Goal: Information Seeking & Learning: Learn about a topic

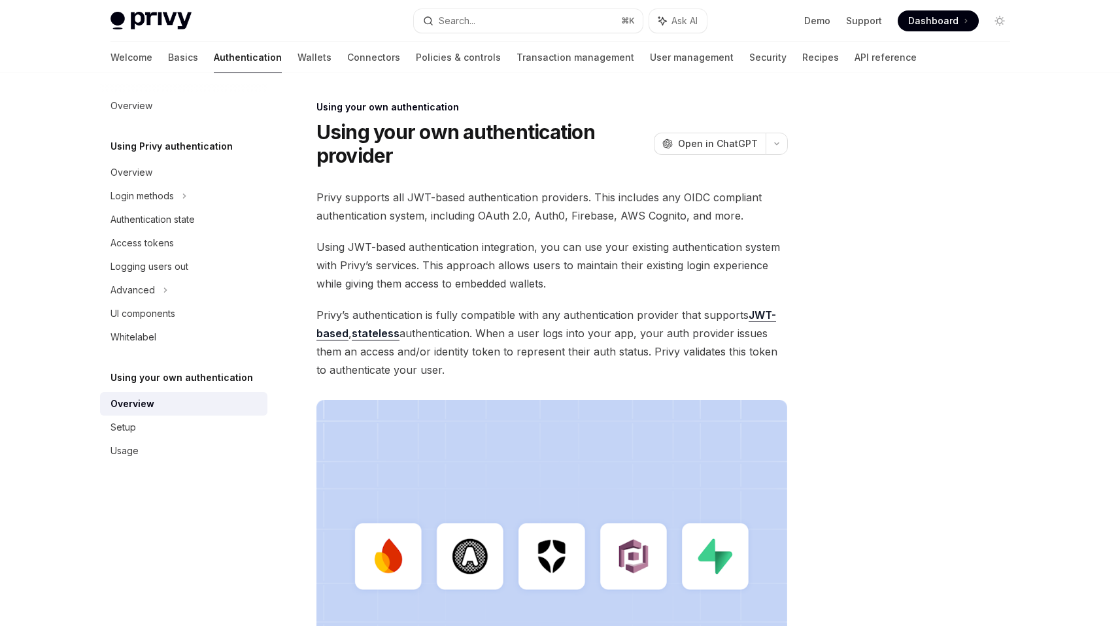
scroll to position [16, 0]
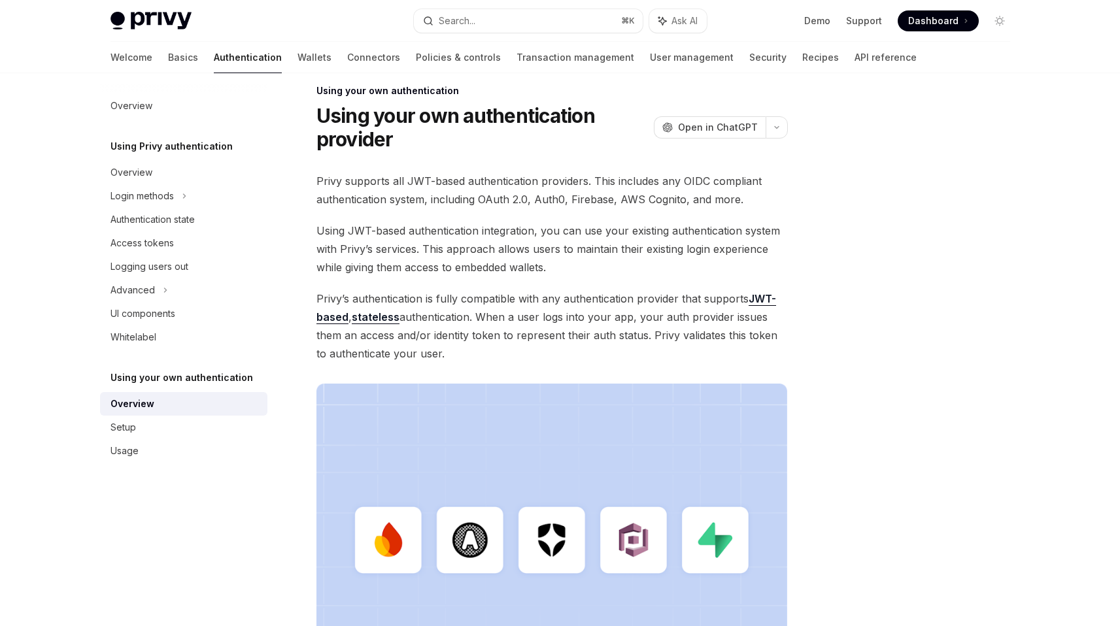
click at [523, 248] on span "Using JWT-based authentication integration, you can use your existing authentic…" at bounding box center [551, 249] width 471 height 55
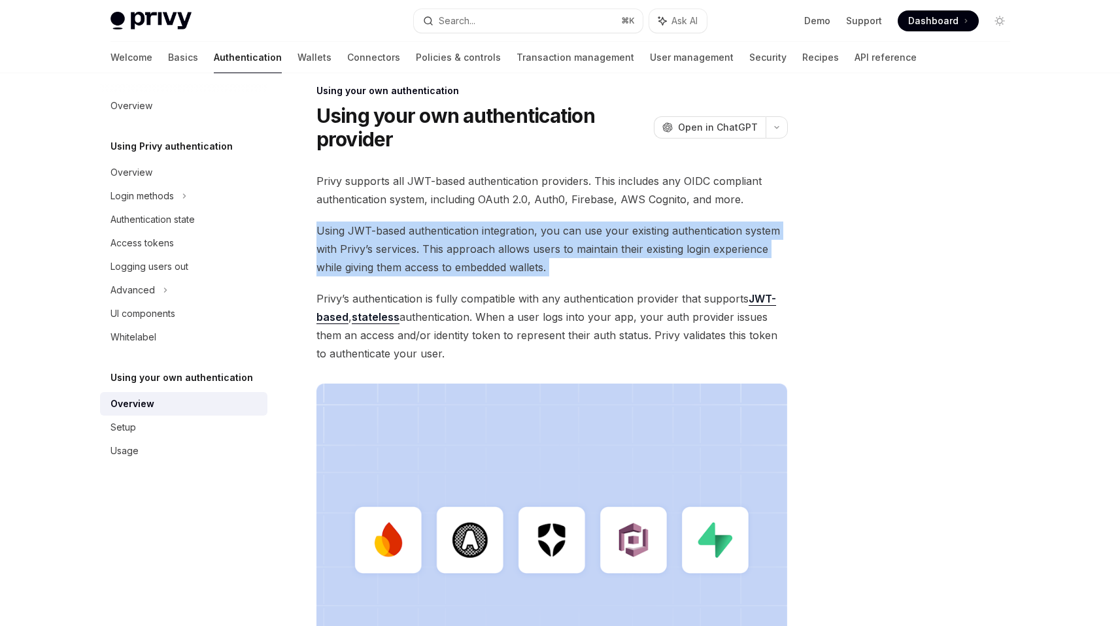
click at [523, 248] on span "Using JWT-based authentication integration, you can use your existing authentic…" at bounding box center [551, 249] width 471 height 55
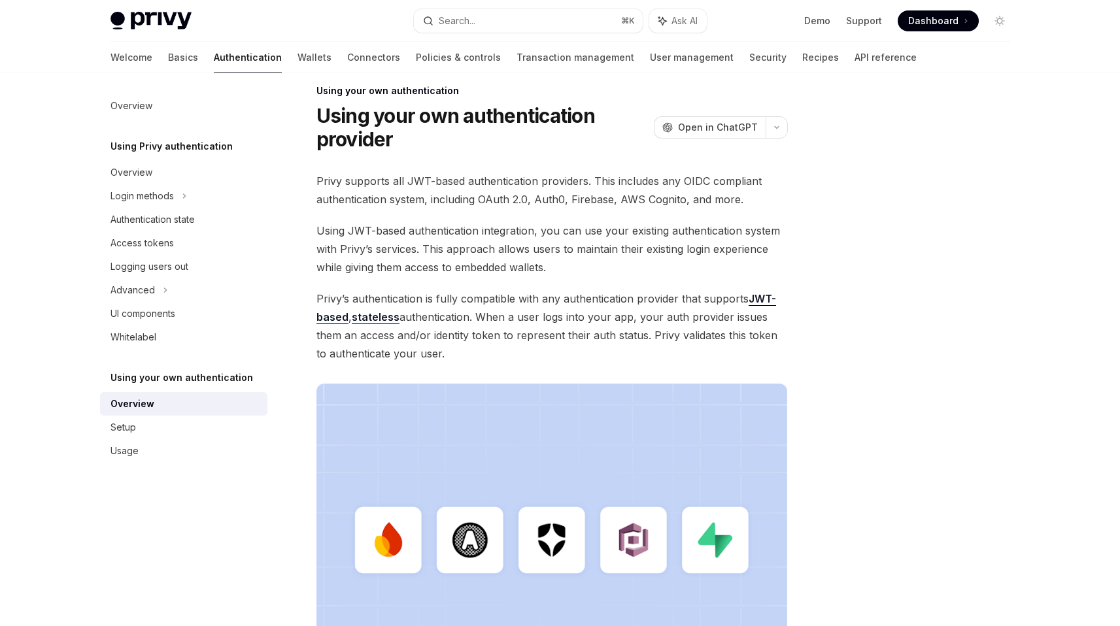
scroll to position [33, 0]
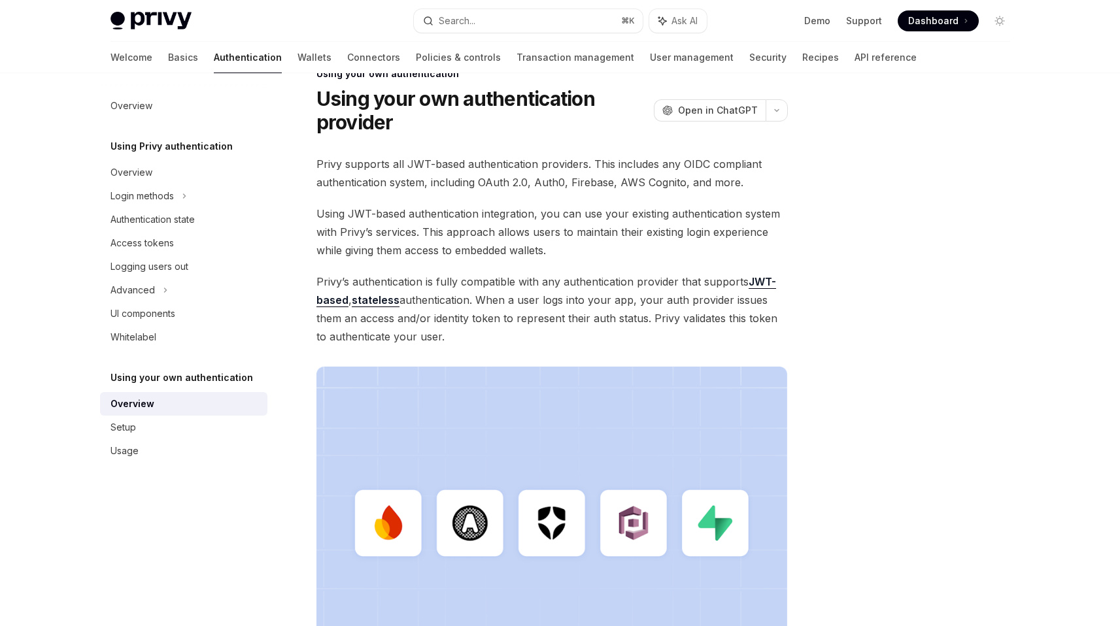
click at [548, 301] on span "Privy’s authentication is fully compatible with any authentication provider tha…" at bounding box center [551, 309] width 471 height 73
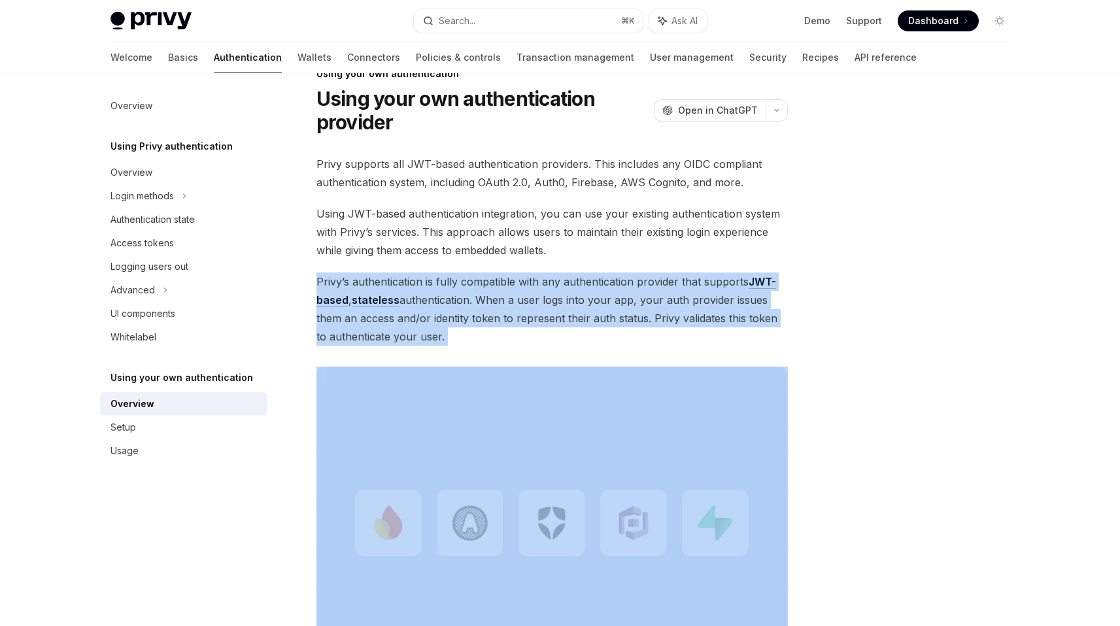
click at [548, 301] on span "Privy’s authentication is fully compatible with any authentication provider tha…" at bounding box center [551, 309] width 471 height 73
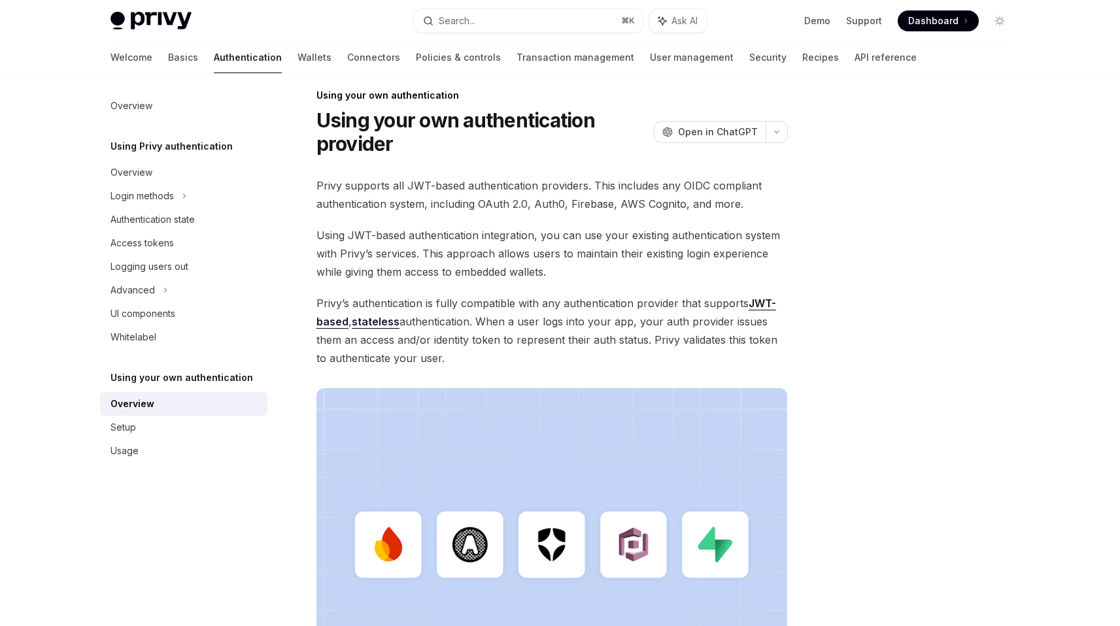
scroll to position [0, 0]
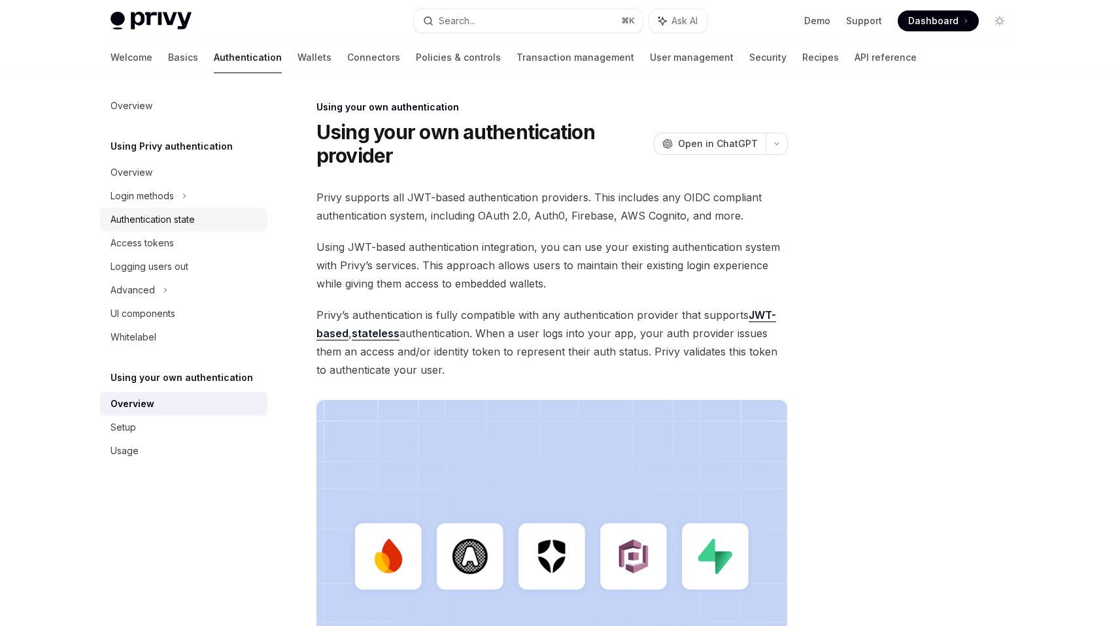
click at [190, 224] on div "Authentication state" at bounding box center [152, 220] width 84 height 16
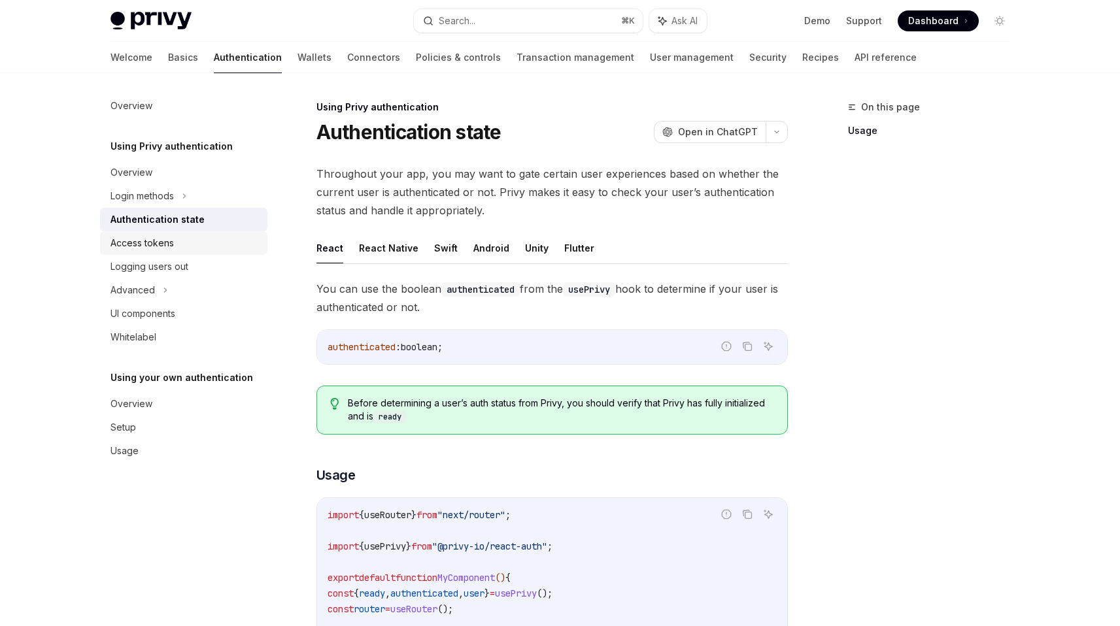
click at [170, 244] on div "Access tokens" at bounding box center [141, 243] width 63 height 16
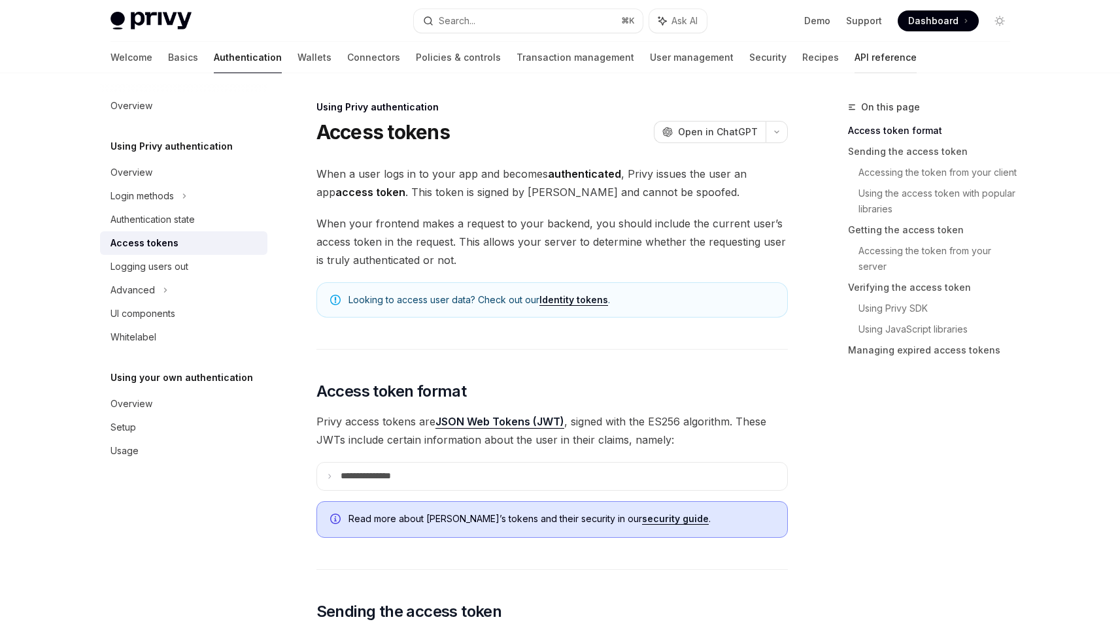
click at [854, 53] on link "API reference" at bounding box center [885, 57] width 62 height 31
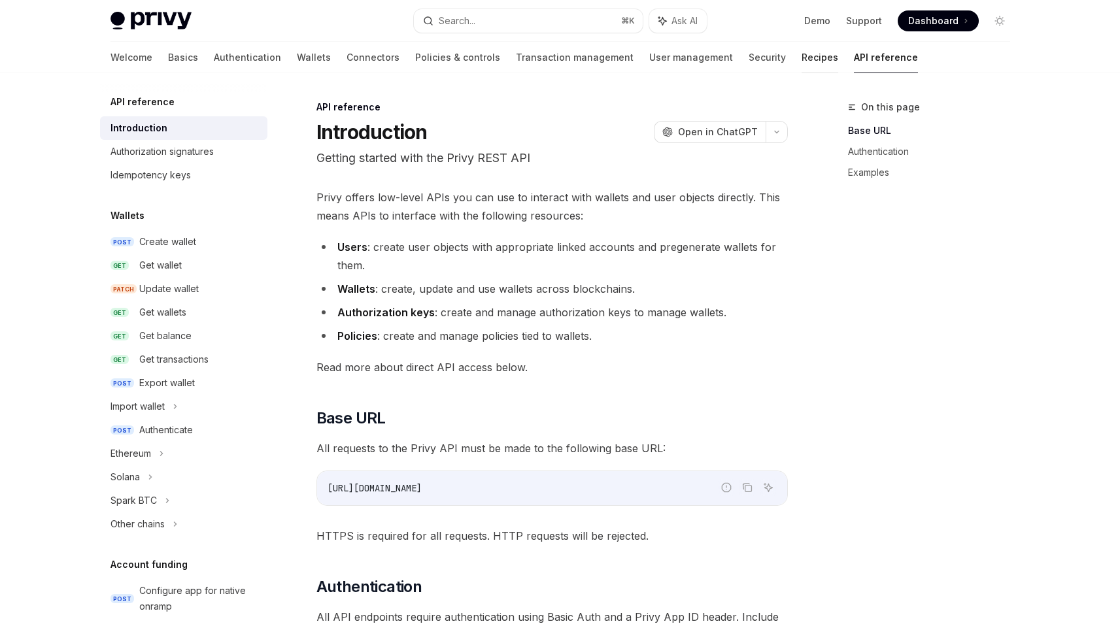
click at [801, 56] on link "Recipes" at bounding box center [819, 57] width 37 height 31
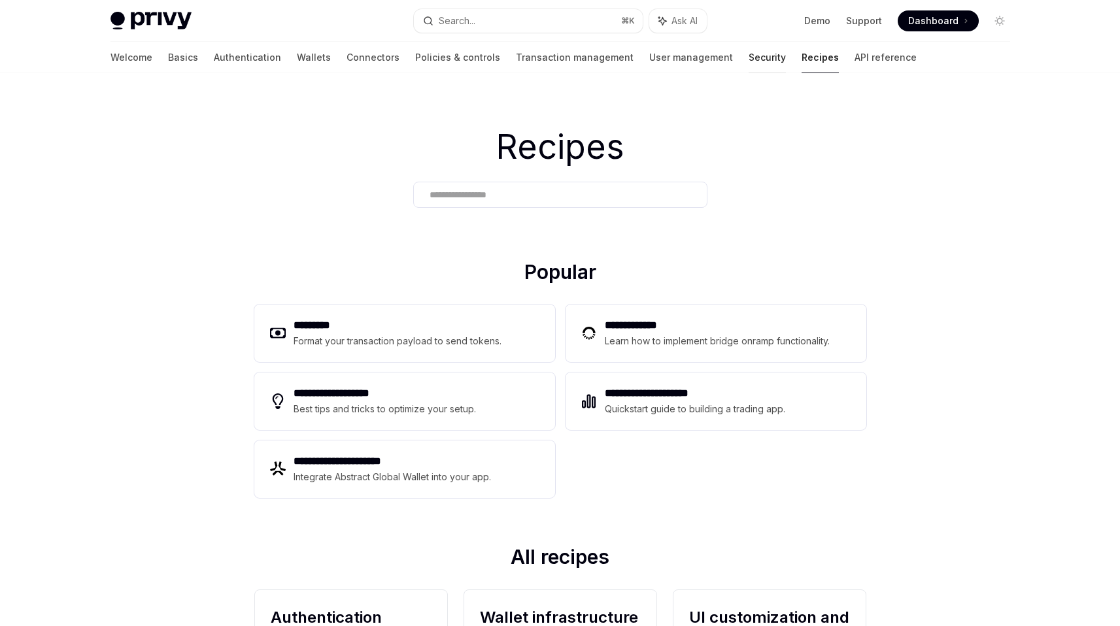
click at [749, 57] on link "Security" at bounding box center [767, 57] width 37 height 31
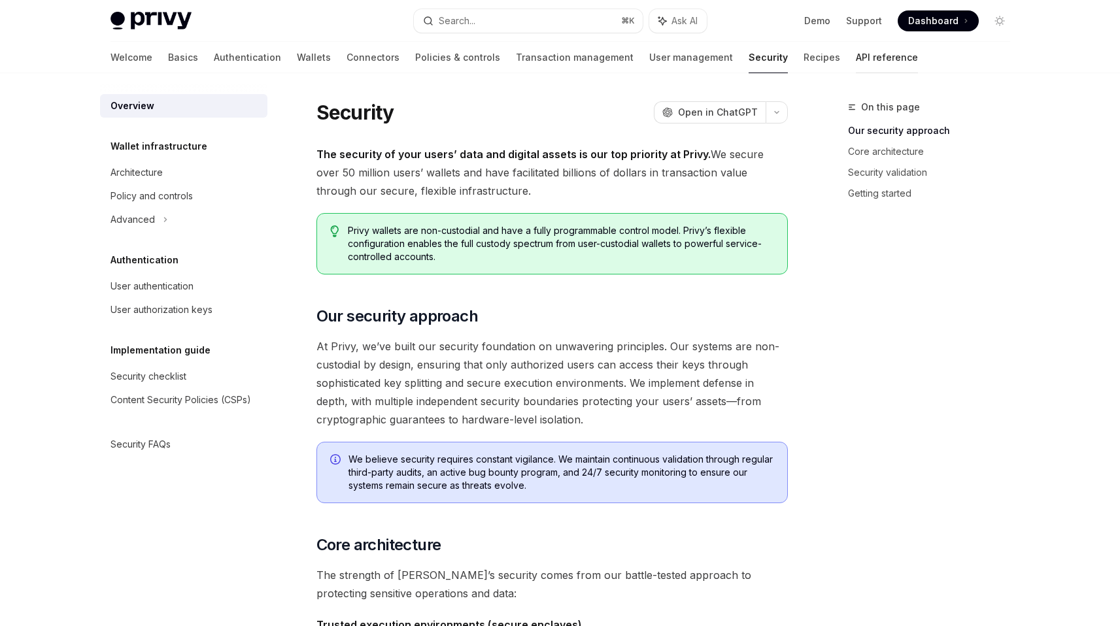
click at [856, 58] on link "API reference" at bounding box center [887, 57] width 62 height 31
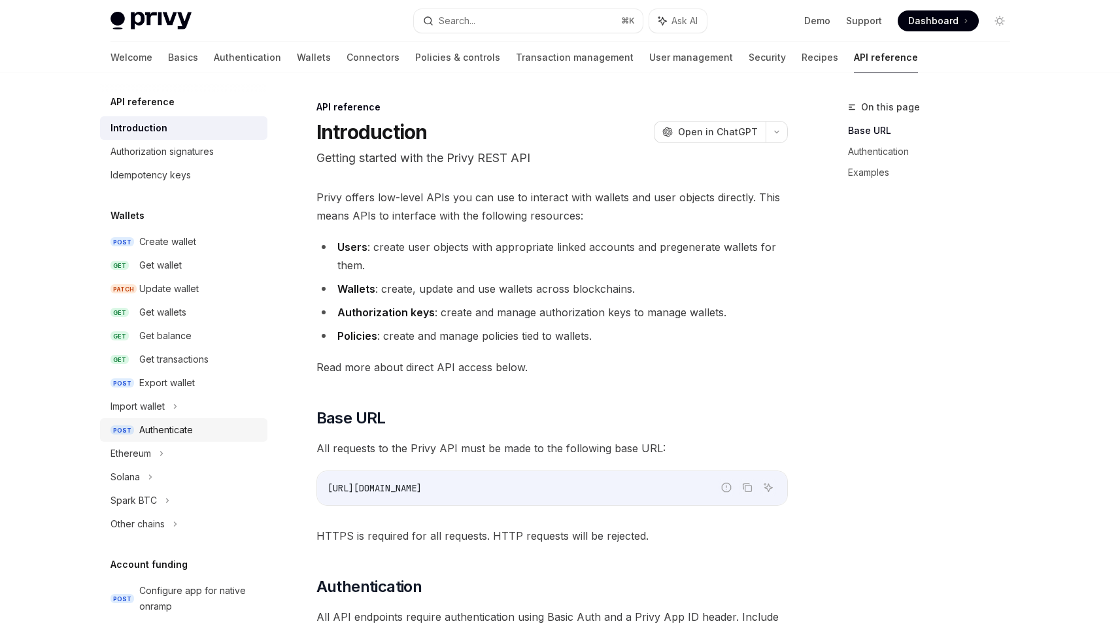
click at [168, 424] on div "Authenticate" at bounding box center [166, 430] width 54 height 16
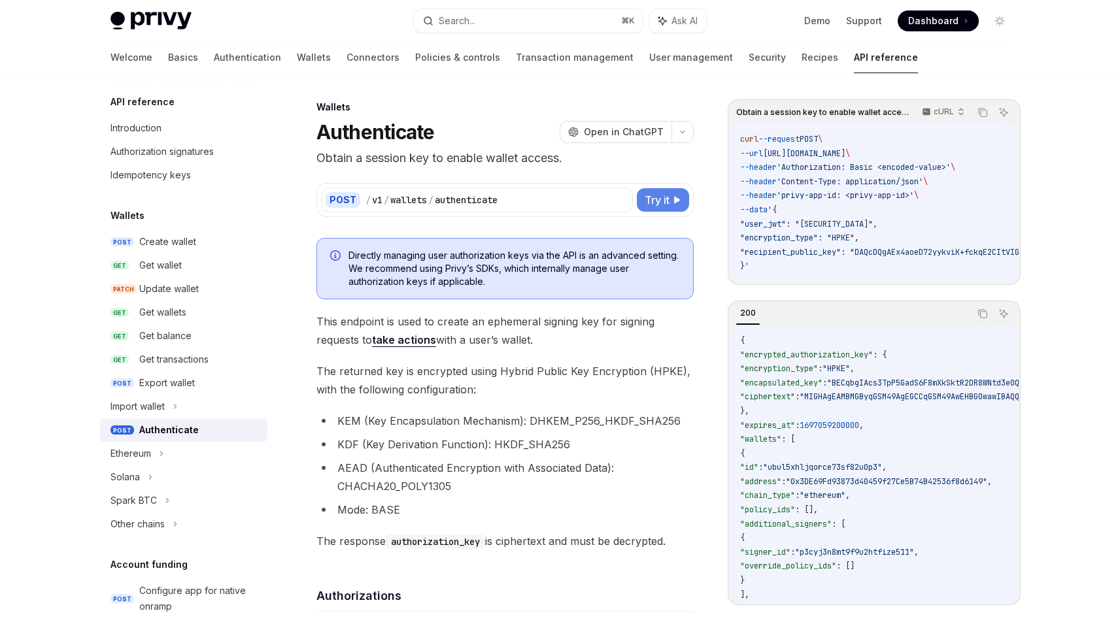
click at [650, 195] on span "Try it" at bounding box center [657, 200] width 25 height 16
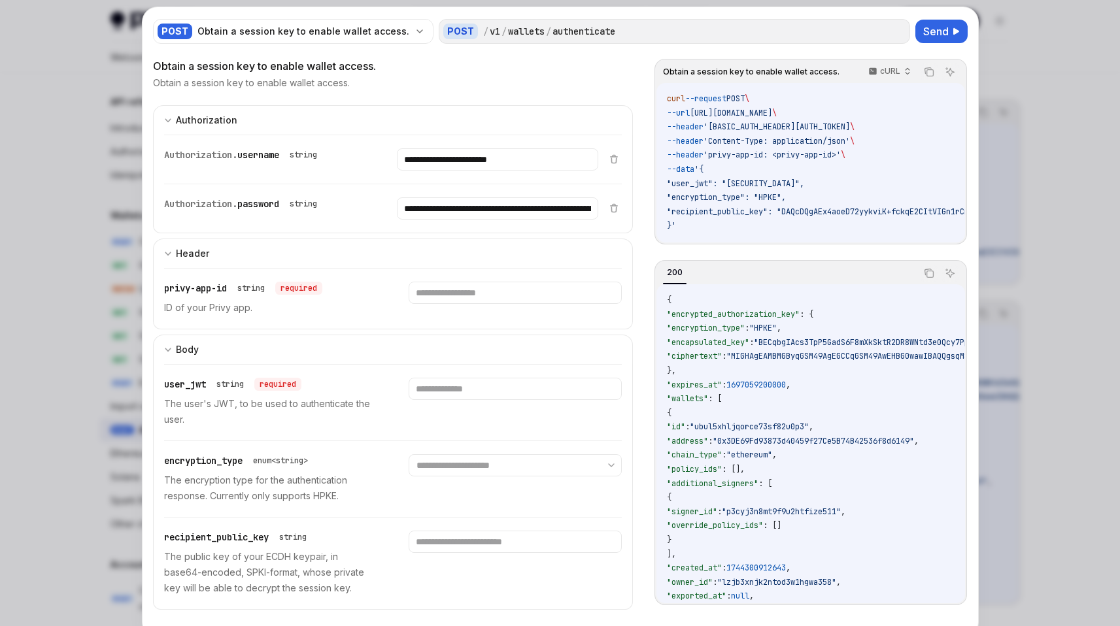
scroll to position [68, 0]
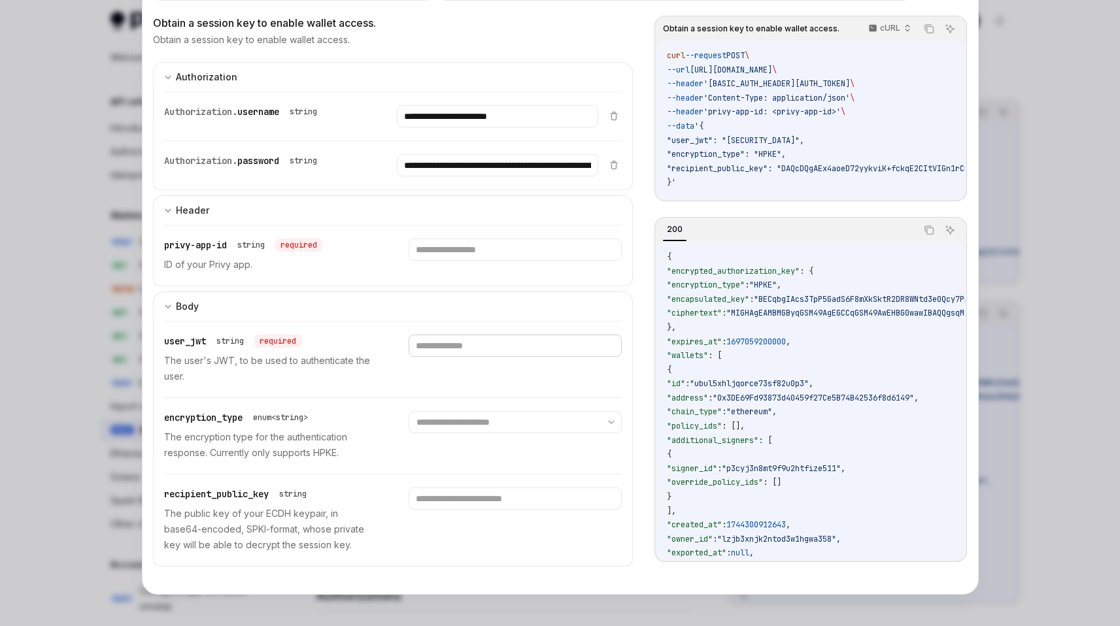
click at [435, 353] on input "text" at bounding box center [515, 346] width 213 height 22
click at [292, 356] on p "The user's JWT, to be used to authenticate the user." at bounding box center [270, 368] width 213 height 31
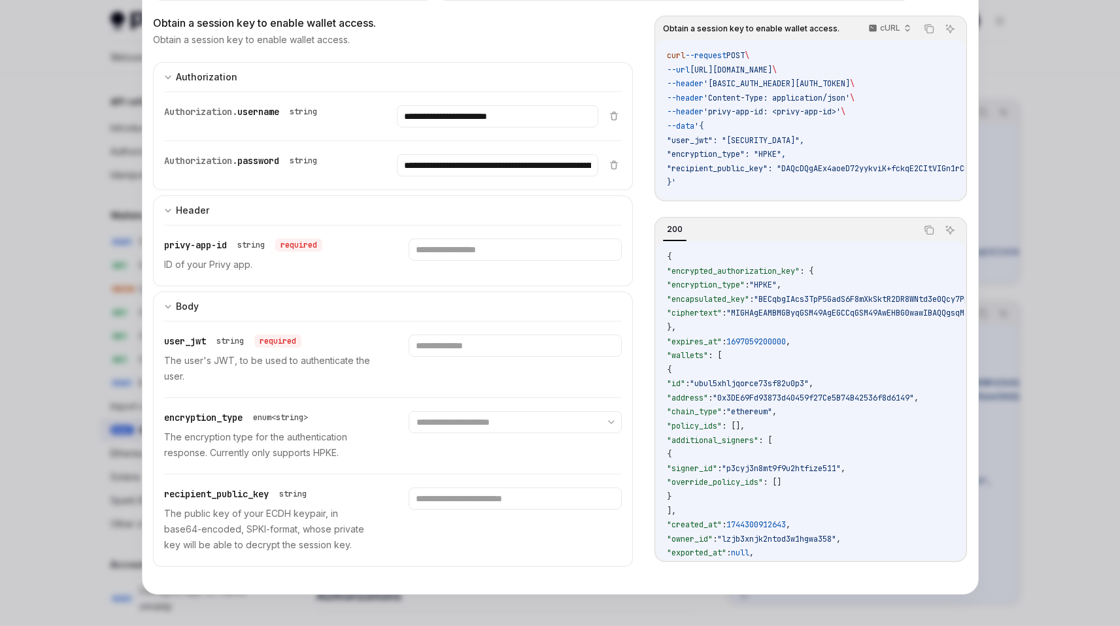
click at [1046, 248] on div at bounding box center [560, 313] width 1120 height 626
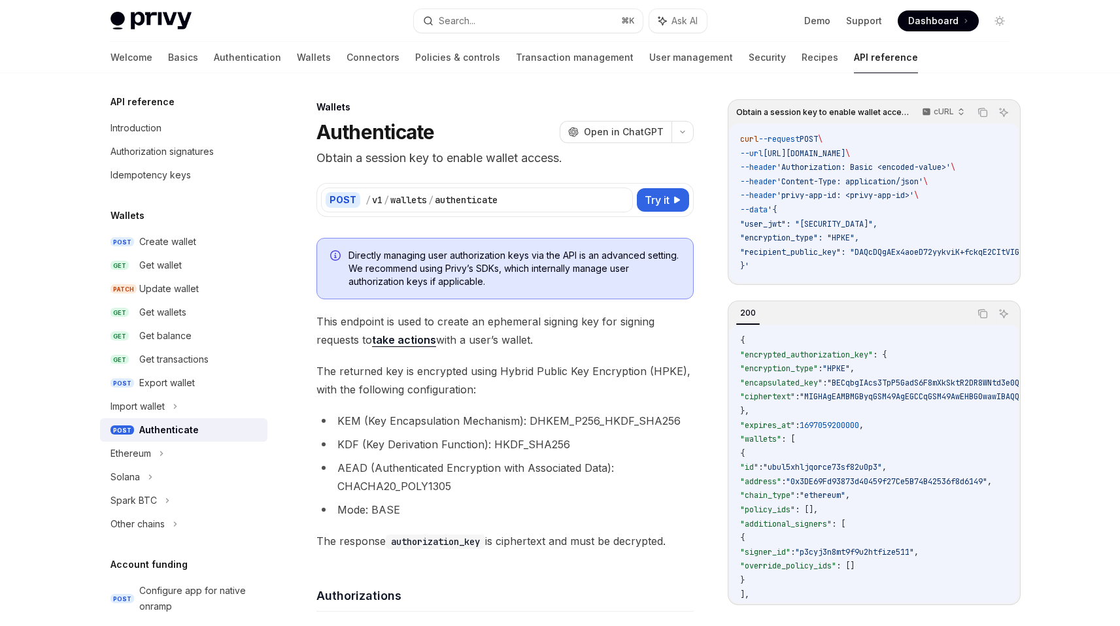
click at [877, 222] on span ""user_jwt": "eyJhbGciOiJIUzI1NiIsInR5cCI6IkpXVCJ9.eyJzdWIiOiIxMjM0NTY3ODkwIiwib…" at bounding box center [808, 224] width 137 height 10
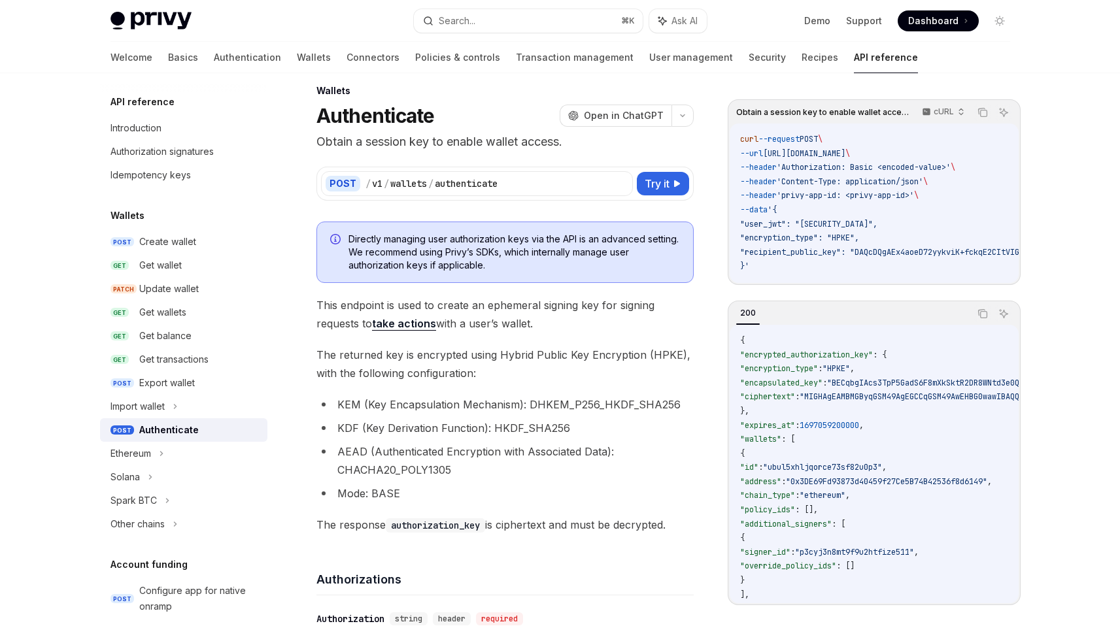
scroll to position [25, 0]
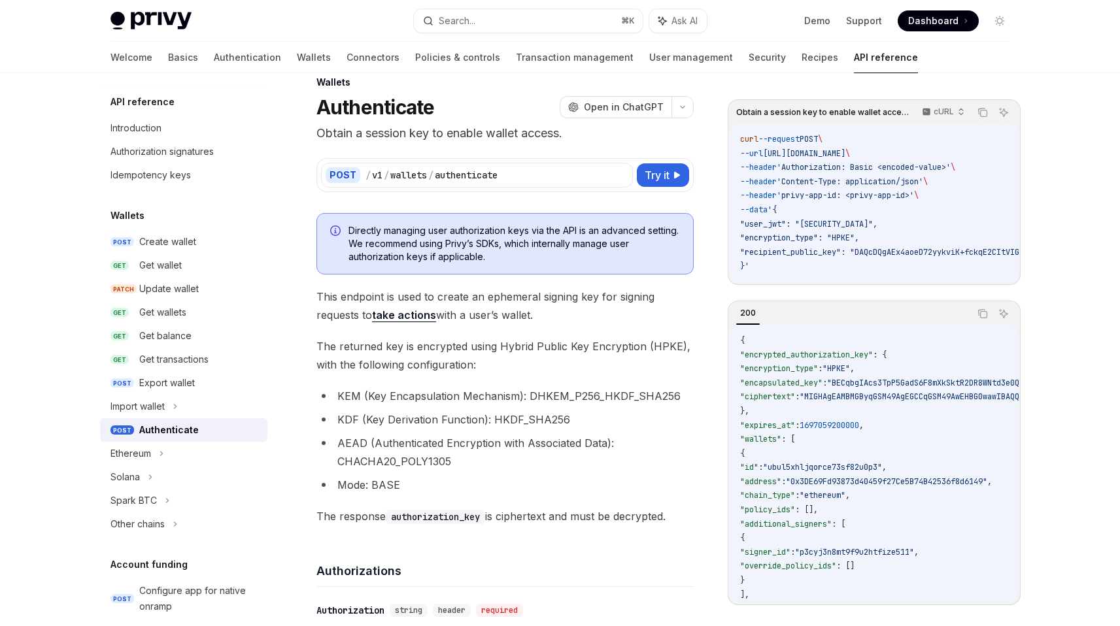
click at [498, 419] on li "KDF (Key Derivation Function): HKDF_SHA256" at bounding box center [504, 420] width 377 height 18
click at [492, 434] on li "AEAD (Authenticated Encryption with Associated Data): CHACHA20_POLY1305" at bounding box center [504, 452] width 377 height 37
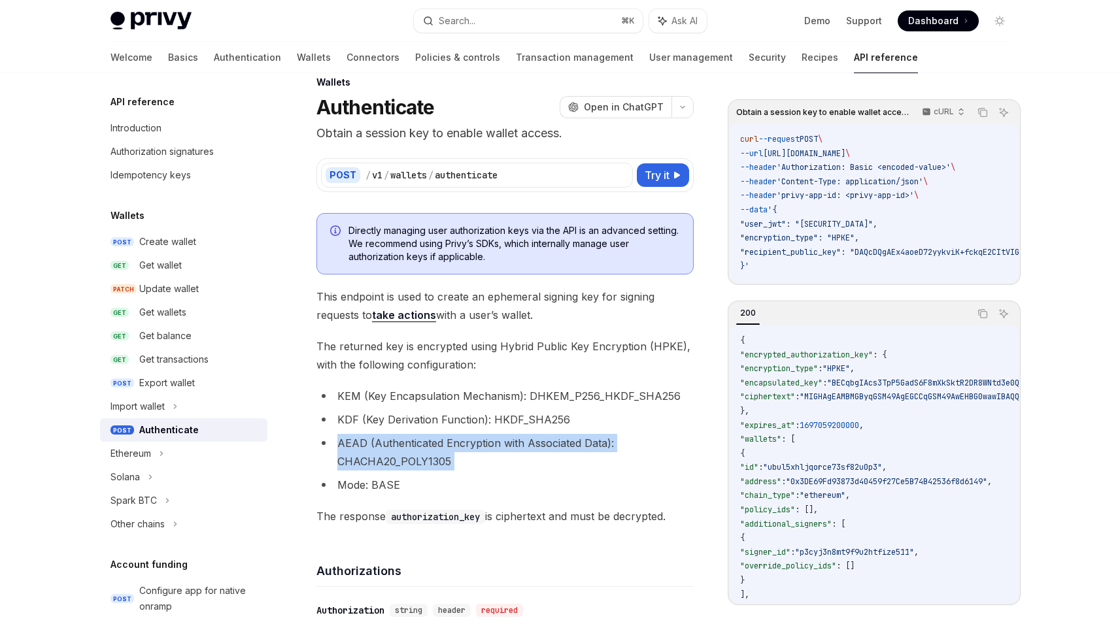
click at [492, 434] on li "AEAD (Authenticated Encryption with Associated Data): CHACHA20_POLY1305" at bounding box center [504, 452] width 377 height 37
click at [477, 458] on li "AEAD (Authenticated Encryption with Associated Data): CHACHA20_POLY1305" at bounding box center [504, 452] width 377 height 37
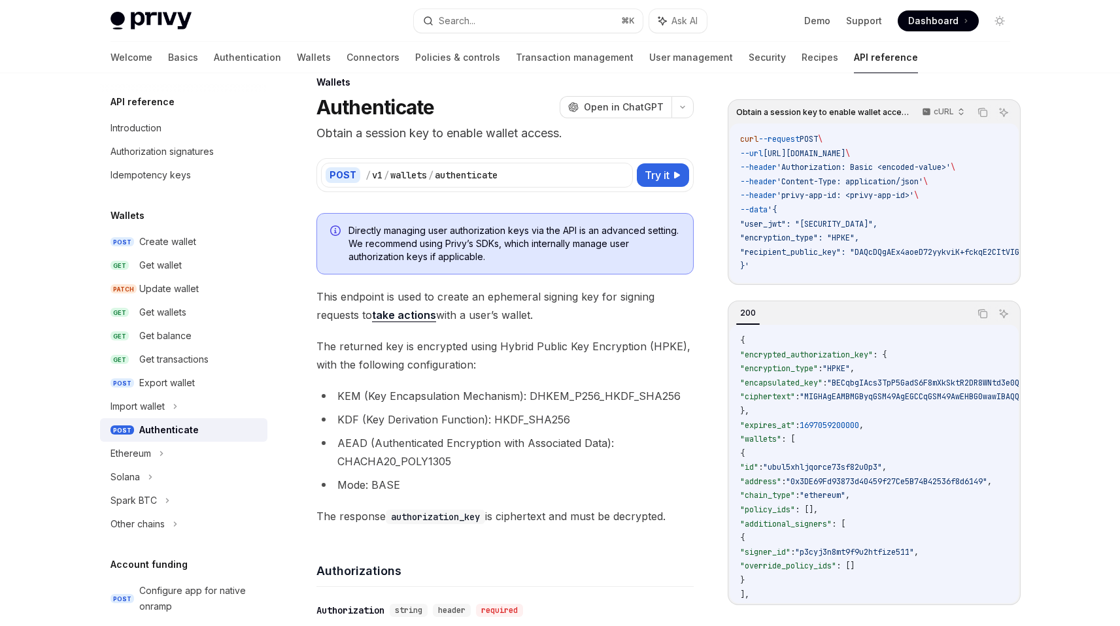
click at [523, 401] on li "KEM (Key Encapsulation Mechanism): DHKEM_P256_HKDF_SHA256" at bounding box center [504, 396] width 377 height 18
click at [513, 416] on li "KDF (Key Derivation Function): HKDF_SHA256" at bounding box center [504, 420] width 377 height 18
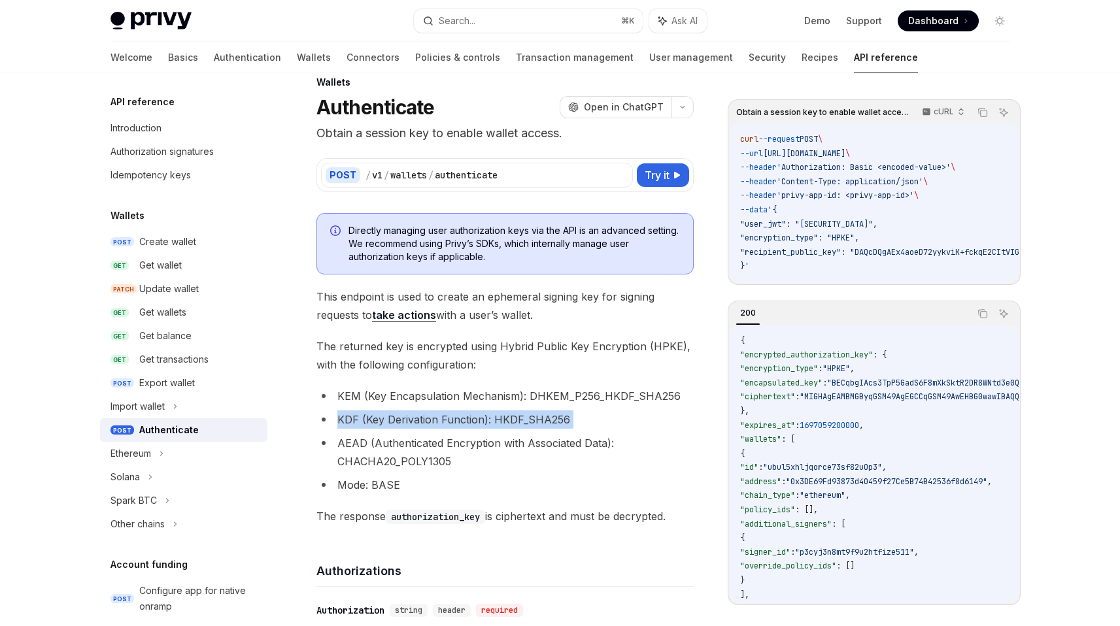
click at [513, 416] on li "KDF (Key Derivation Function): HKDF_SHA256" at bounding box center [504, 420] width 377 height 18
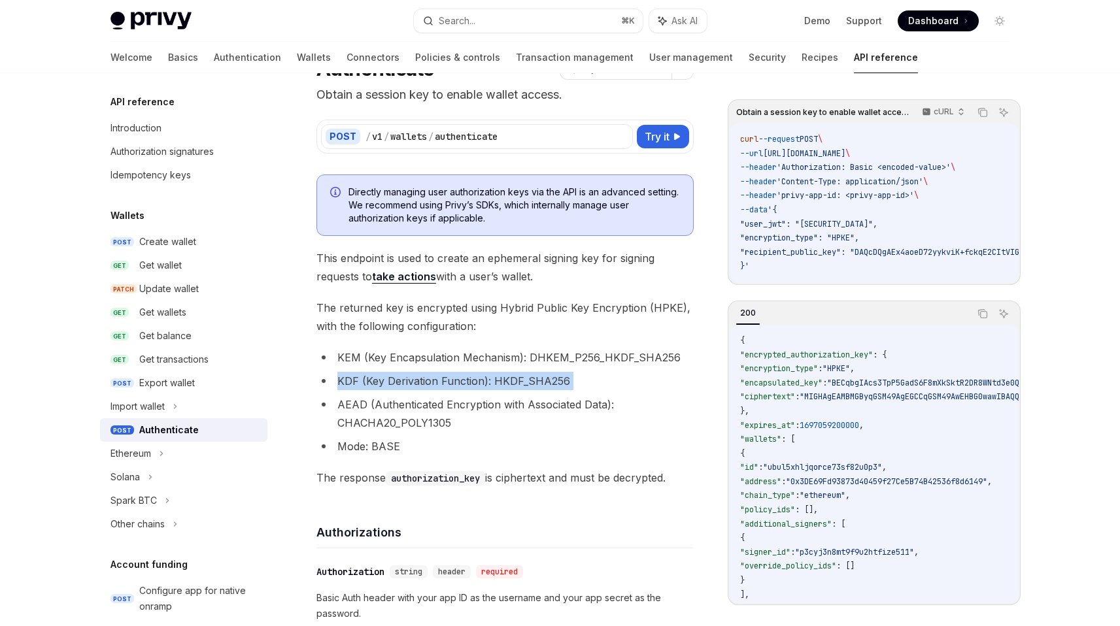
click at [501, 373] on li "KDF (Key Derivation Function): HKDF_SHA256" at bounding box center [504, 381] width 377 height 18
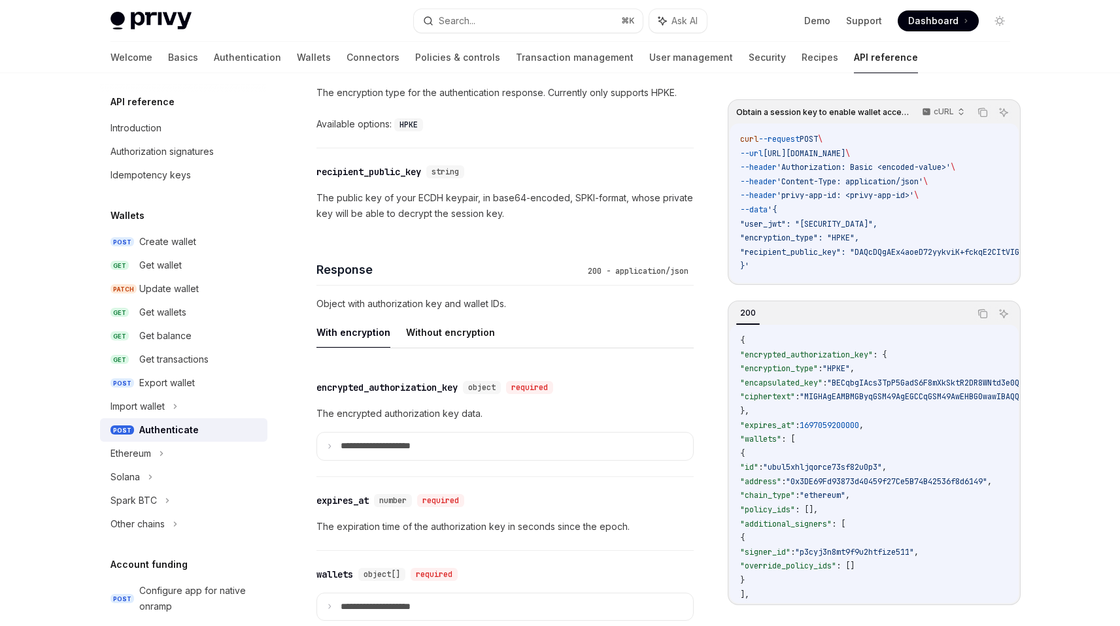
scroll to position [910, 0]
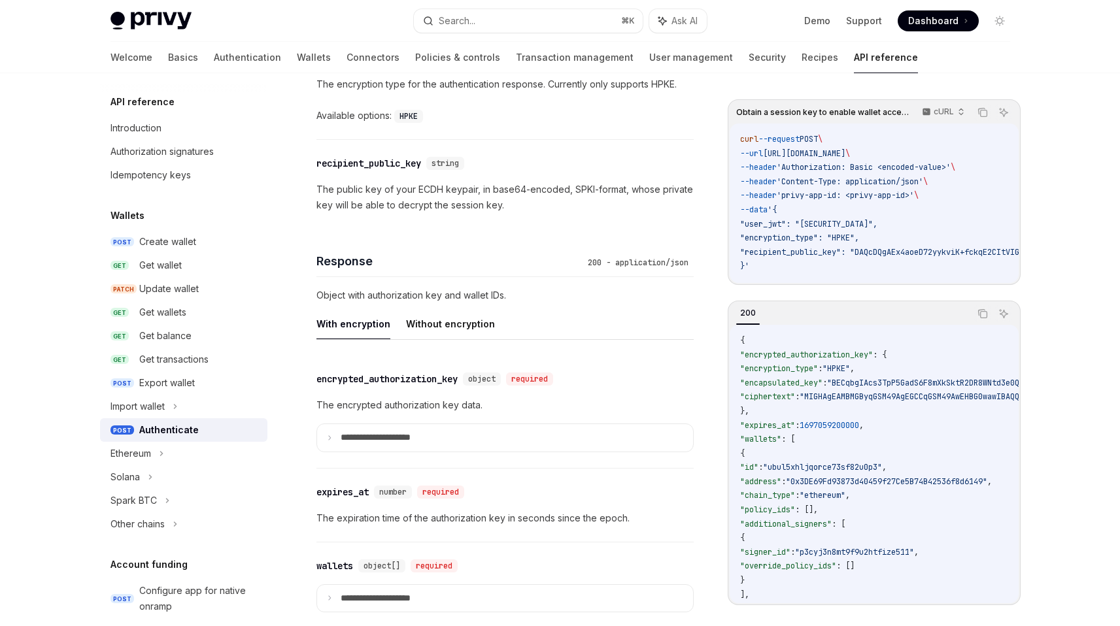
click at [450, 300] on p "Object with authorization key and wallet IDs." at bounding box center [504, 296] width 377 height 16
click at [533, 292] on p "Object with authorization key and wallet IDs." at bounding box center [504, 296] width 377 height 16
click at [190, 408] on div "Import wallet" at bounding box center [183, 407] width 167 height 24
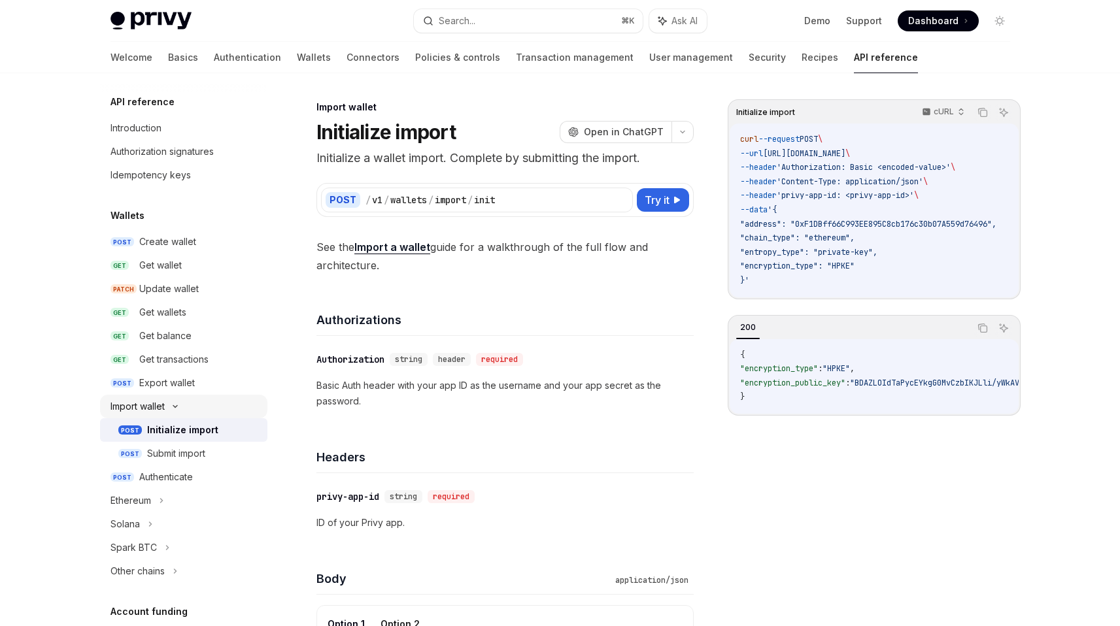
click at [190, 408] on div "Import wallet" at bounding box center [183, 407] width 167 height 24
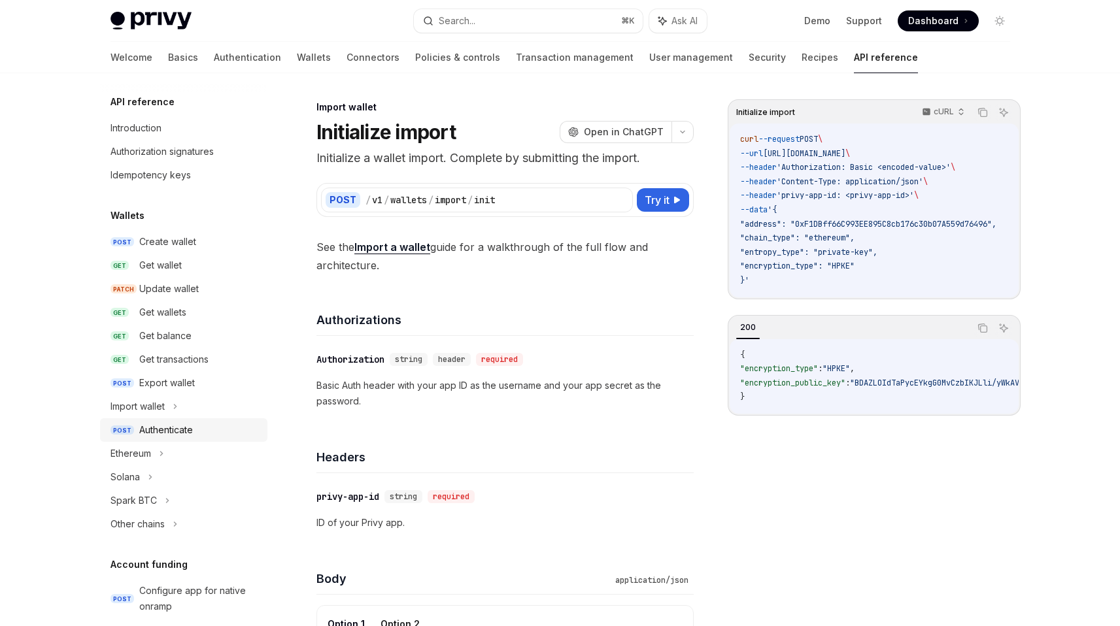
click at [180, 425] on div "Authenticate" at bounding box center [166, 430] width 54 height 16
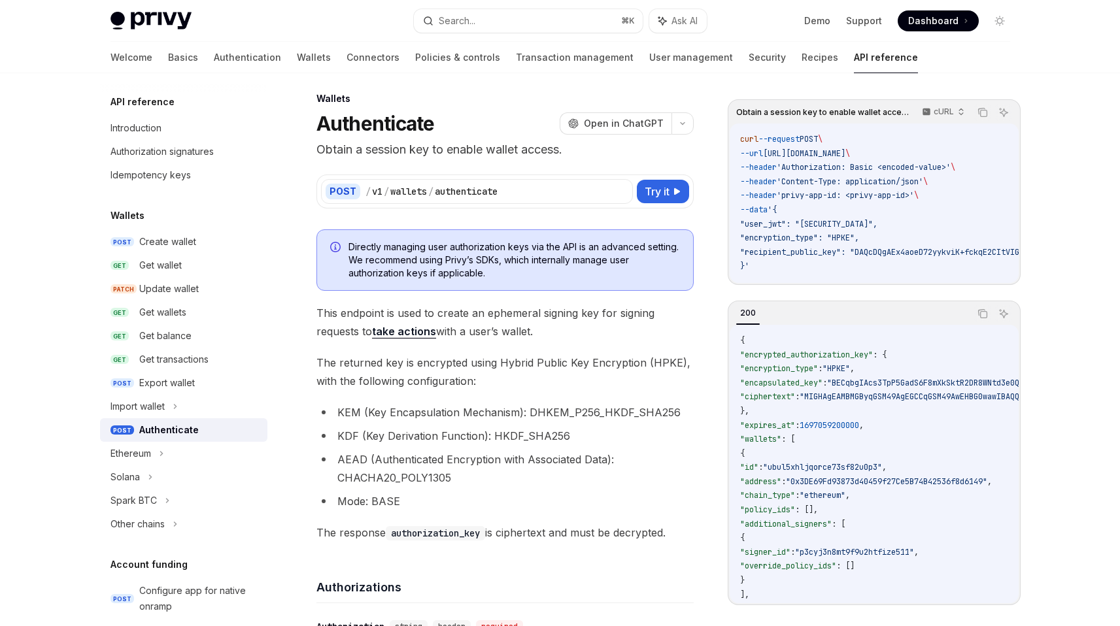
scroll to position [17, 0]
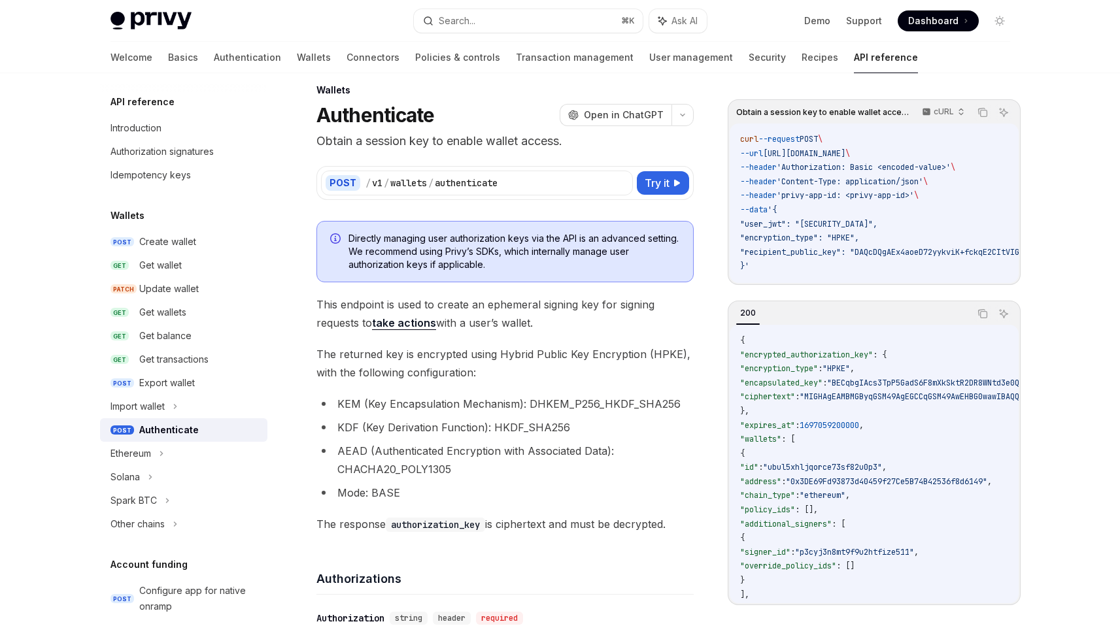
click at [456, 370] on span "The returned key is encrypted using Hybrid Public Key Encryption (HPKE), with t…" at bounding box center [504, 363] width 377 height 37
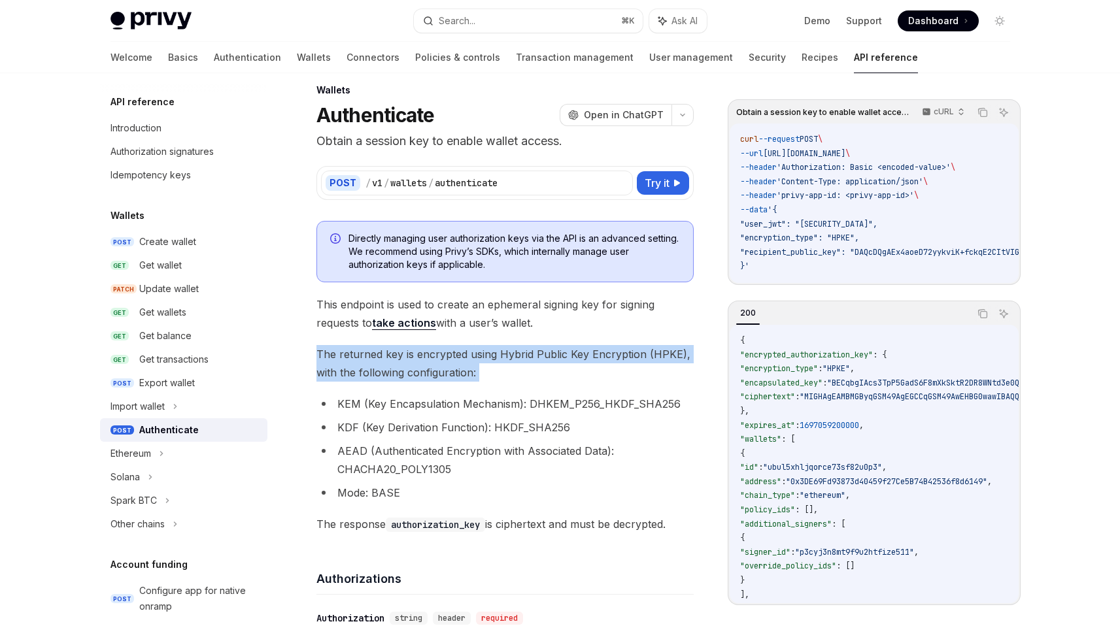
click at [456, 370] on span "The returned key is encrypted using Hybrid Public Key Encryption (HPKE), with t…" at bounding box center [504, 363] width 377 height 37
click at [453, 371] on span "The returned key is encrypted using Hybrid Public Key Encryption (HPKE), with t…" at bounding box center [504, 363] width 377 height 37
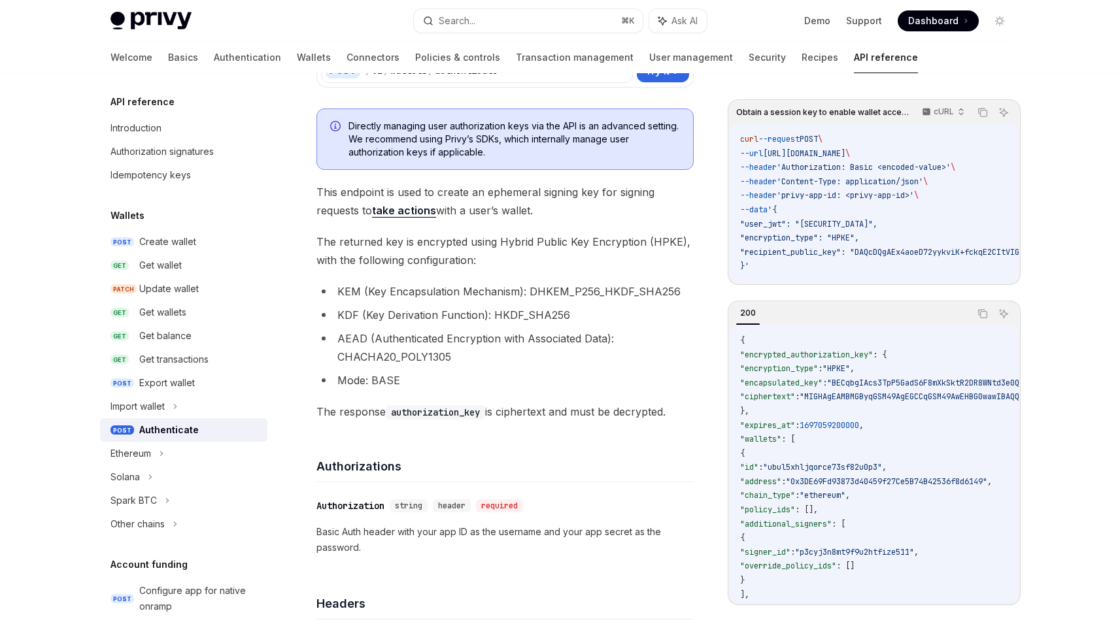
scroll to position [203, 0]
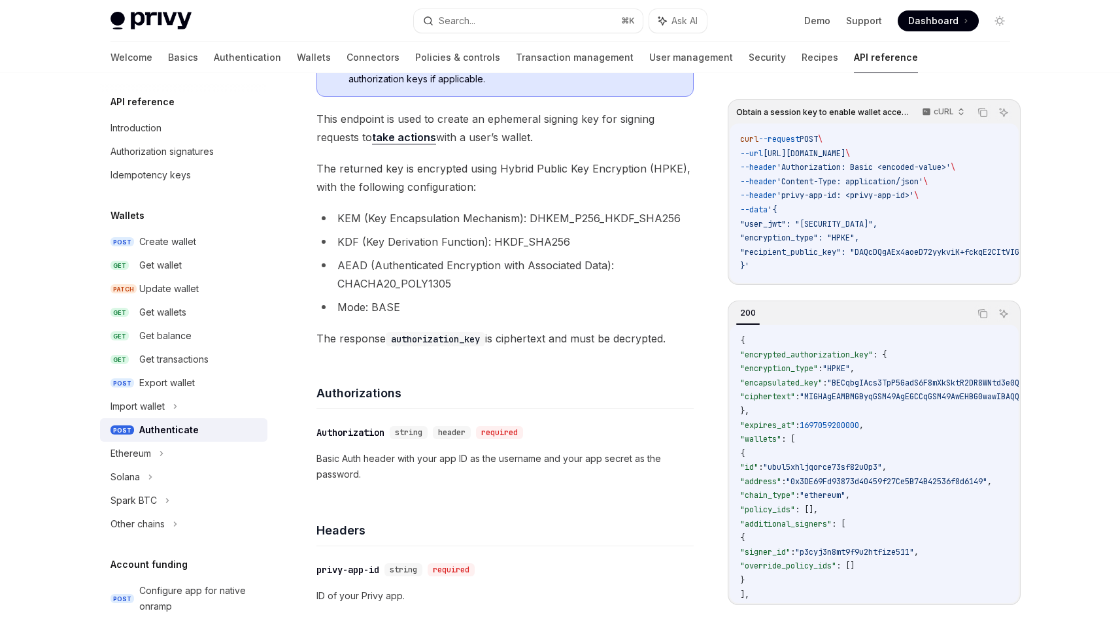
click at [494, 180] on span "The returned key is encrypted using Hybrid Public Key Encryption (HPKE), with t…" at bounding box center [504, 178] width 377 height 37
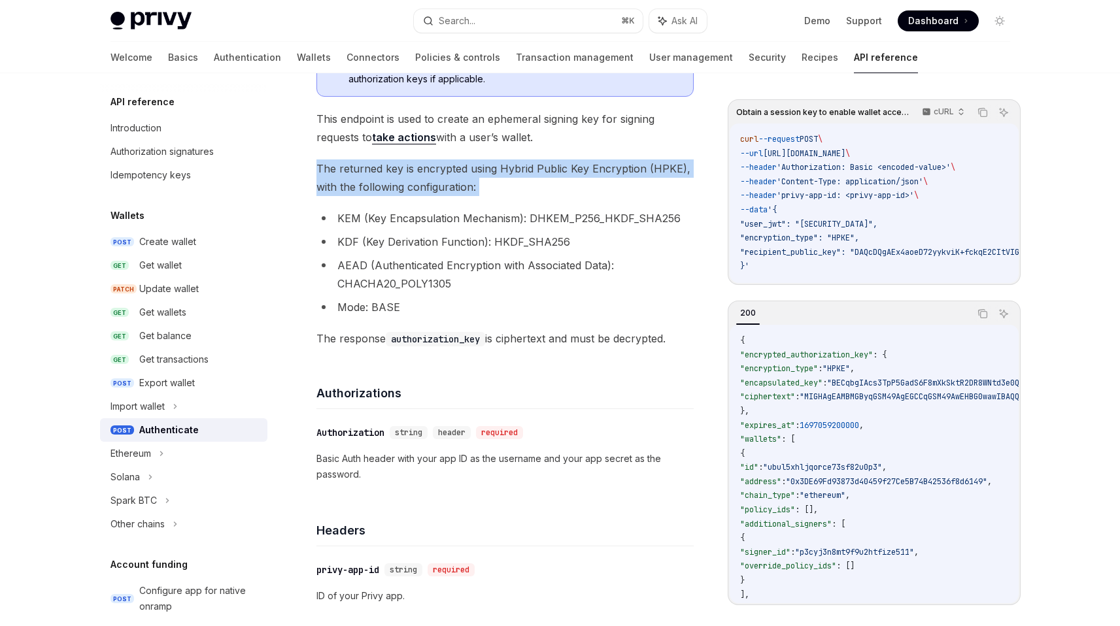
click at [494, 180] on span "The returned key is encrypted using Hybrid Public Key Encryption (HPKE), with t…" at bounding box center [504, 178] width 377 height 37
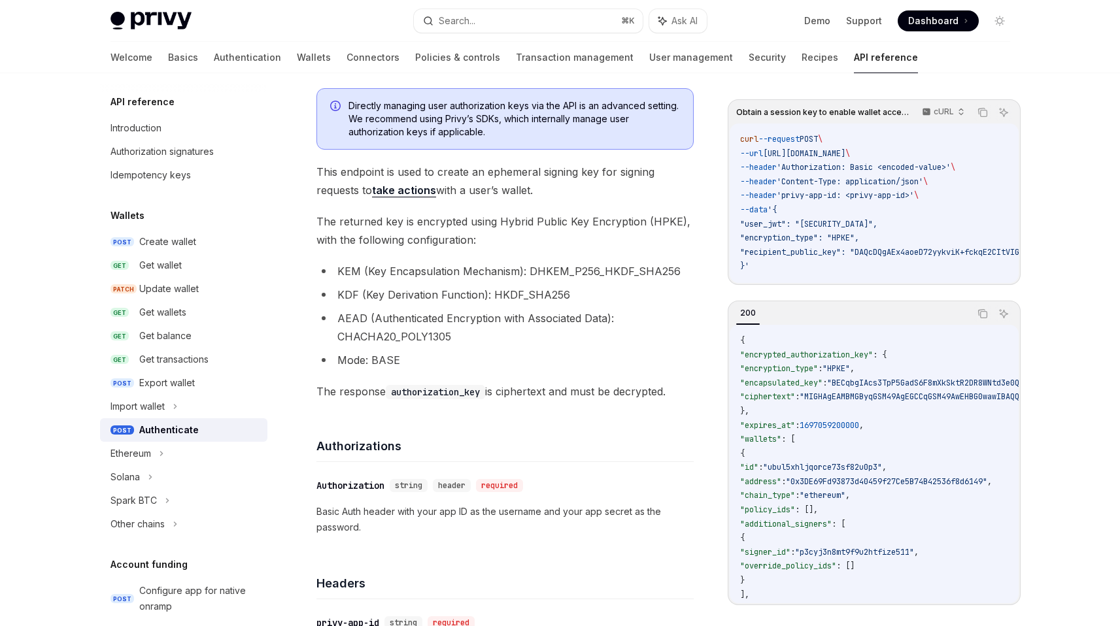
click at [501, 184] on span "This endpoint is used to create an ephemeral signing key for signing requests t…" at bounding box center [504, 181] width 377 height 37
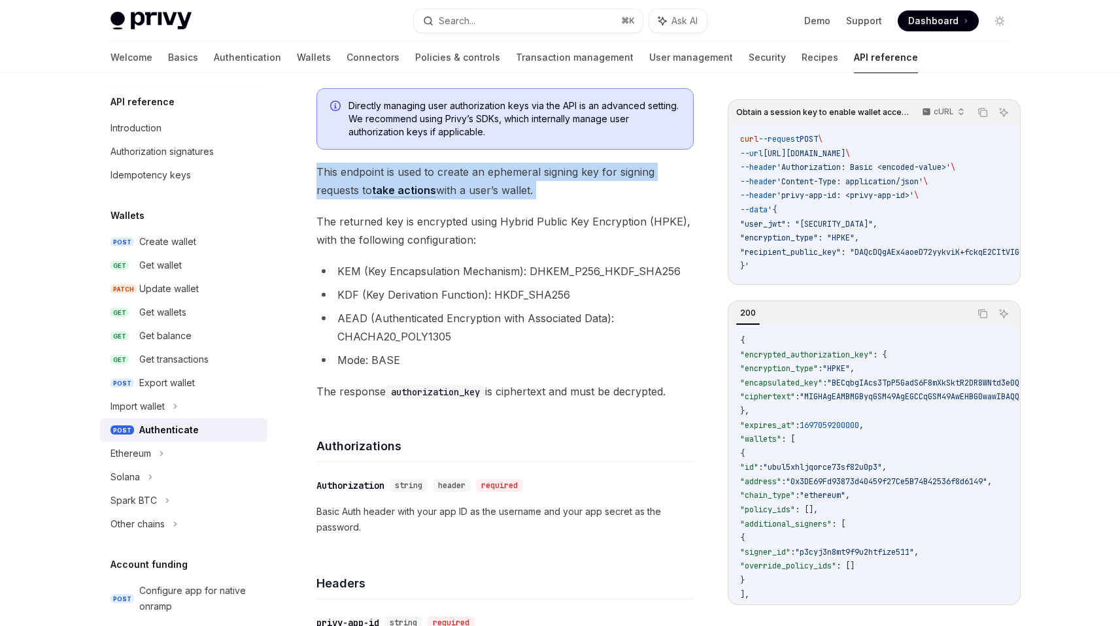
click at [501, 184] on span "This endpoint is used to create an ephemeral signing key for signing requests t…" at bounding box center [504, 181] width 377 height 37
click at [498, 186] on span "This endpoint is used to create an ephemeral signing key for signing requests t…" at bounding box center [504, 181] width 377 height 37
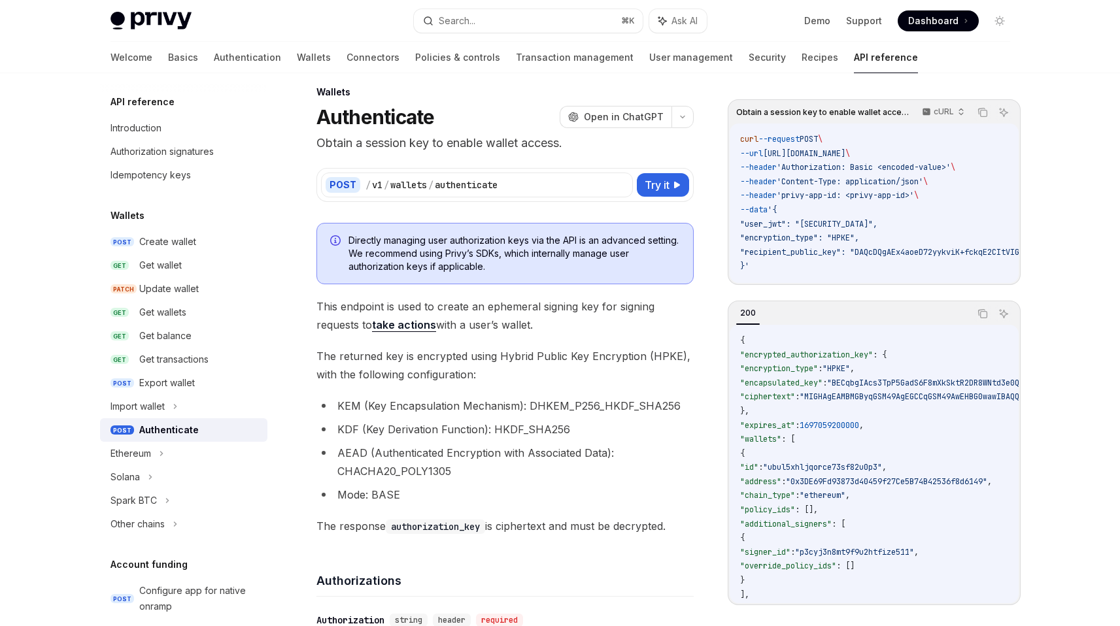
scroll to position [0, 0]
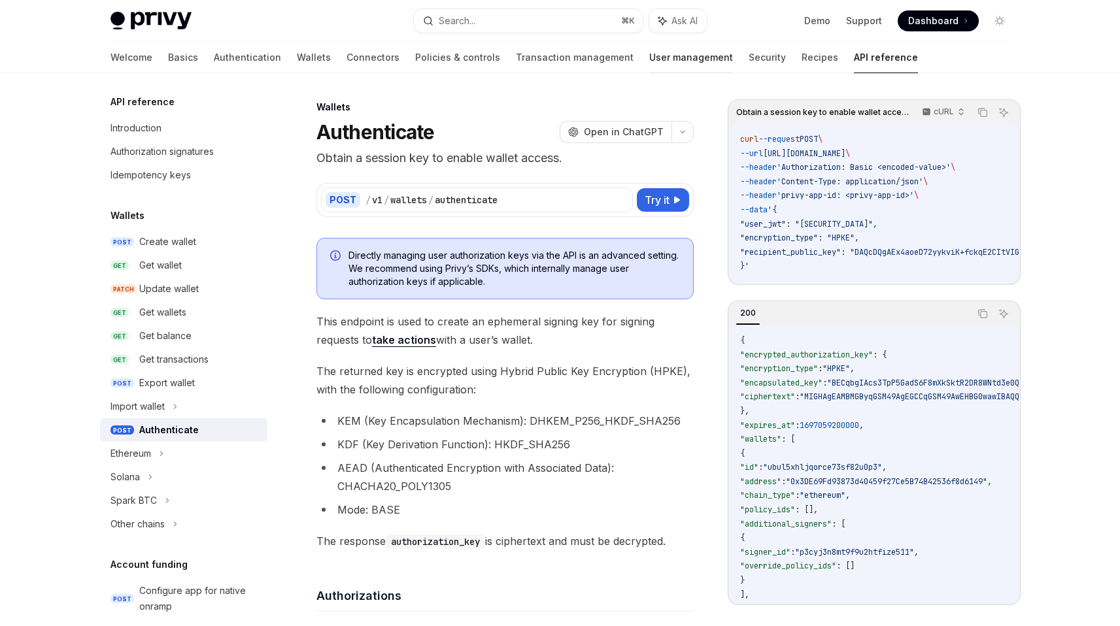
click at [649, 65] on link "User management" at bounding box center [691, 57] width 84 height 31
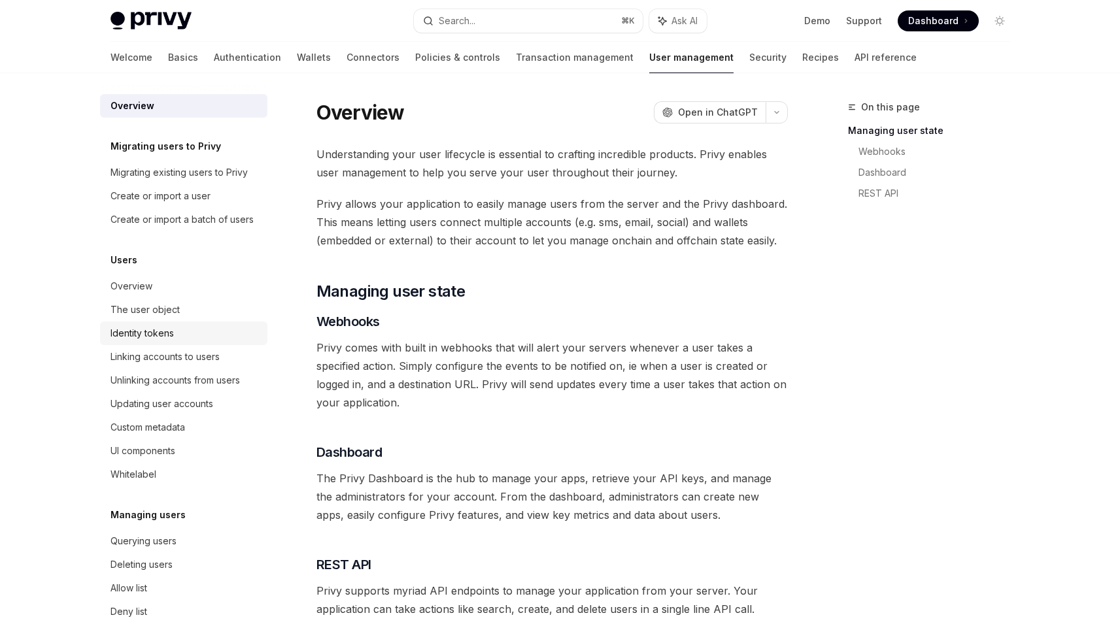
click at [173, 341] on div "Identity tokens" at bounding box center [141, 334] width 63 height 16
type textarea "*"
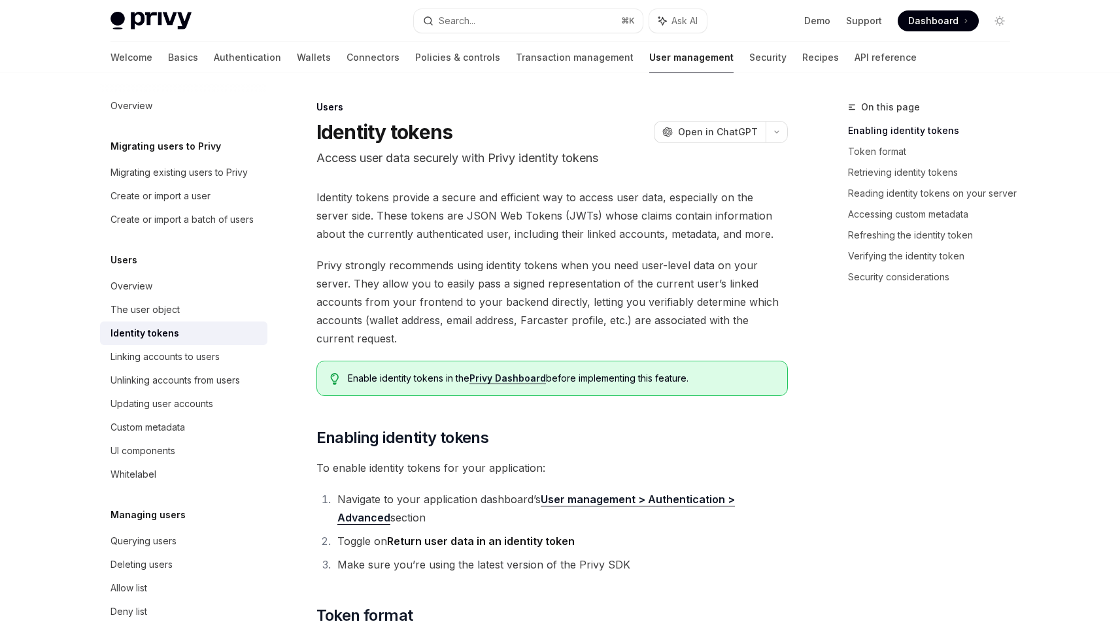
click at [487, 233] on span "Identity tokens provide a secure and efficient way to access user data, especia…" at bounding box center [551, 215] width 471 height 55
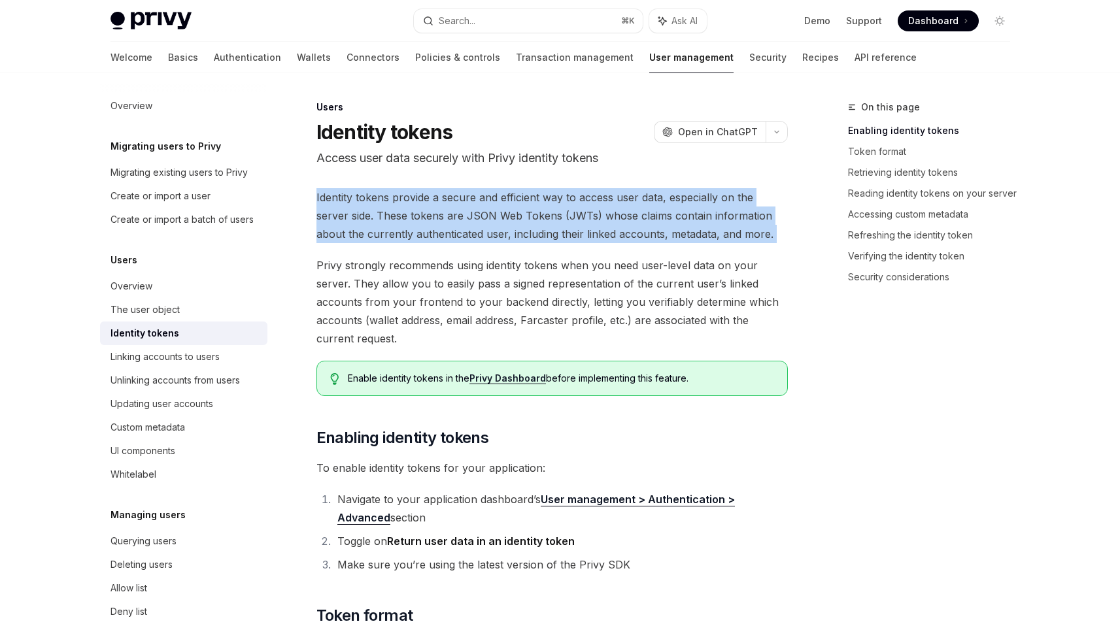
click at [487, 233] on span "Identity tokens provide a secure and efficient way to access user data, especia…" at bounding box center [551, 215] width 471 height 55
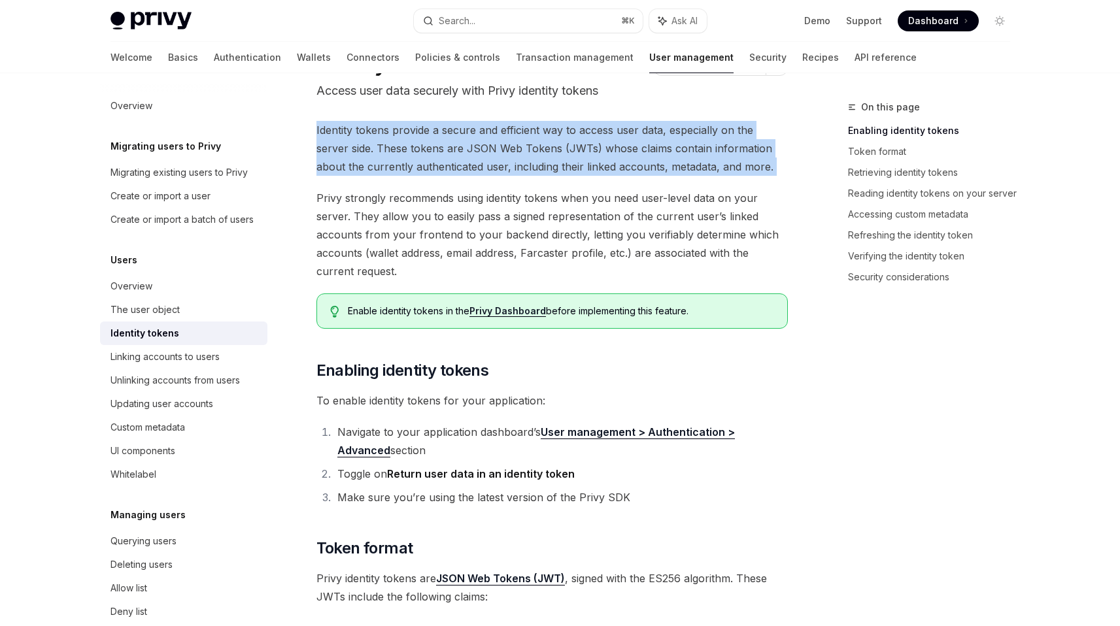
scroll to position [76, 0]
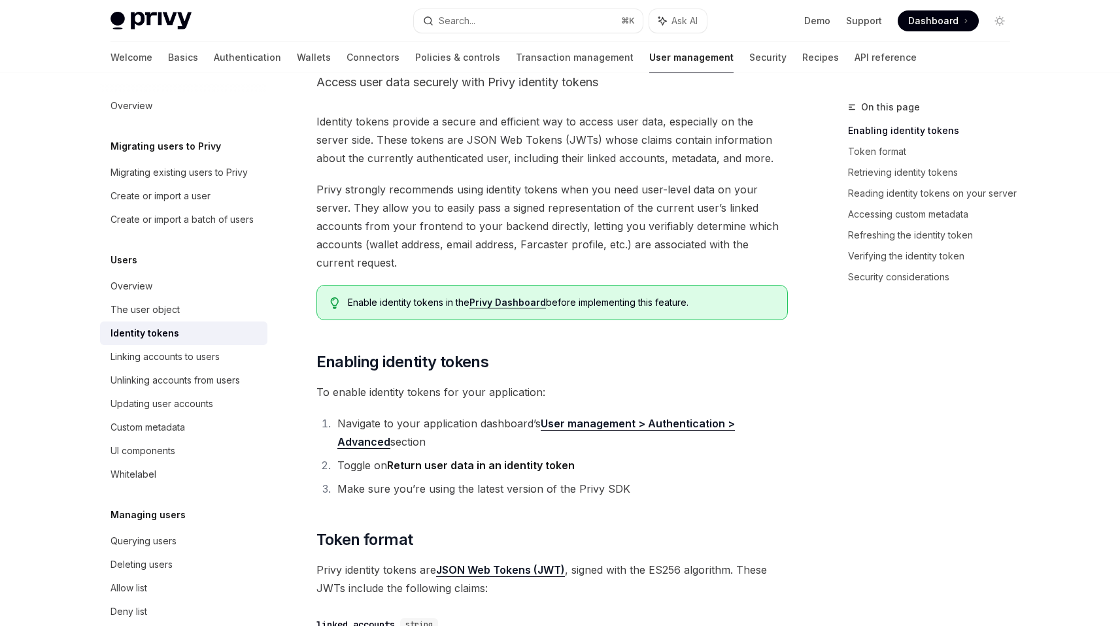
click at [446, 213] on span "Privy strongly recommends using identity tokens when you need user-level data o…" at bounding box center [551, 226] width 471 height 92
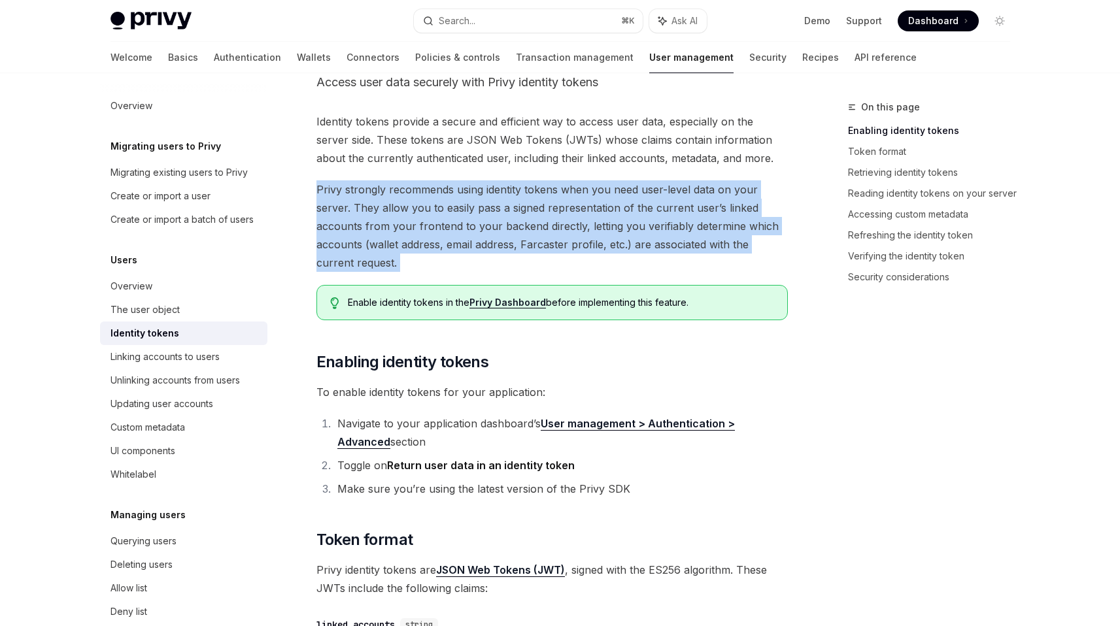
click at [446, 213] on span "Privy strongly recommends using identity tokens when you need user-level data o…" at bounding box center [551, 226] width 471 height 92
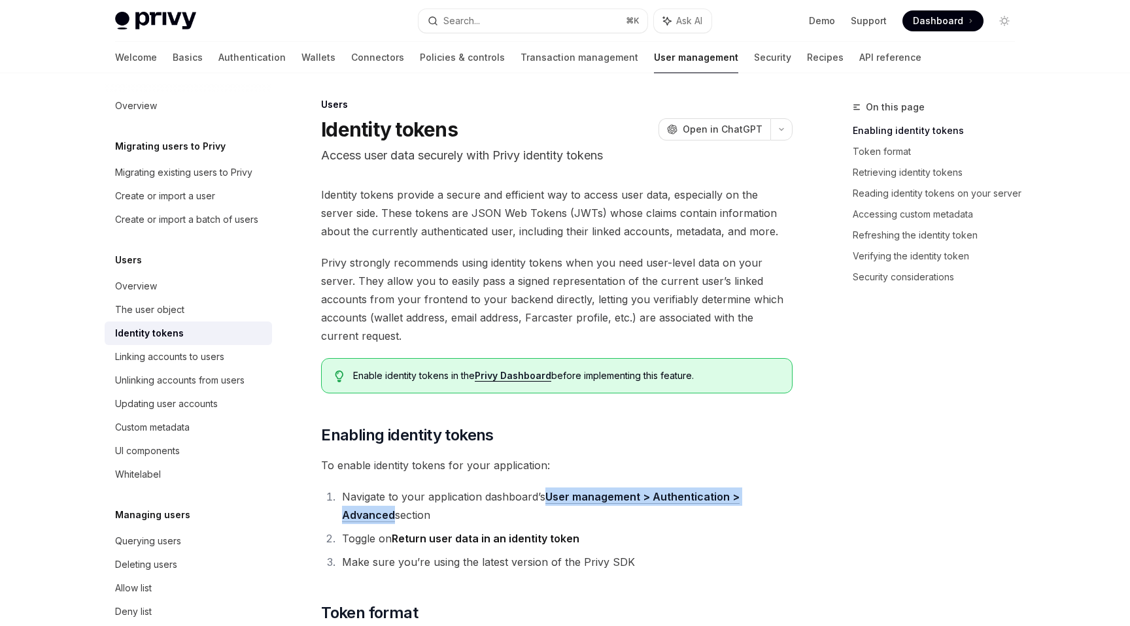
scroll to position [0, 0]
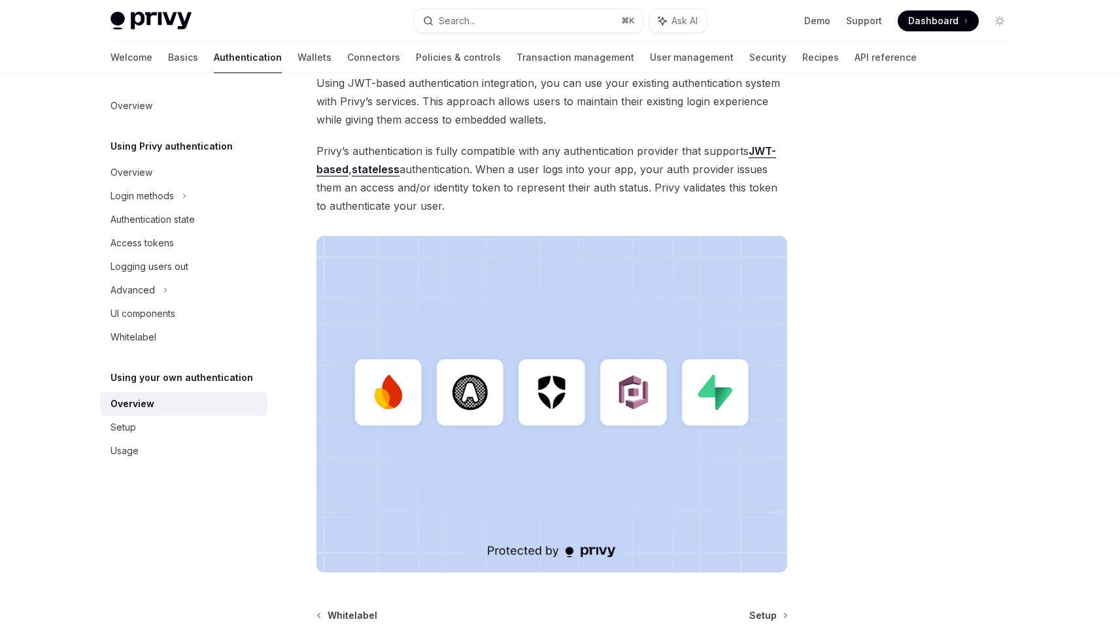
scroll to position [305, 0]
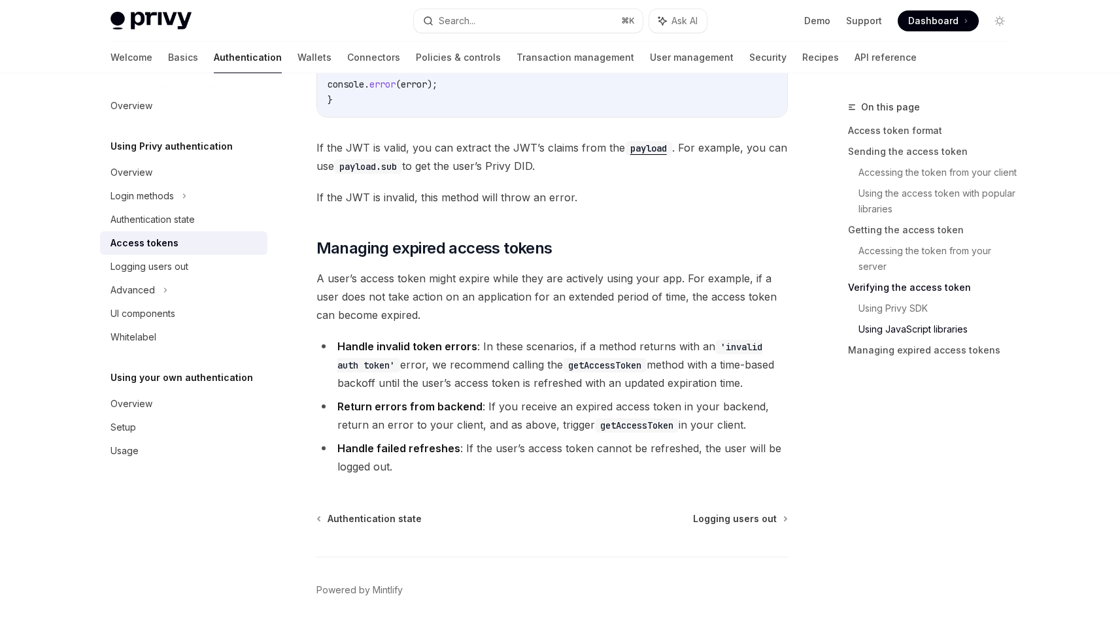
scroll to position [3354, 0]
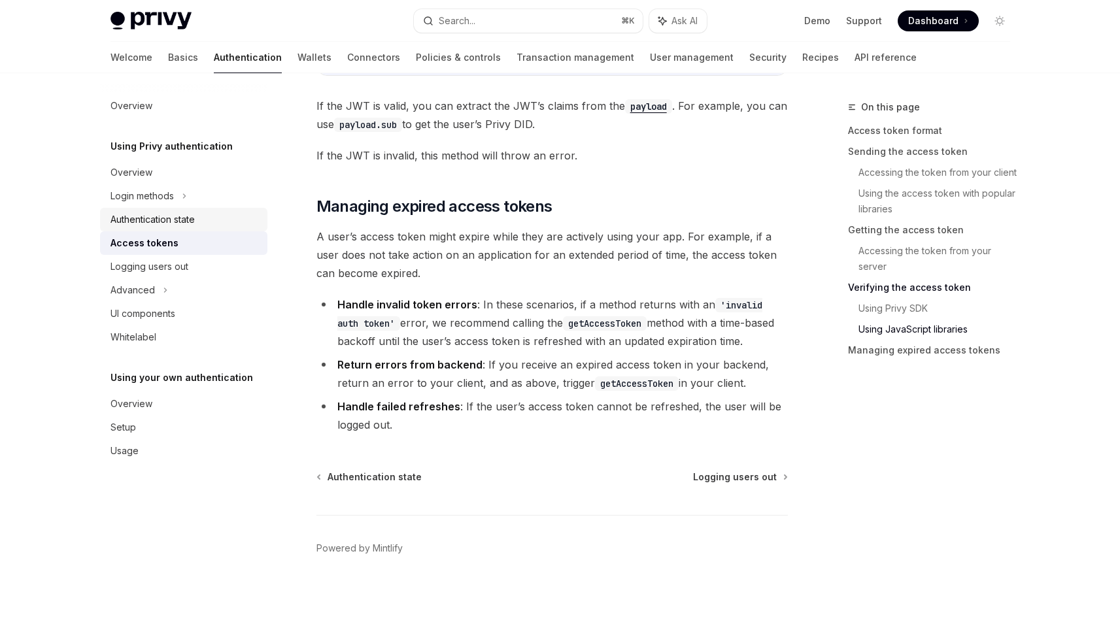
click at [169, 220] on div "Authentication state" at bounding box center [152, 220] width 84 height 16
type textarea "*"
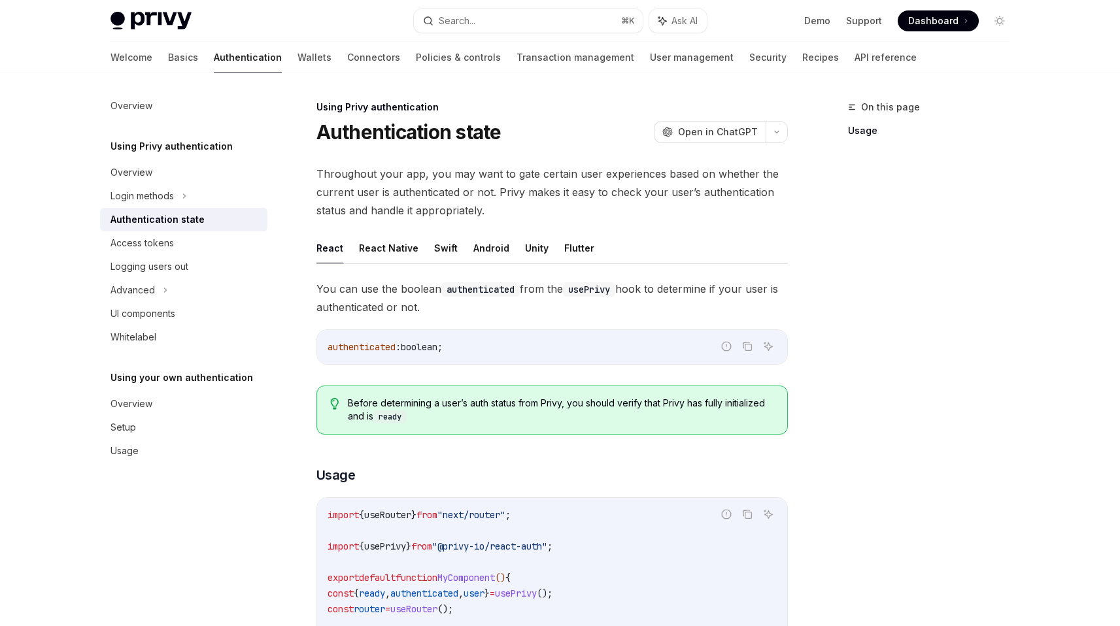
click at [462, 210] on span "Throughout your app, you may want to gate certain user experiences based on whe…" at bounding box center [551, 192] width 471 height 55
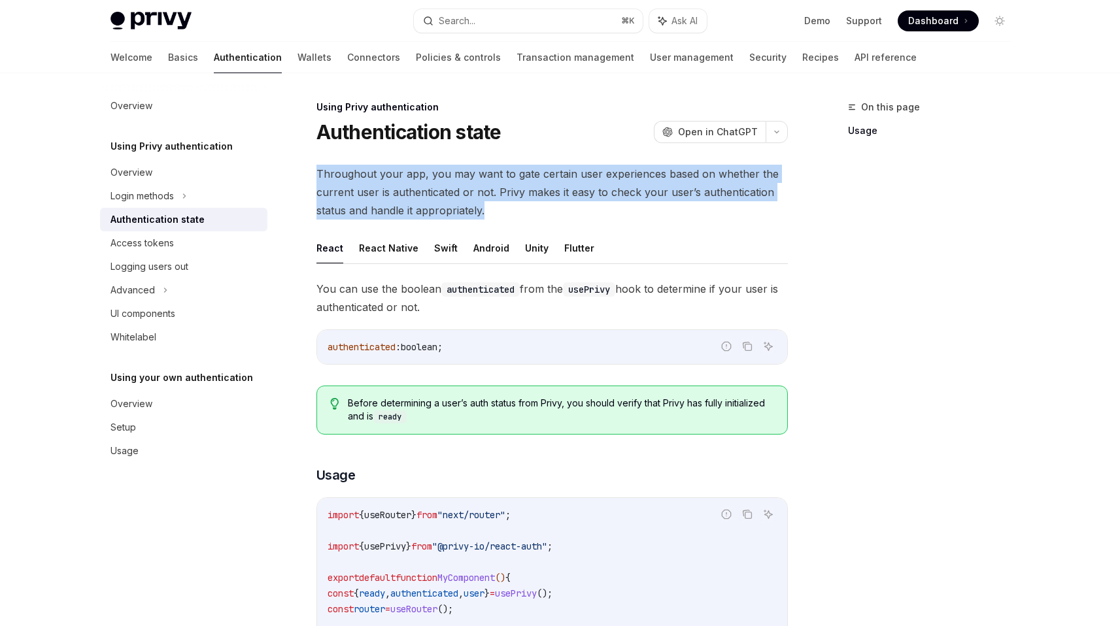
click at [462, 210] on span "Throughout your app, you may want to gate certain user experiences based on whe…" at bounding box center [551, 192] width 471 height 55
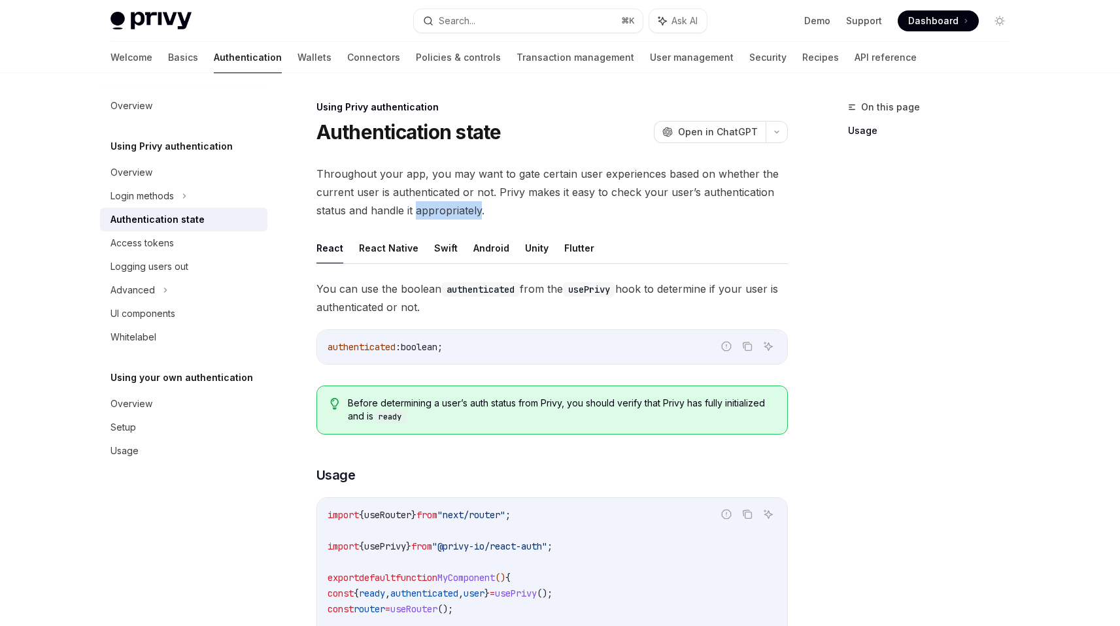
click at [462, 210] on span "Throughout your app, you may want to gate certain user experiences based on whe…" at bounding box center [551, 192] width 471 height 55
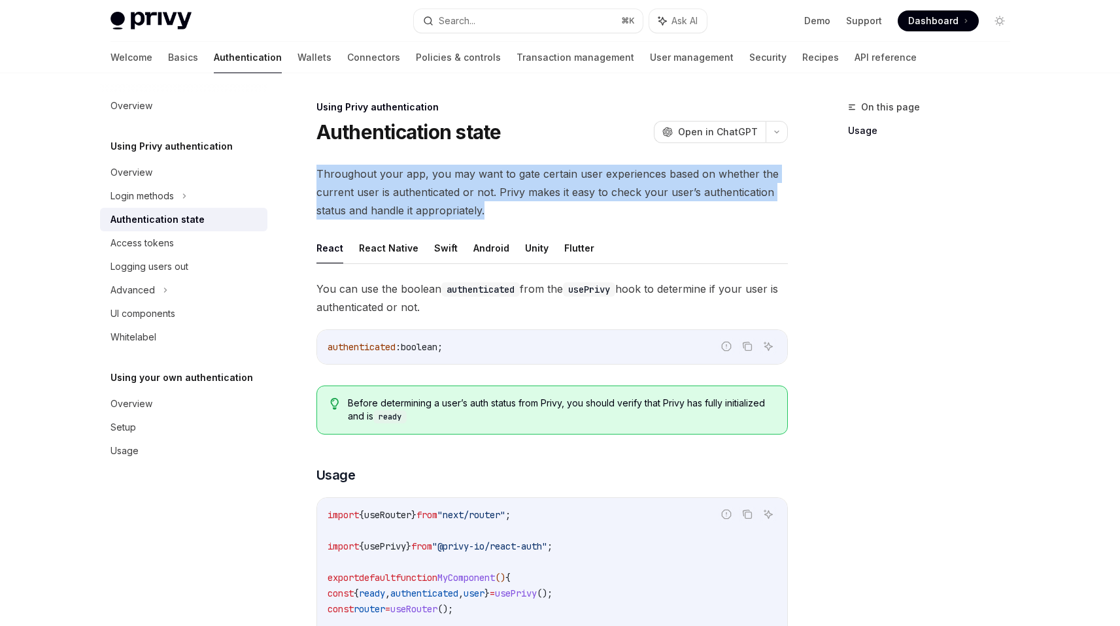
click at [462, 210] on span "Throughout your app, you may want to gate certain user experiences based on whe…" at bounding box center [551, 192] width 471 height 55
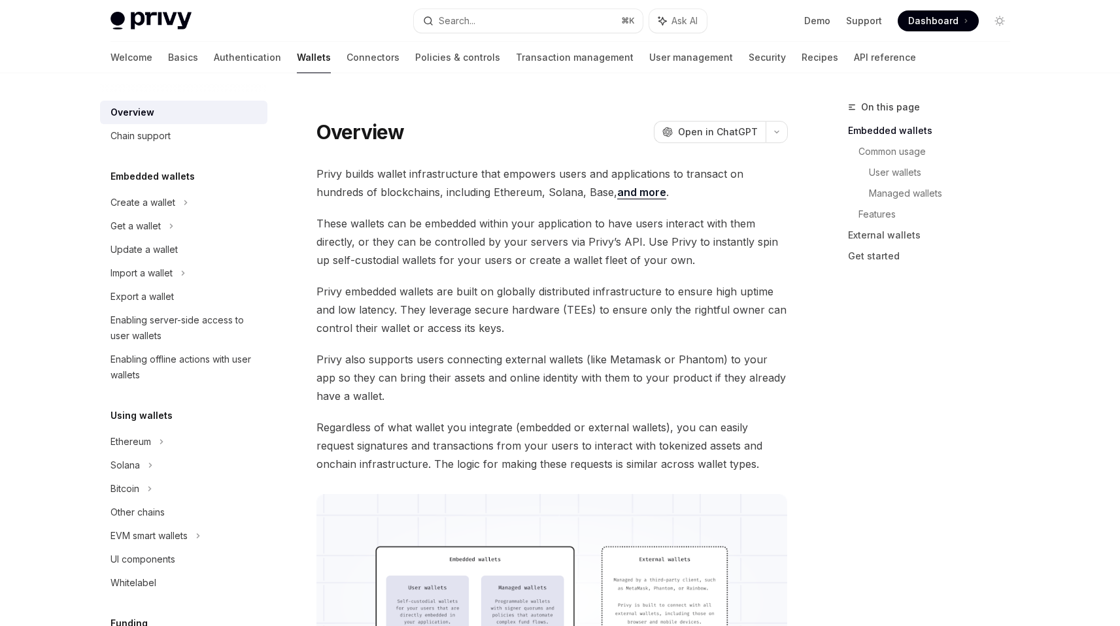
scroll to position [305, 0]
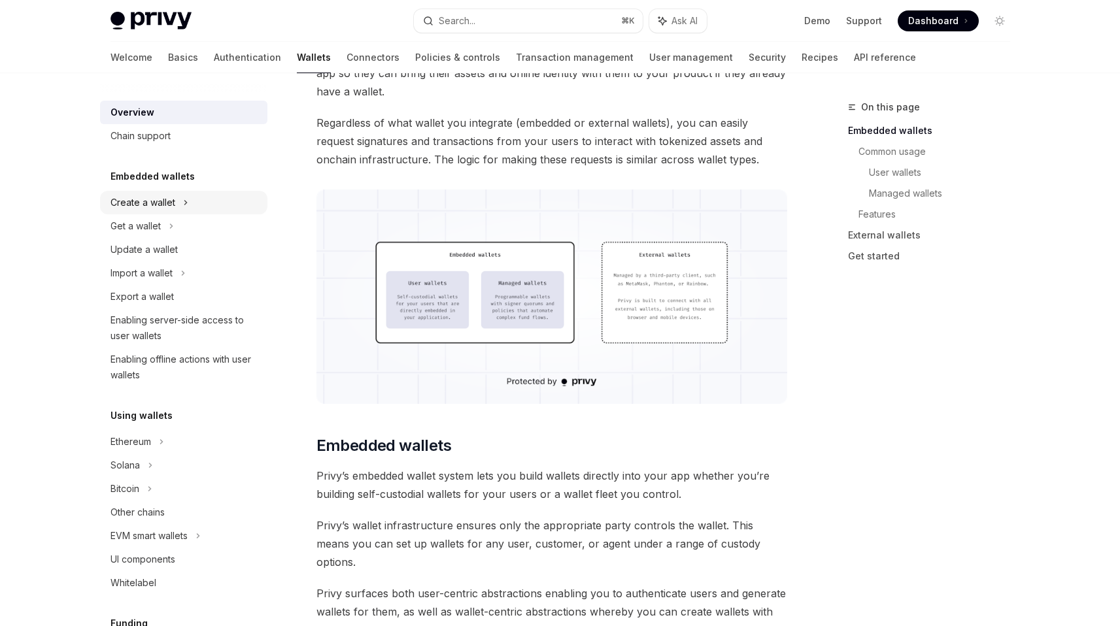
click at [167, 210] on div "Create a wallet" at bounding box center [142, 203] width 65 height 16
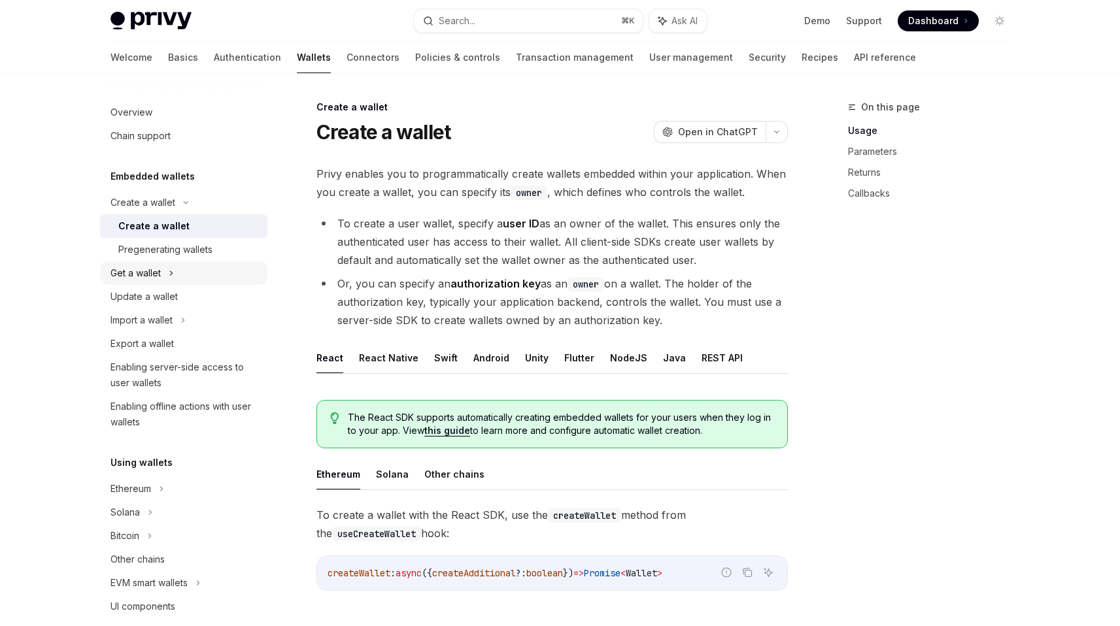
click at [169, 273] on icon at bounding box center [171, 273] width 5 height 16
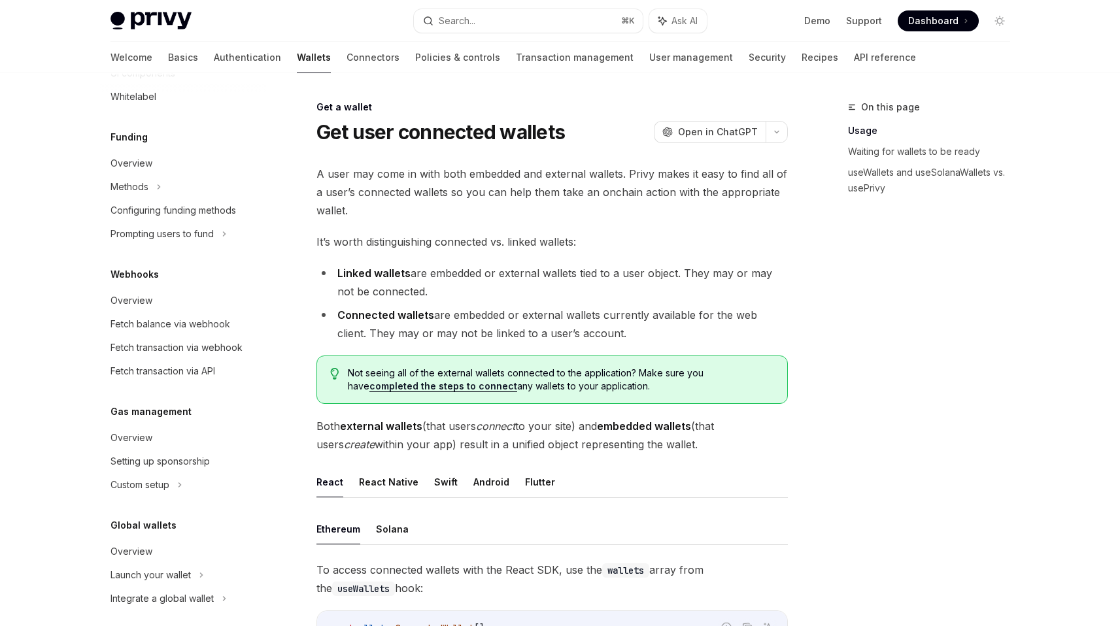
scroll to position [614, 0]
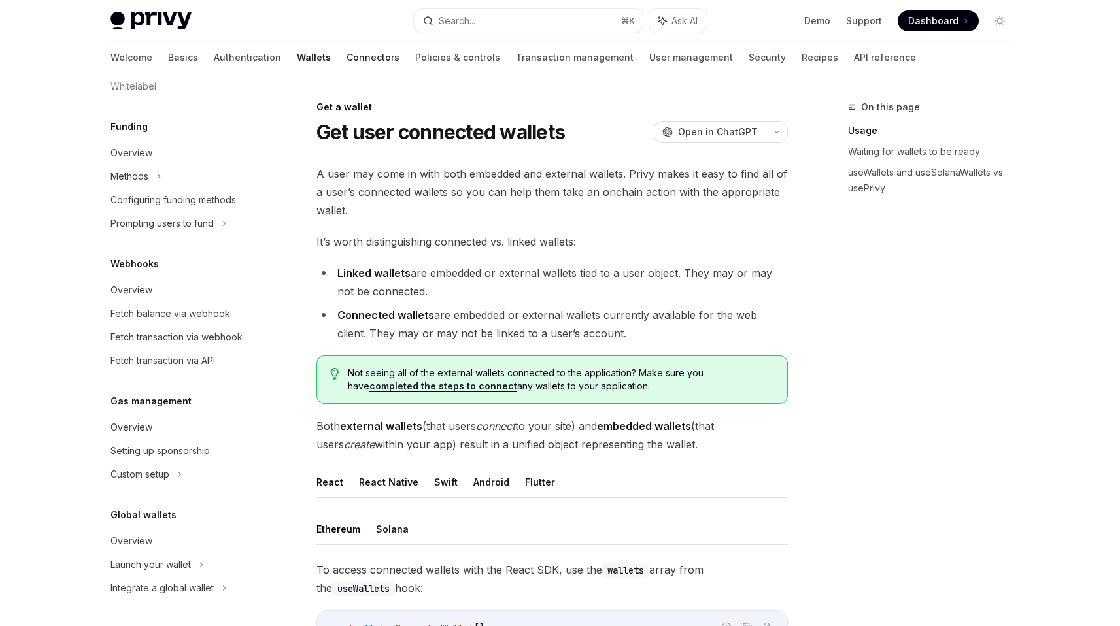
click at [346, 54] on link "Connectors" at bounding box center [372, 57] width 53 height 31
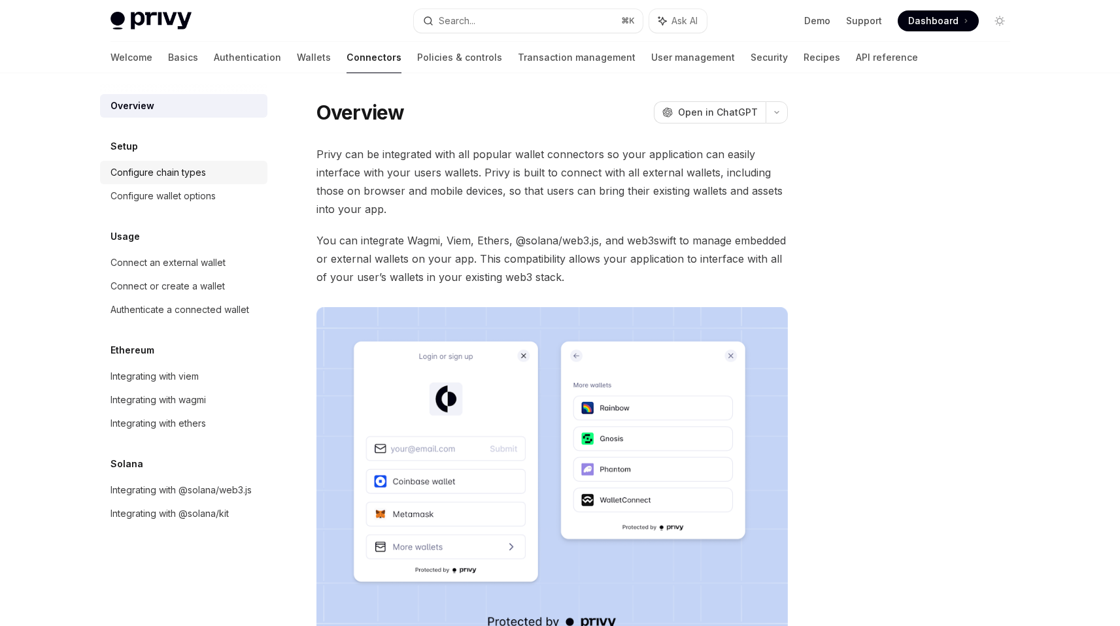
click at [175, 175] on div "Configure chain types" at bounding box center [157, 173] width 95 height 16
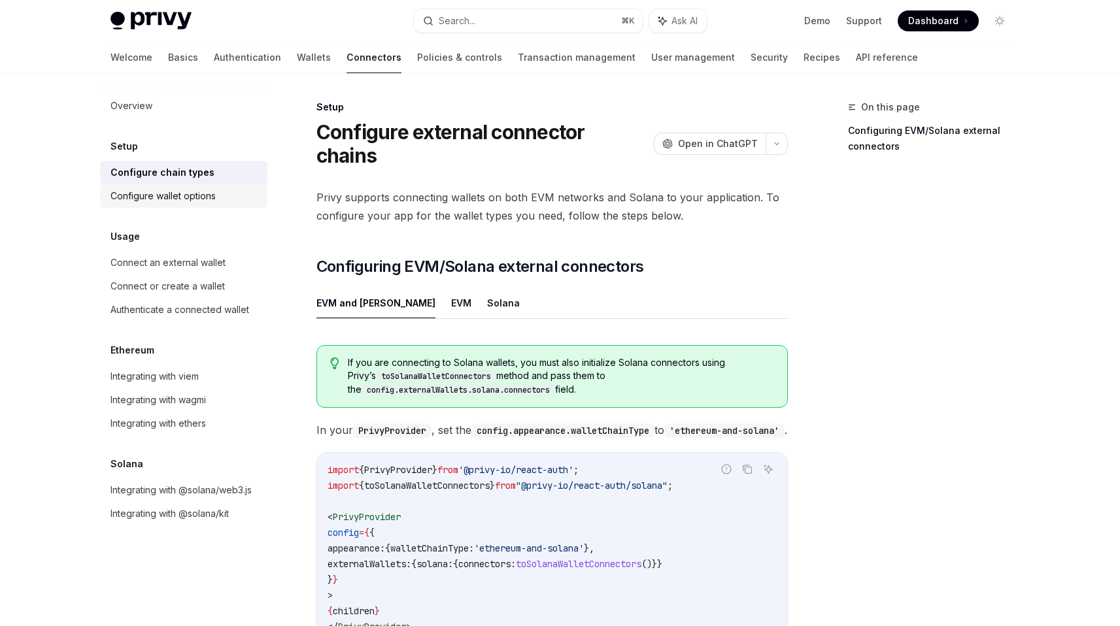
click at [165, 194] on div "Configure wallet options" at bounding box center [162, 196] width 105 height 16
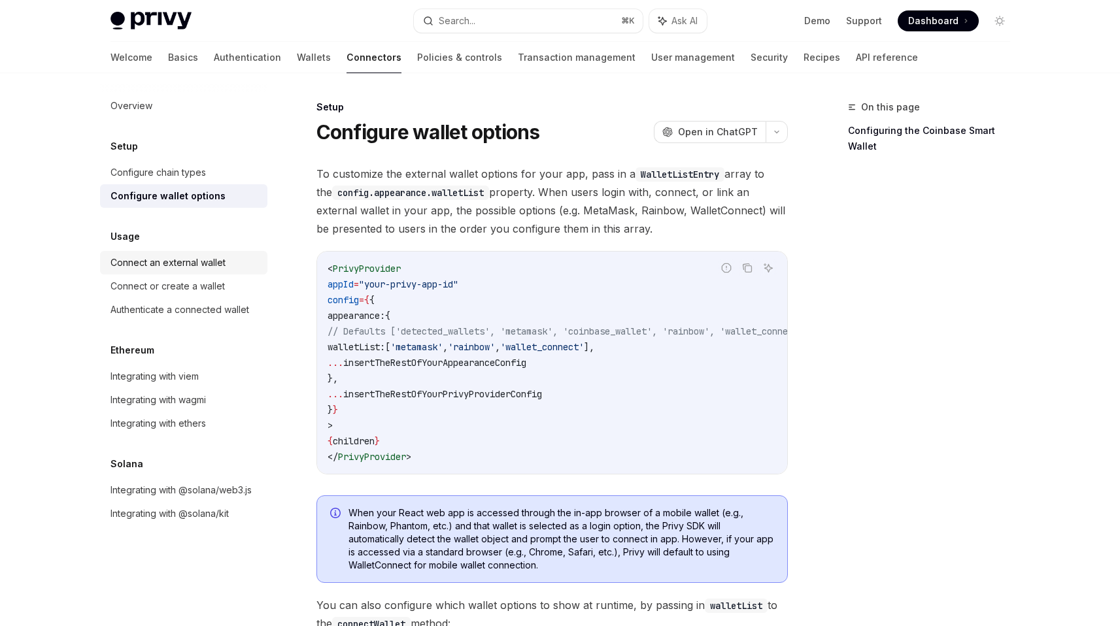
click at [168, 258] on div "Connect an external wallet" at bounding box center [167, 263] width 115 height 16
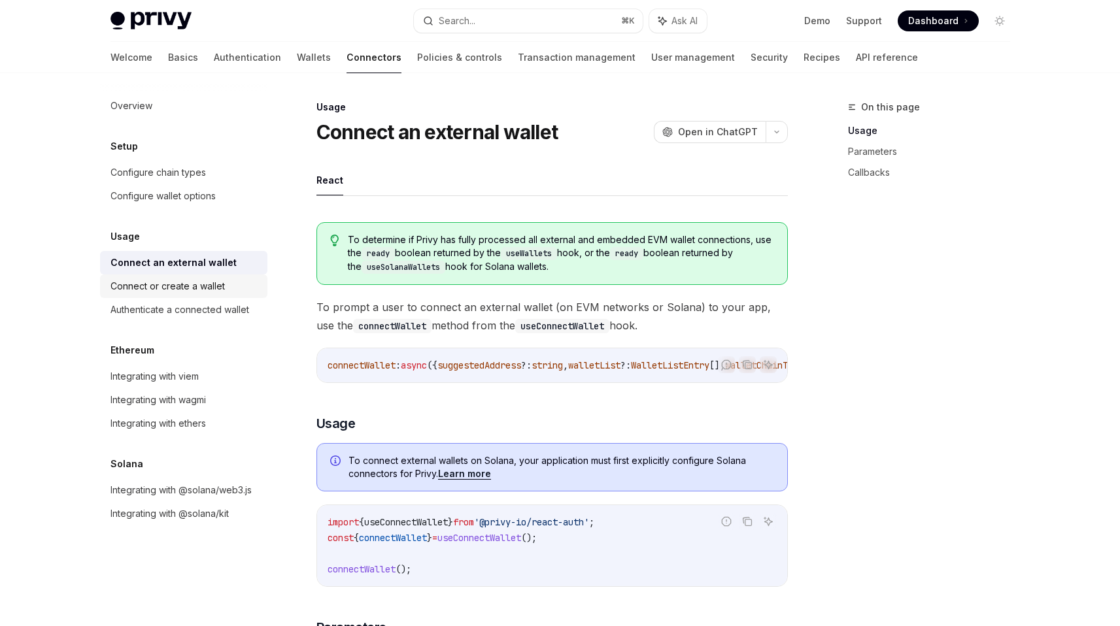
click at [160, 289] on div "Connect or create a wallet" at bounding box center [167, 286] width 114 height 16
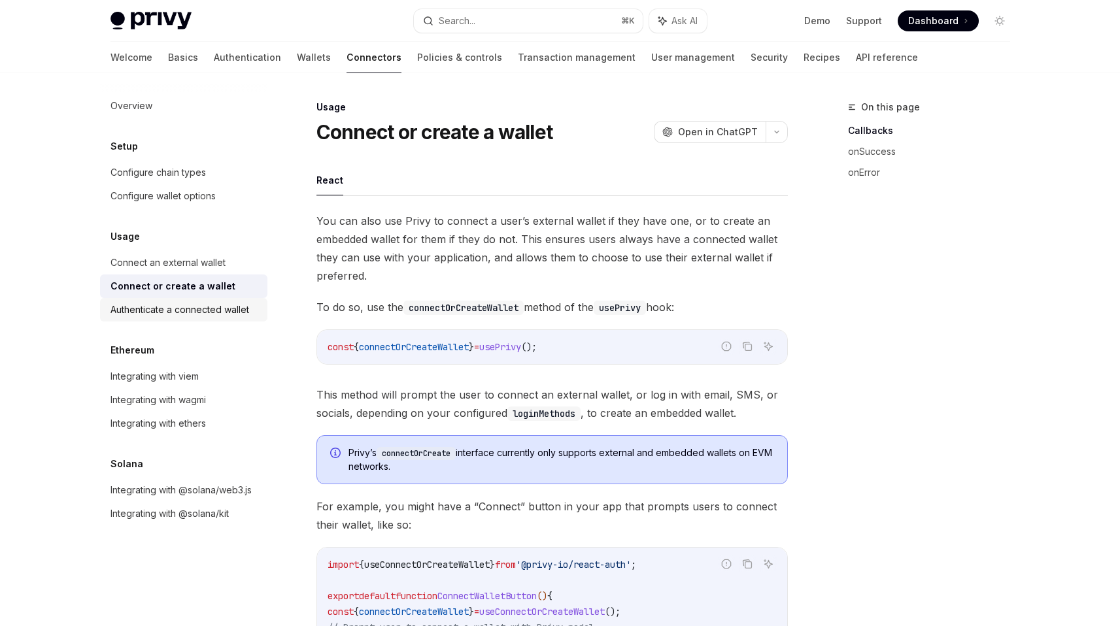
click at [161, 302] on div "Authenticate a connected wallet" at bounding box center [179, 310] width 139 height 16
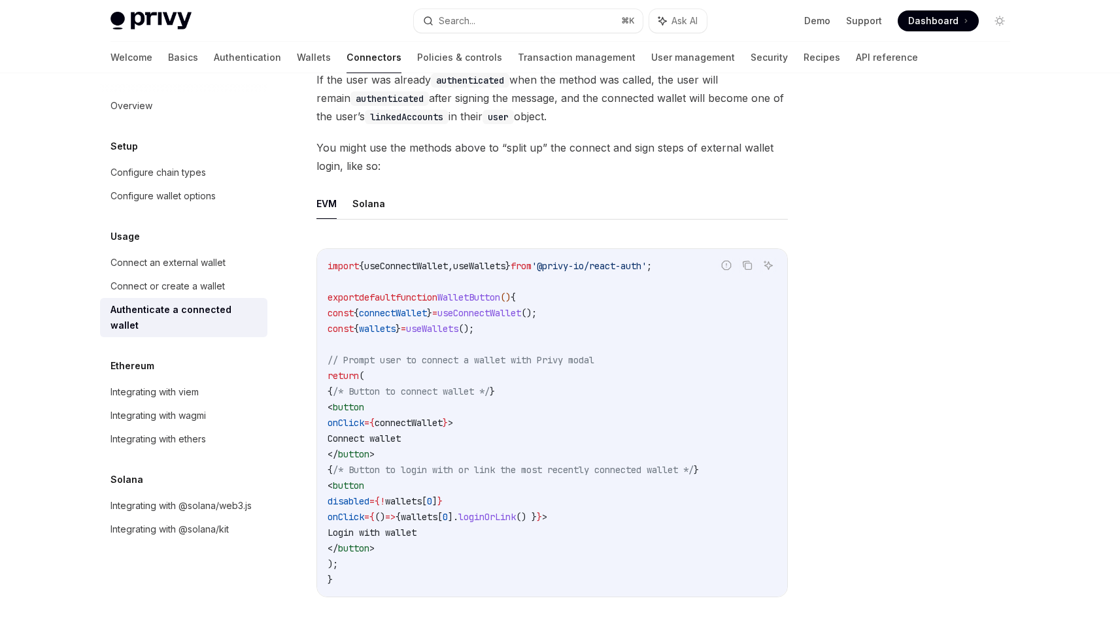
scroll to position [755, 0]
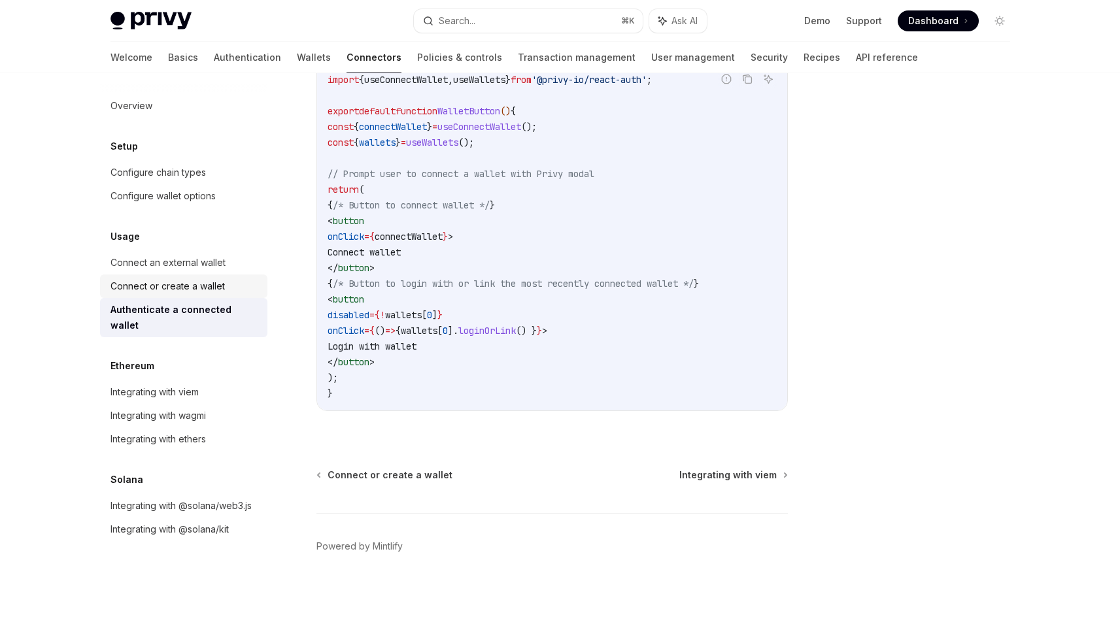
click at [224, 286] on div "Connect or create a wallet" at bounding box center [167, 286] width 114 height 16
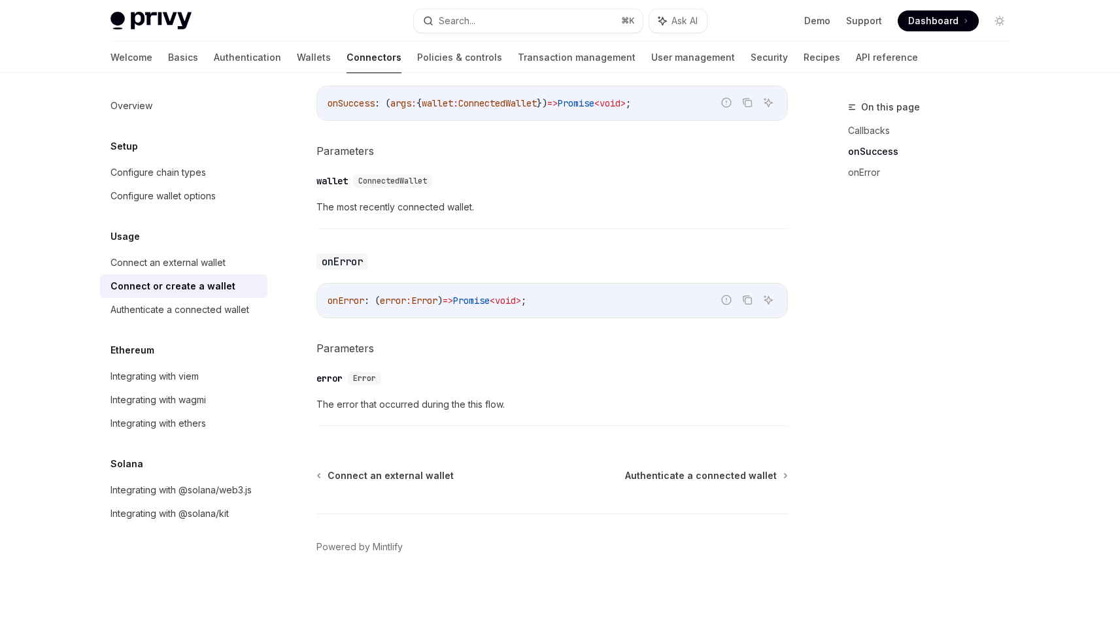
scroll to position [789, 0]
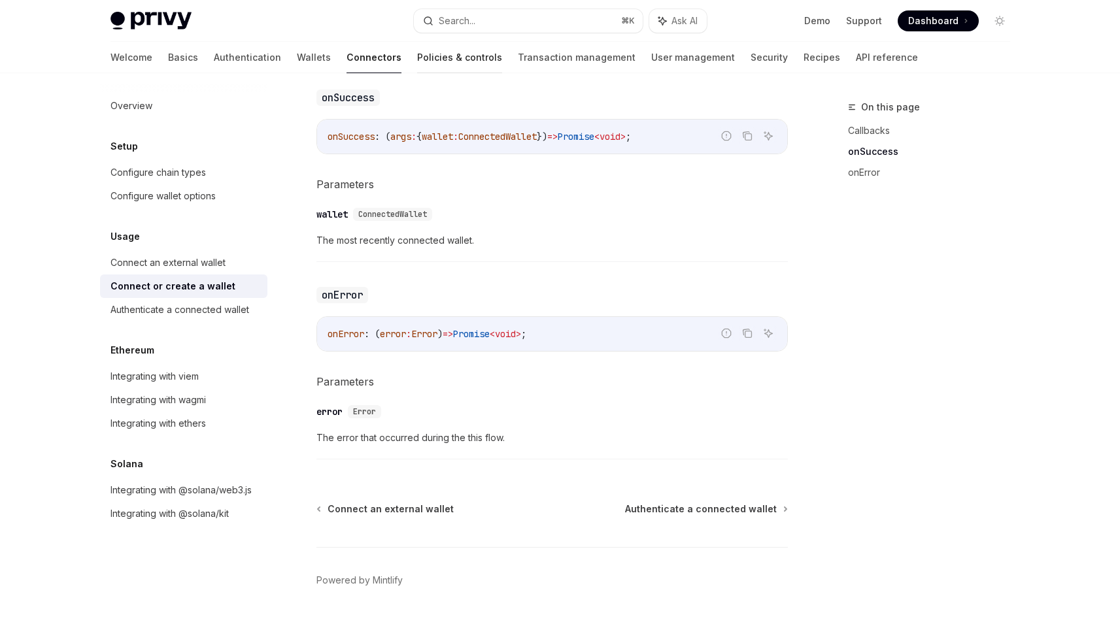
click at [417, 52] on link "Policies & controls" at bounding box center [459, 57] width 85 height 31
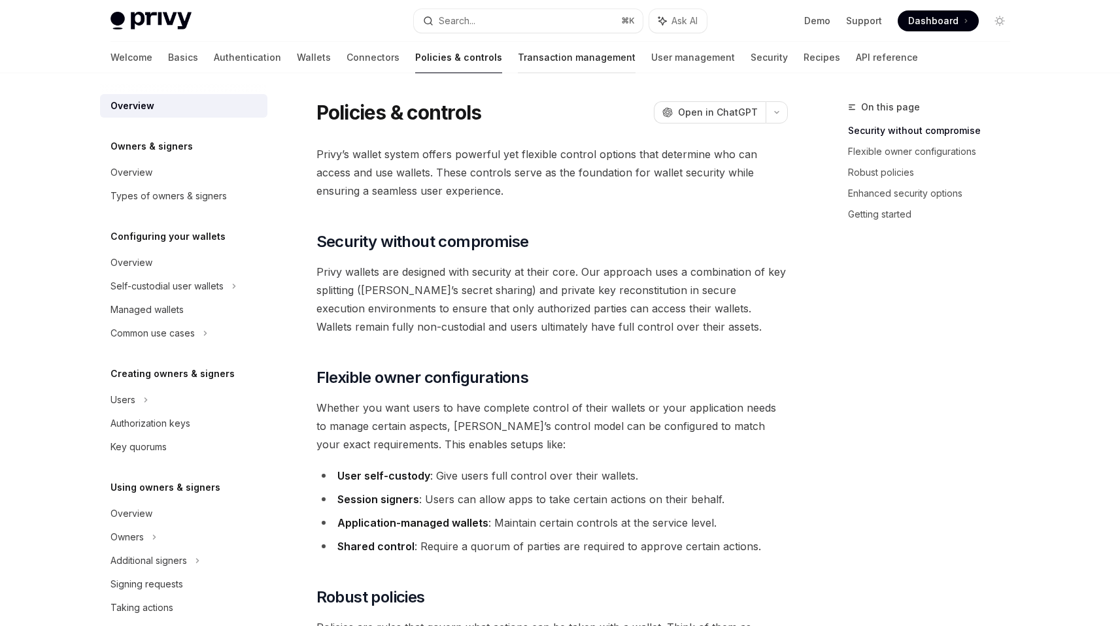
click at [532, 54] on link "Transaction management" at bounding box center [577, 57] width 118 height 31
type textarea "*"
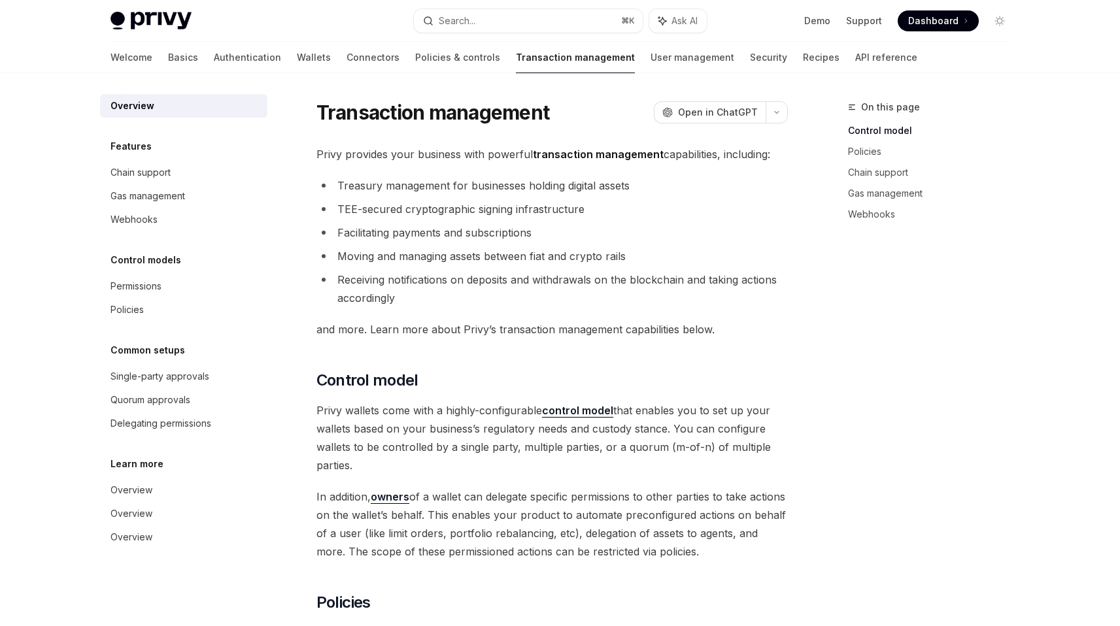
click at [462, 222] on ul "Treasury management for businesses holding digital assets TEE-secured cryptogra…" at bounding box center [551, 242] width 471 height 131
click at [452, 236] on li "Facilitating payments and subscriptions" at bounding box center [551, 233] width 471 height 18
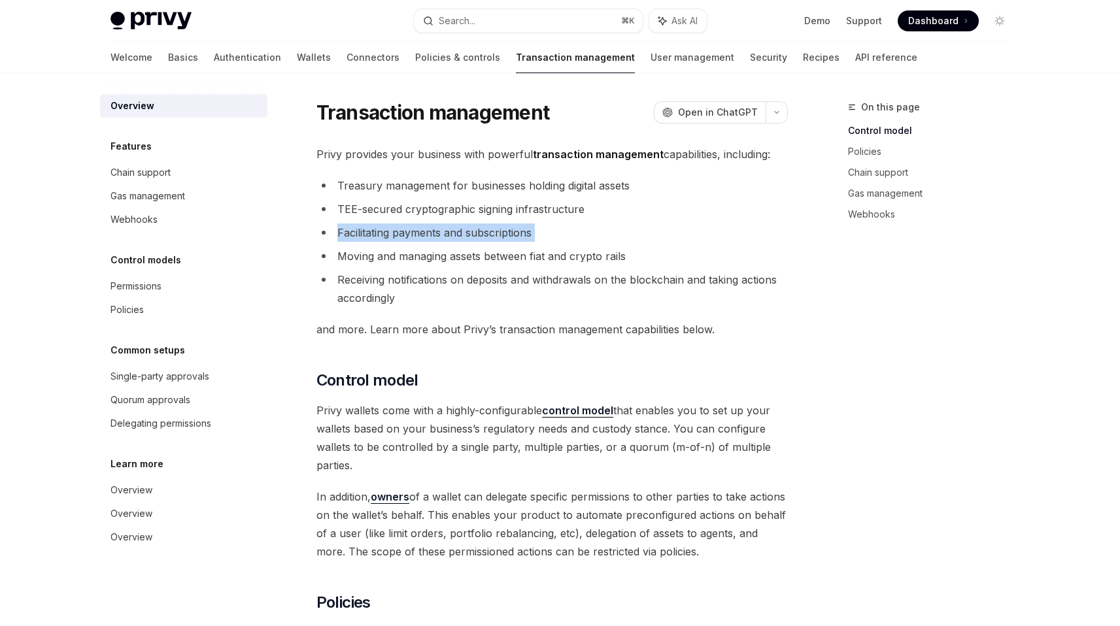
click at [452, 236] on li "Facilitating payments and subscriptions" at bounding box center [551, 233] width 471 height 18
click at [445, 261] on li "Moving and managing assets between fiat and crypto rails" at bounding box center [551, 256] width 471 height 18
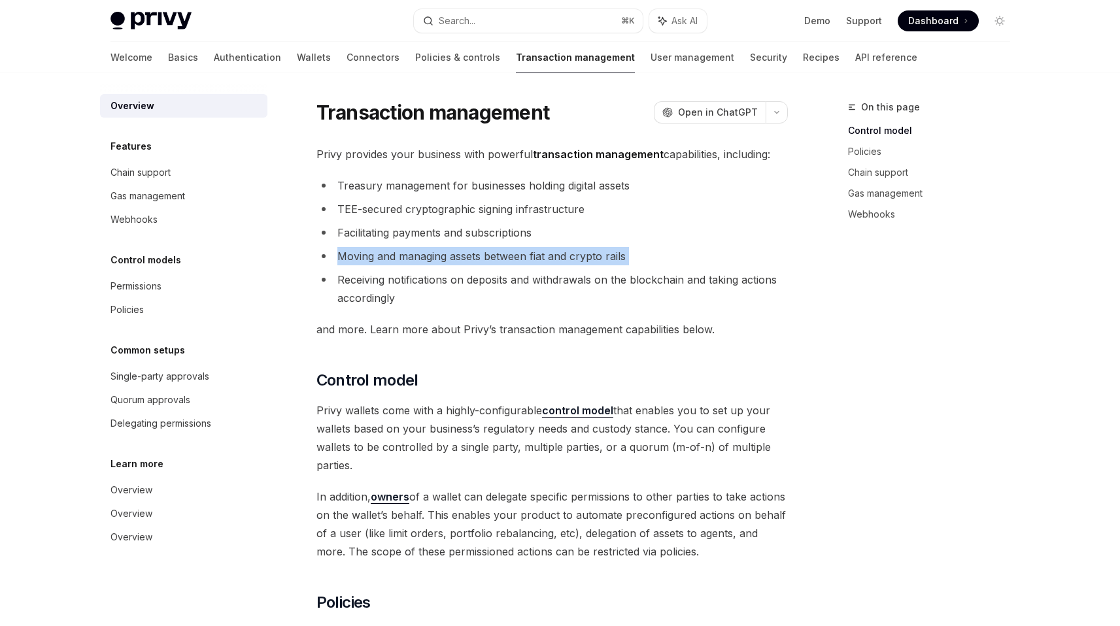
click at [445, 261] on li "Moving and managing assets between fiat and crypto rails" at bounding box center [551, 256] width 471 height 18
click at [432, 286] on li "Receiving notifications on deposits and withdrawals on the blockchain and takin…" at bounding box center [551, 289] width 471 height 37
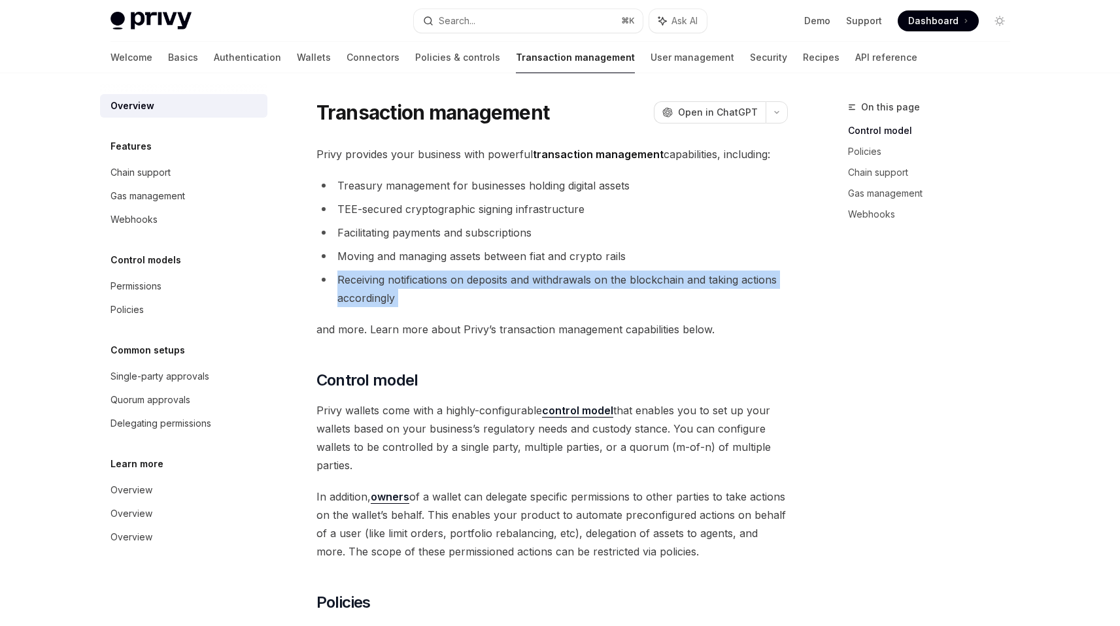
click at [432, 286] on li "Receiving notifications on deposits and withdrawals on the blockchain and takin…" at bounding box center [551, 289] width 471 height 37
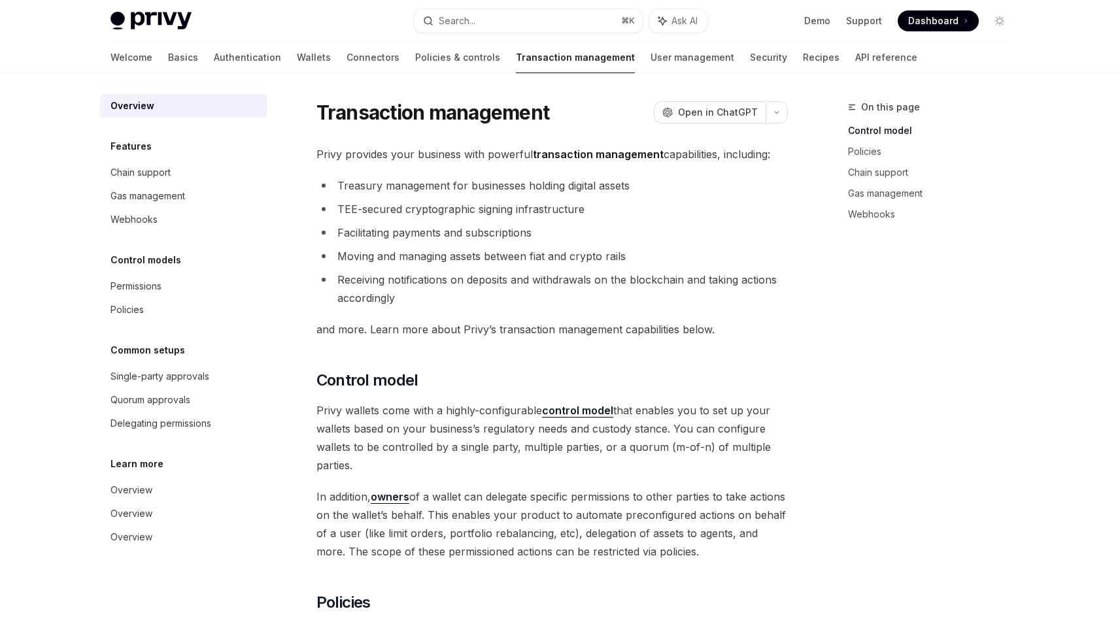
click at [431, 335] on span "and more. Learn more about Privy’s transaction management capabilities below." at bounding box center [551, 329] width 471 height 18
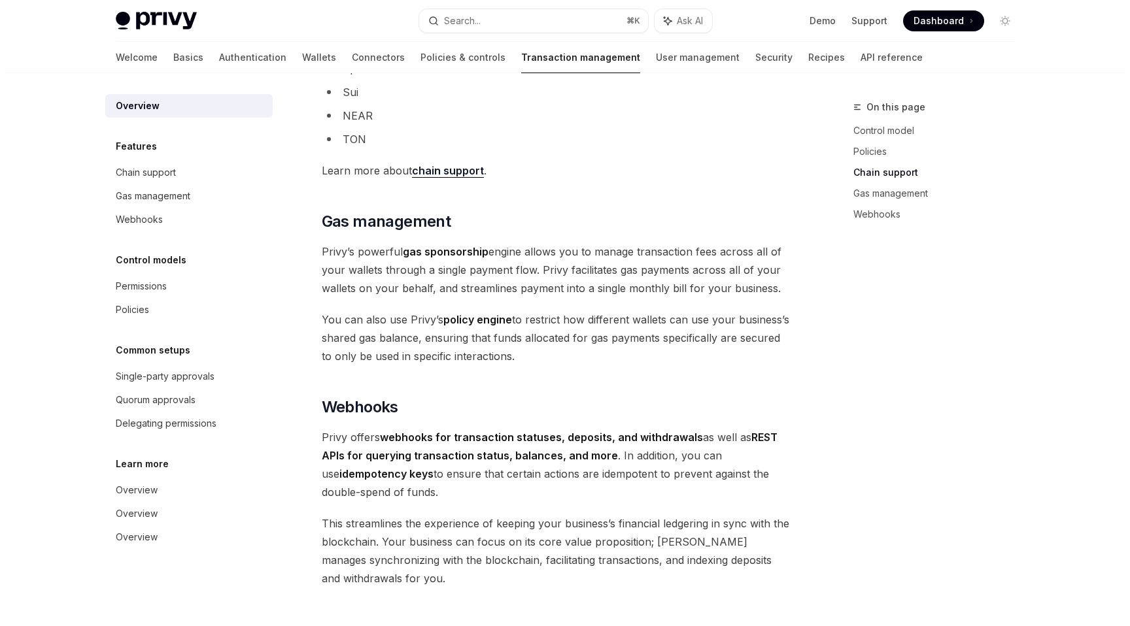
scroll to position [1138, 0]
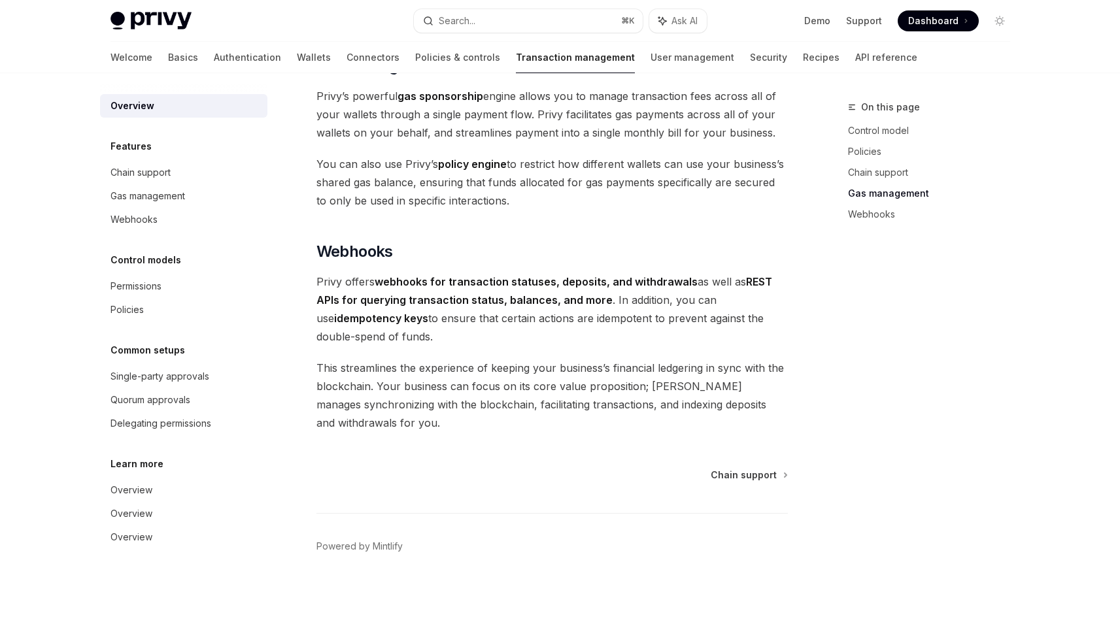
click at [471, 296] on strong "REST APIs for querying transaction status, balances, and more" at bounding box center [544, 290] width 456 height 31
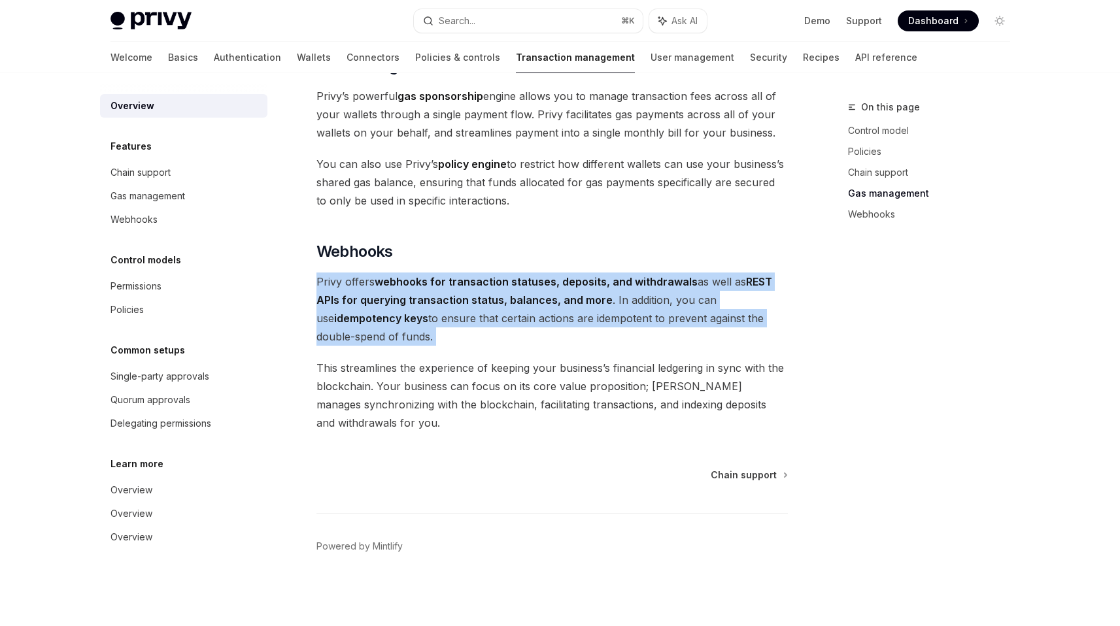
click at [471, 296] on strong "REST APIs for querying transaction status, balances, and more" at bounding box center [544, 290] width 456 height 31
click at [459, 295] on strong "REST APIs for querying transaction status, balances, and more" at bounding box center [544, 290] width 456 height 31
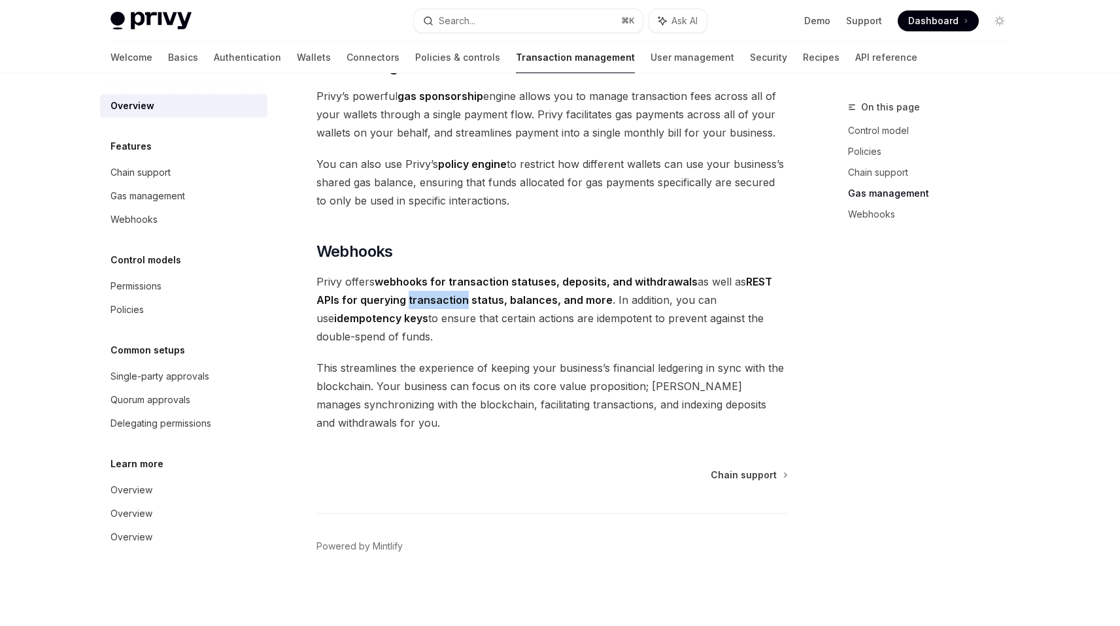
click at [459, 295] on strong "REST APIs for querying transaction status, balances, and more" at bounding box center [544, 290] width 456 height 31
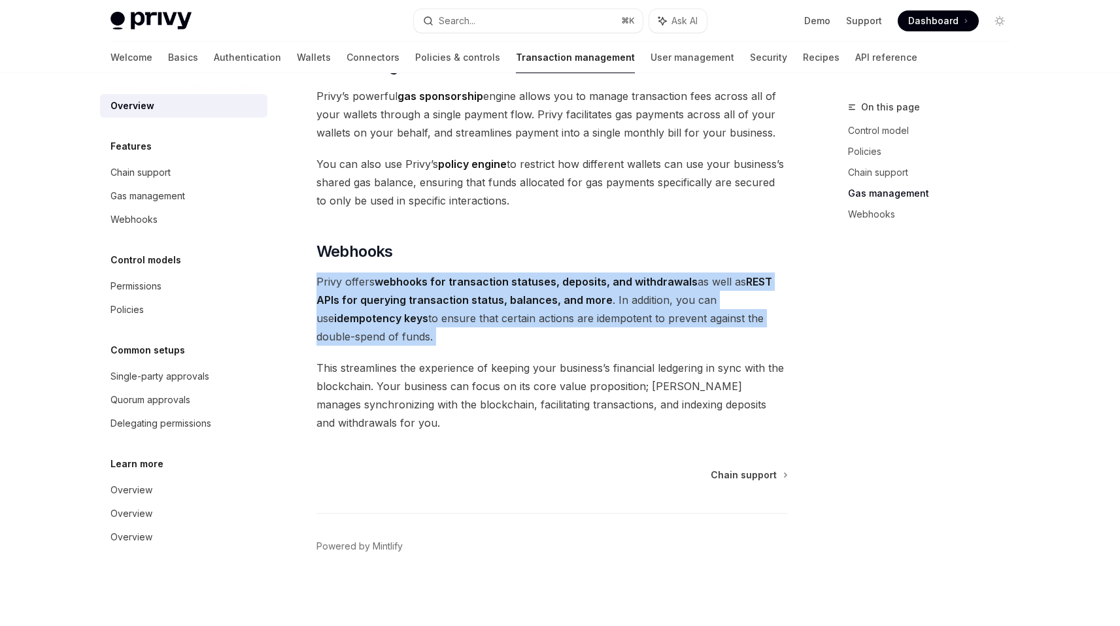
click at [459, 295] on strong "REST APIs for querying transaction status, balances, and more" at bounding box center [544, 290] width 456 height 31
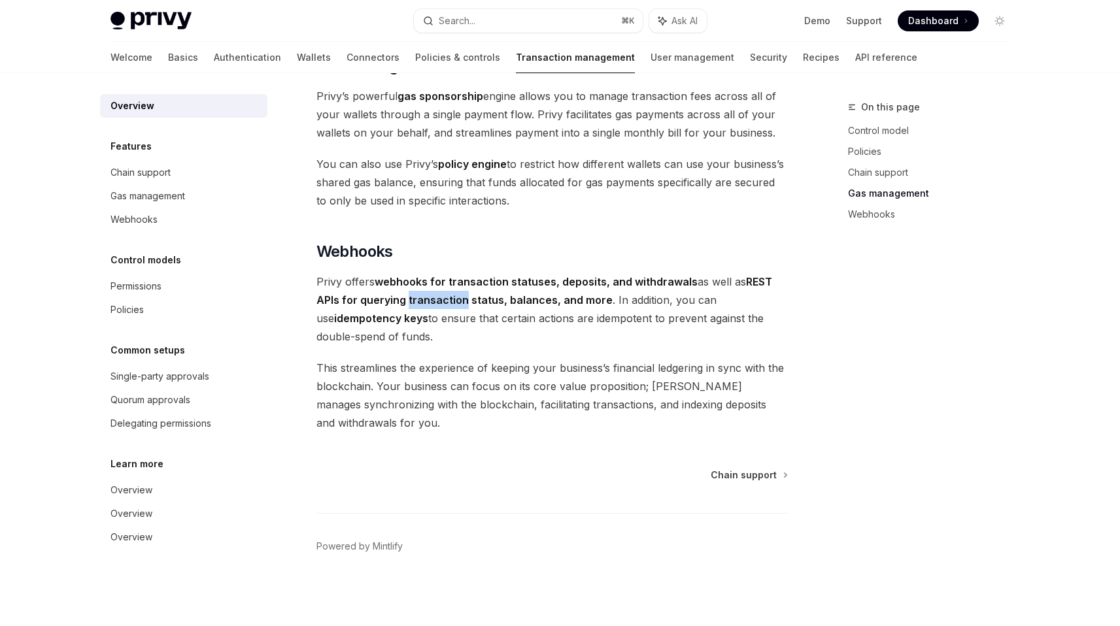
click at [459, 295] on strong "REST APIs for querying transaction status, balances, and more" at bounding box center [544, 290] width 456 height 31
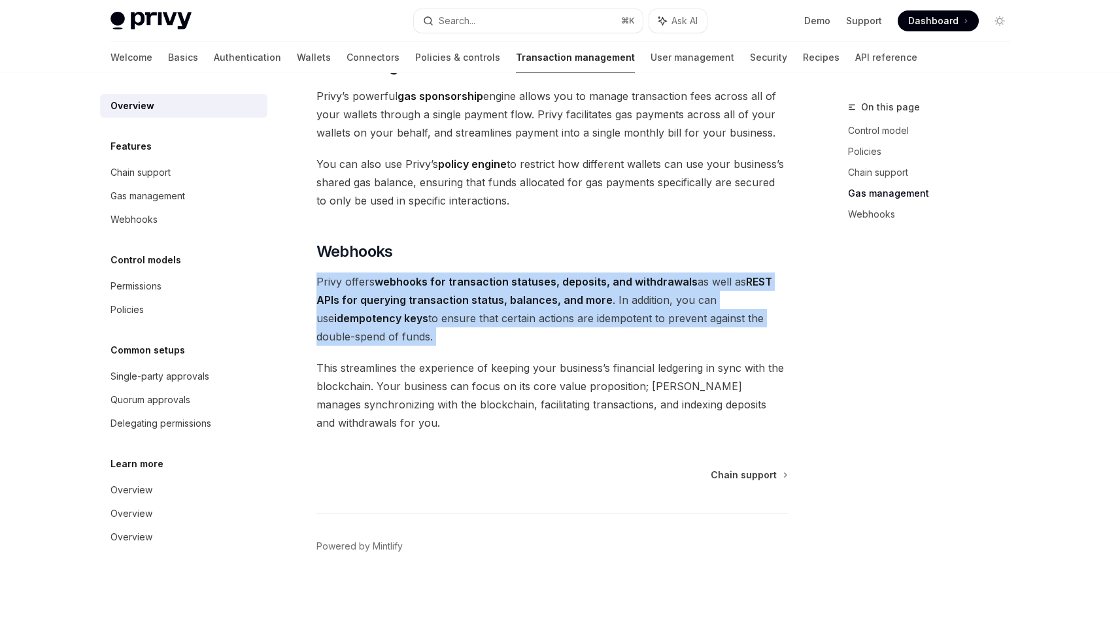
click at [459, 295] on strong "REST APIs for querying transaction status, balances, and more" at bounding box center [544, 290] width 456 height 31
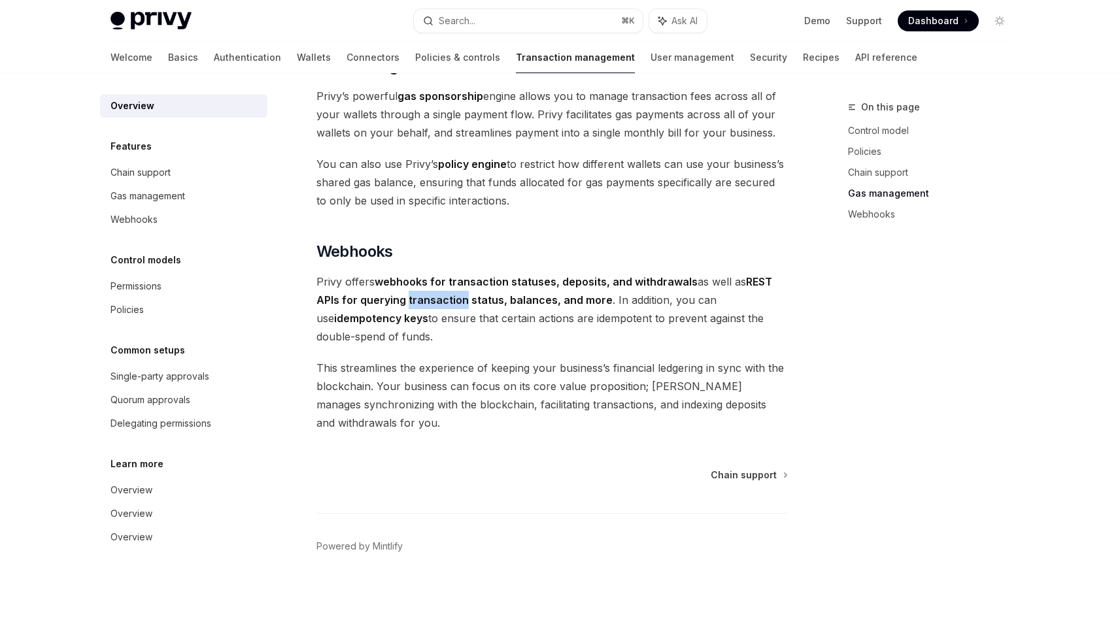
click at [459, 295] on strong "REST APIs for querying transaction status, balances, and more" at bounding box center [544, 290] width 456 height 31
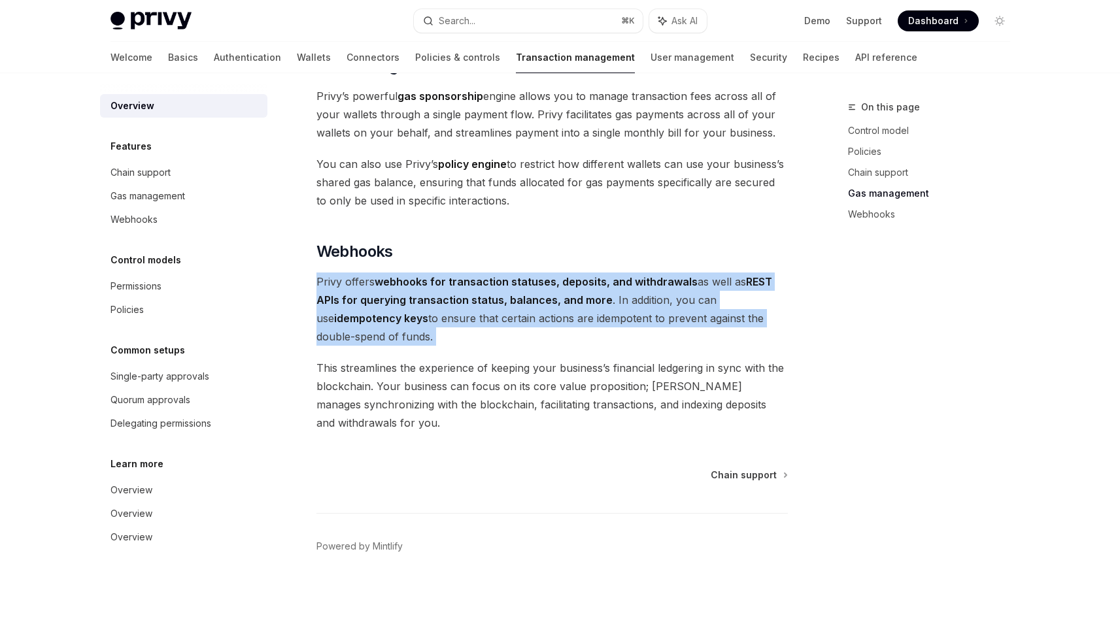
click at [459, 295] on strong "REST APIs for querying transaction status, balances, and more" at bounding box center [544, 290] width 456 height 31
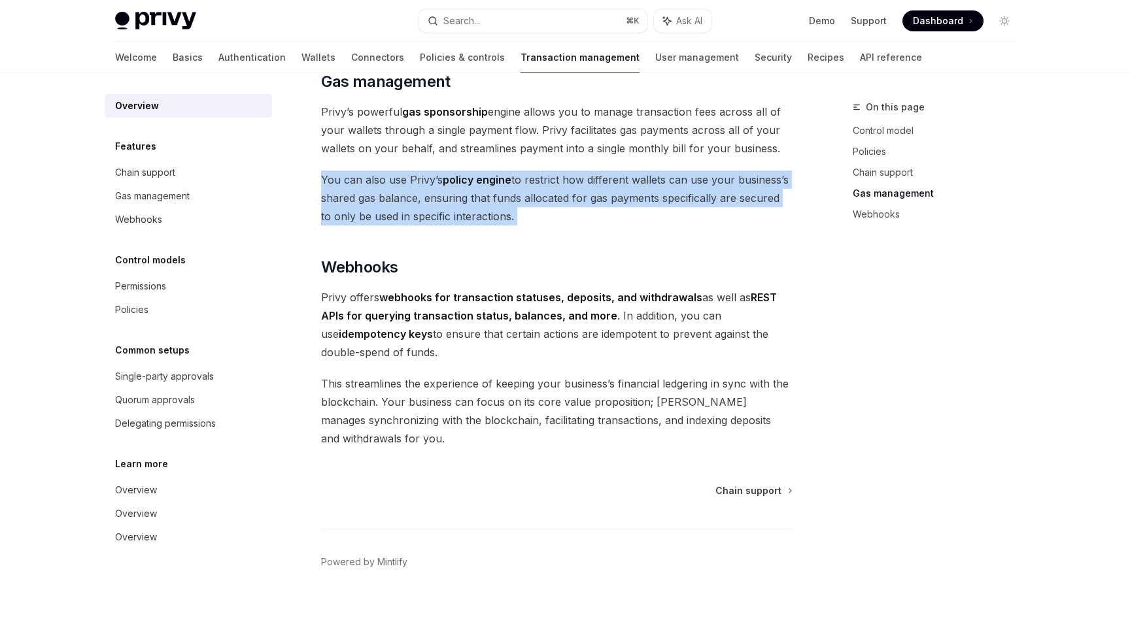
scroll to position [1132, 0]
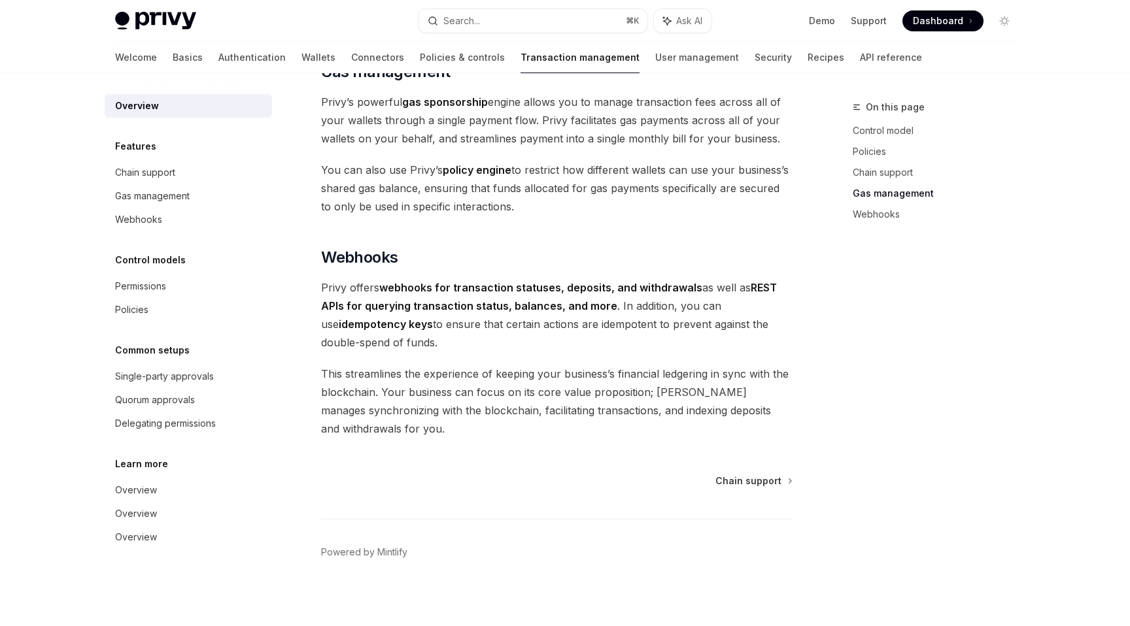
click at [458, 305] on strong "REST APIs for querying transaction status, balances, and more" at bounding box center [549, 296] width 456 height 31
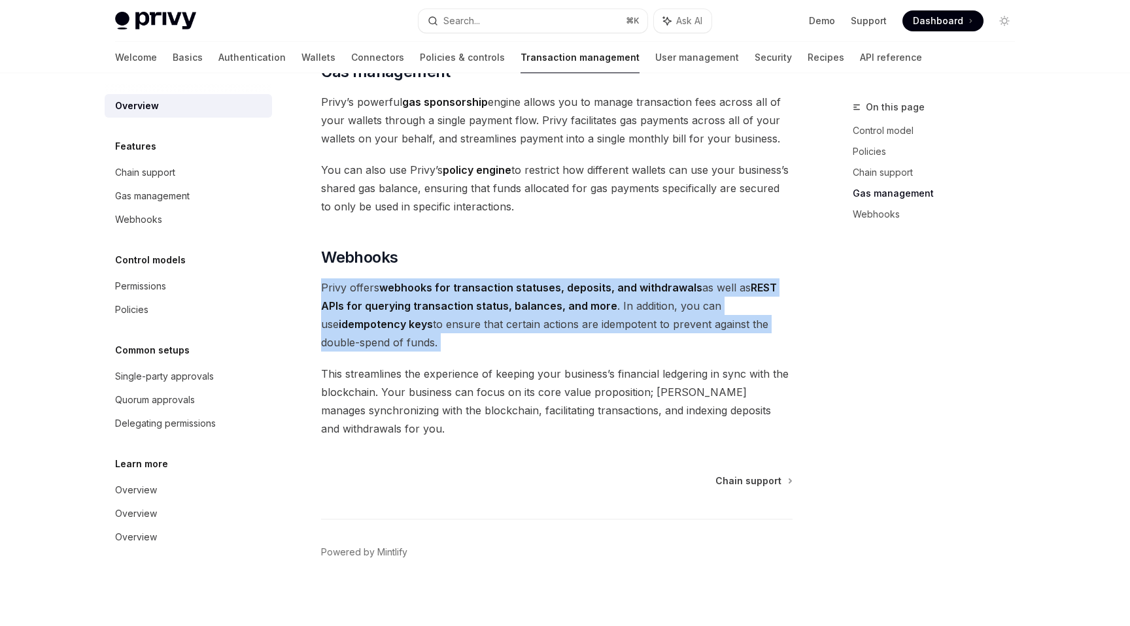
click at [458, 305] on strong "REST APIs for querying transaction status, balances, and more" at bounding box center [549, 296] width 456 height 31
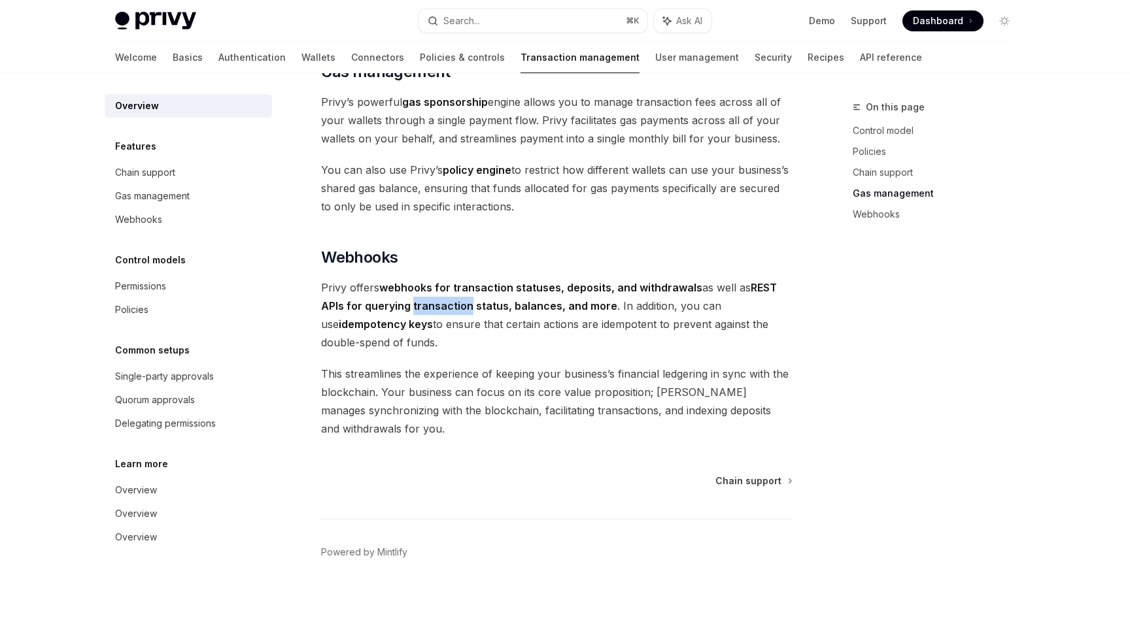
click at [458, 305] on strong "REST APIs for querying transaction status, balances, and more" at bounding box center [549, 296] width 456 height 31
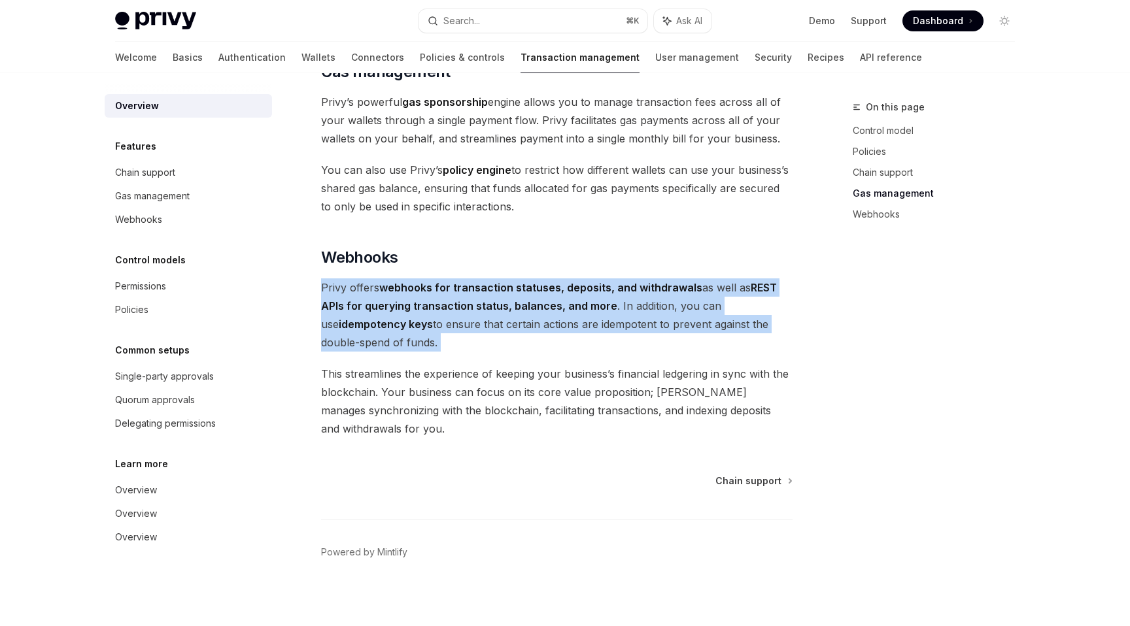
click at [458, 305] on strong "REST APIs for querying transaction status, balances, and more" at bounding box center [549, 296] width 456 height 31
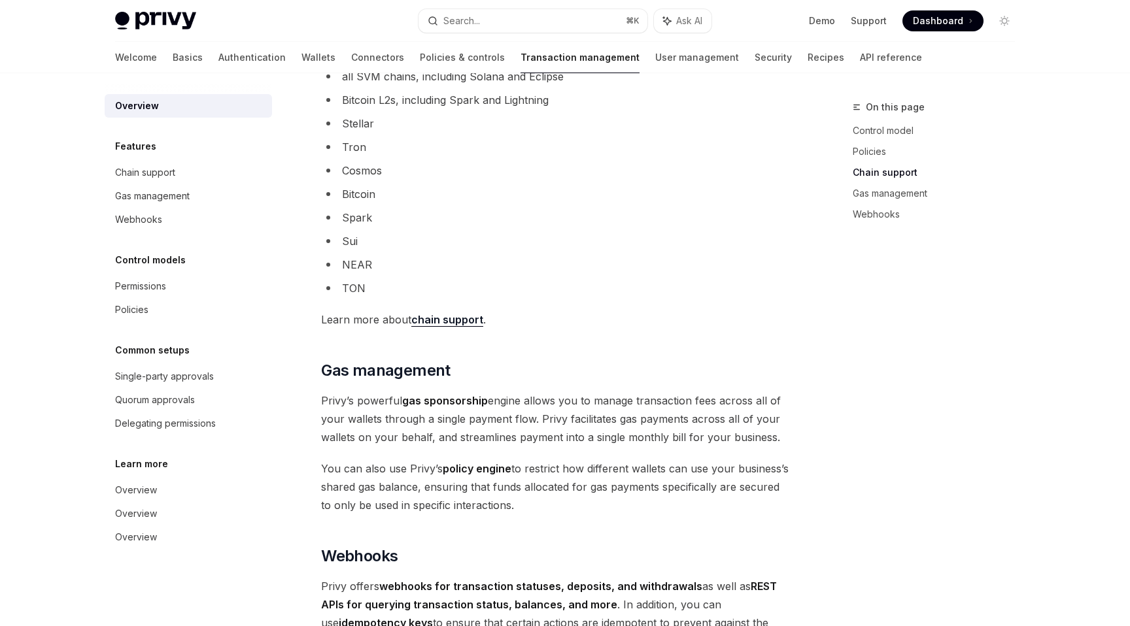
scroll to position [766, 0]
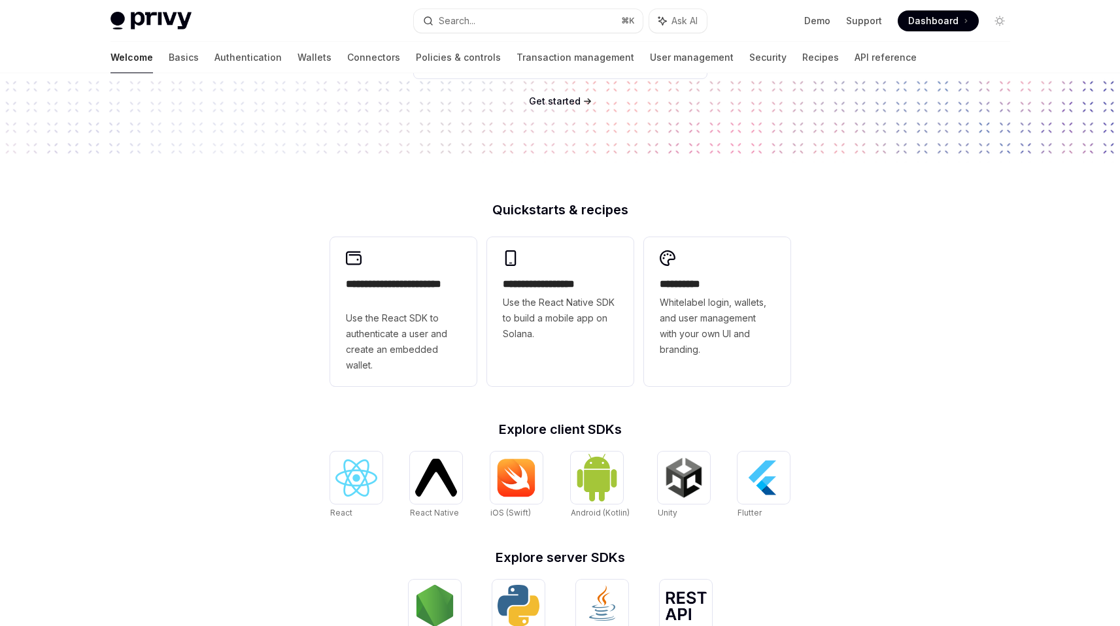
scroll to position [216, 0]
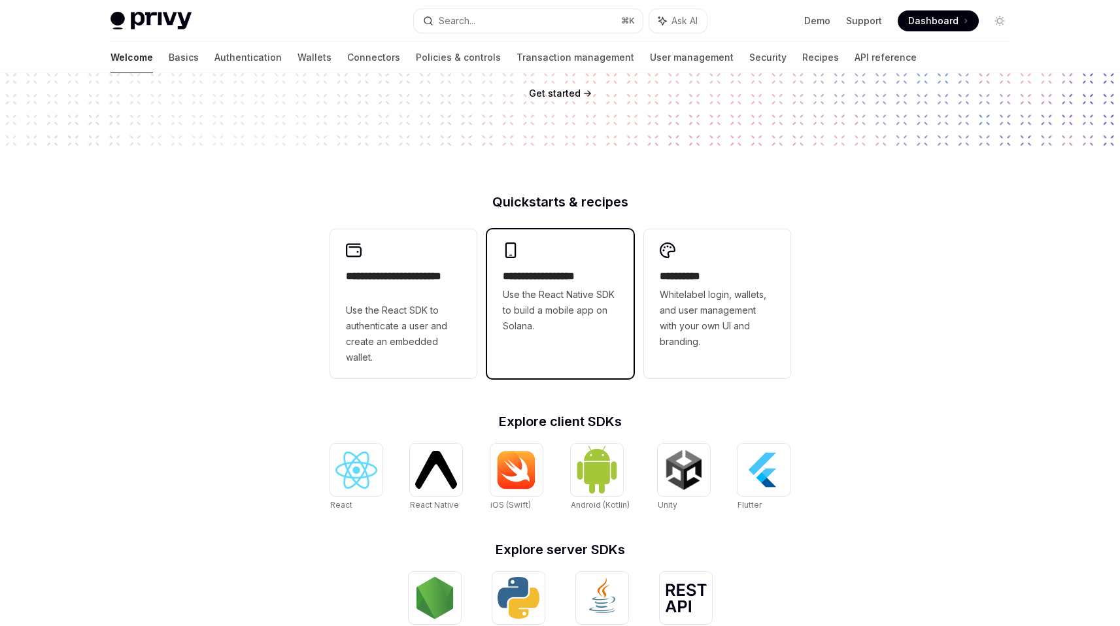
click at [568, 292] on span "Use the React Native SDK to build a mobile app on Solana." at bounding box center [560, 310] width 115 height 47
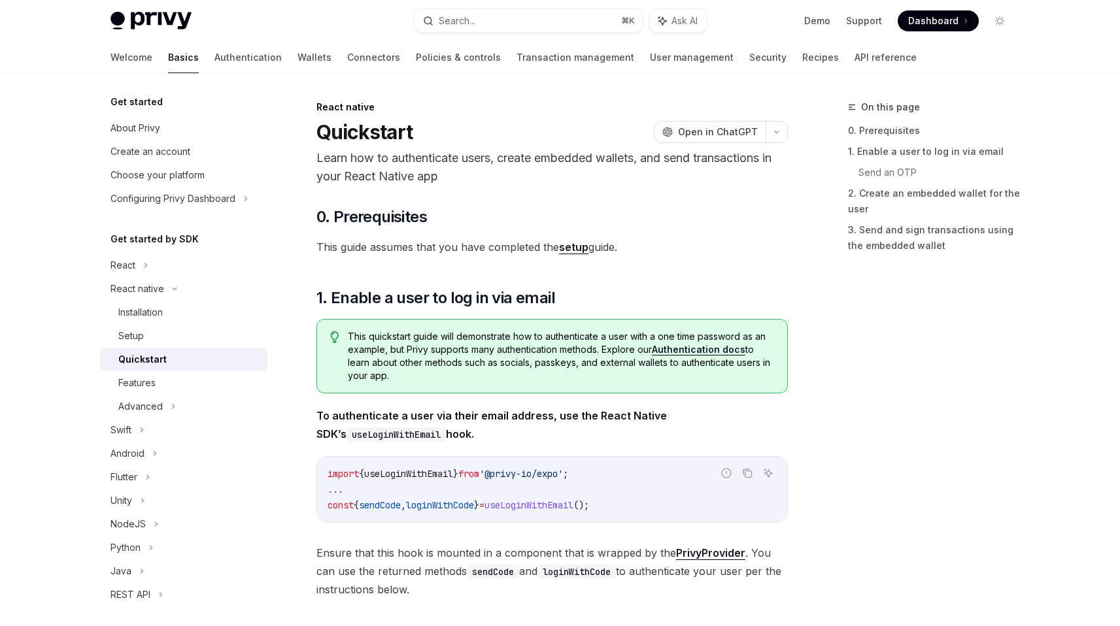
type textarea "*"
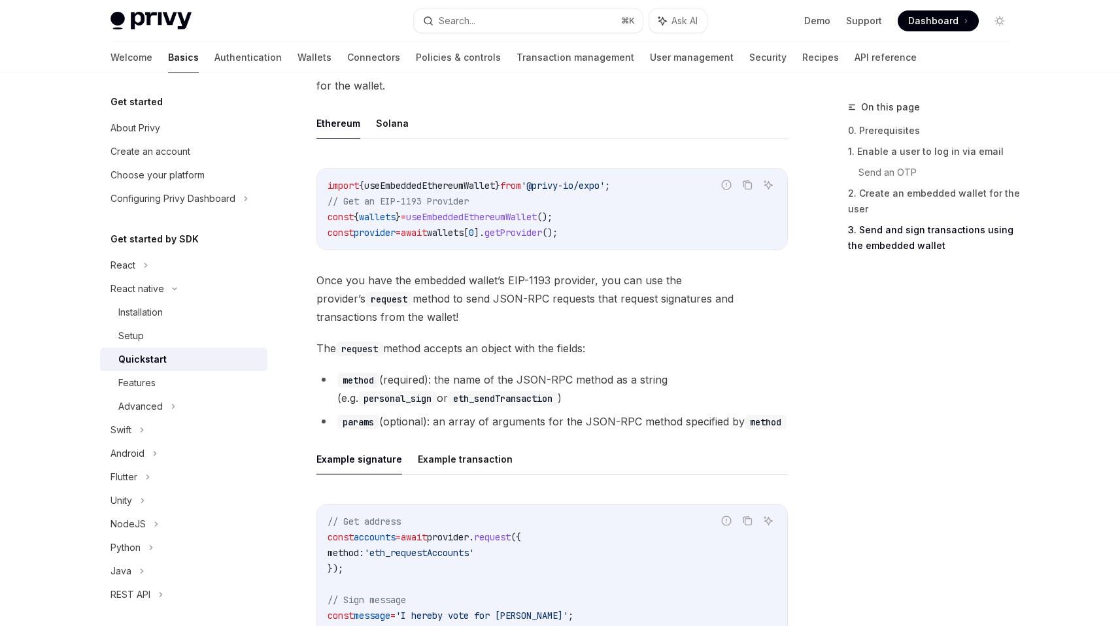
scroll to position [1592, 0]
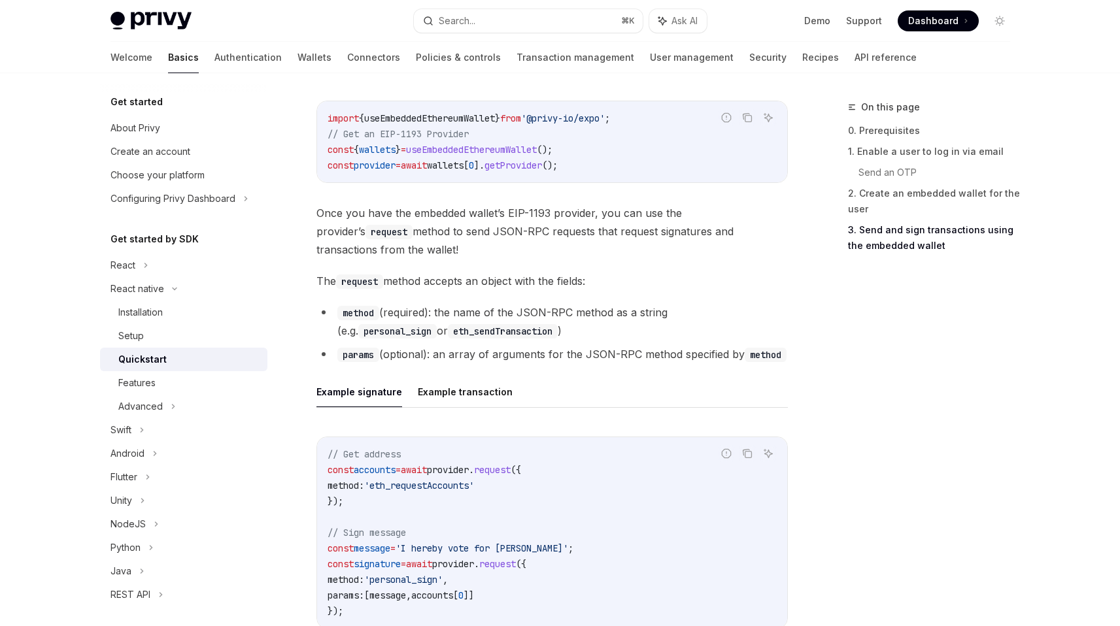
click at [587, 305] on li "method (required): the name of the JSON-RPC method as a string (e.g. personal_s…" at bounding box center [551, 321] width 471 height 37
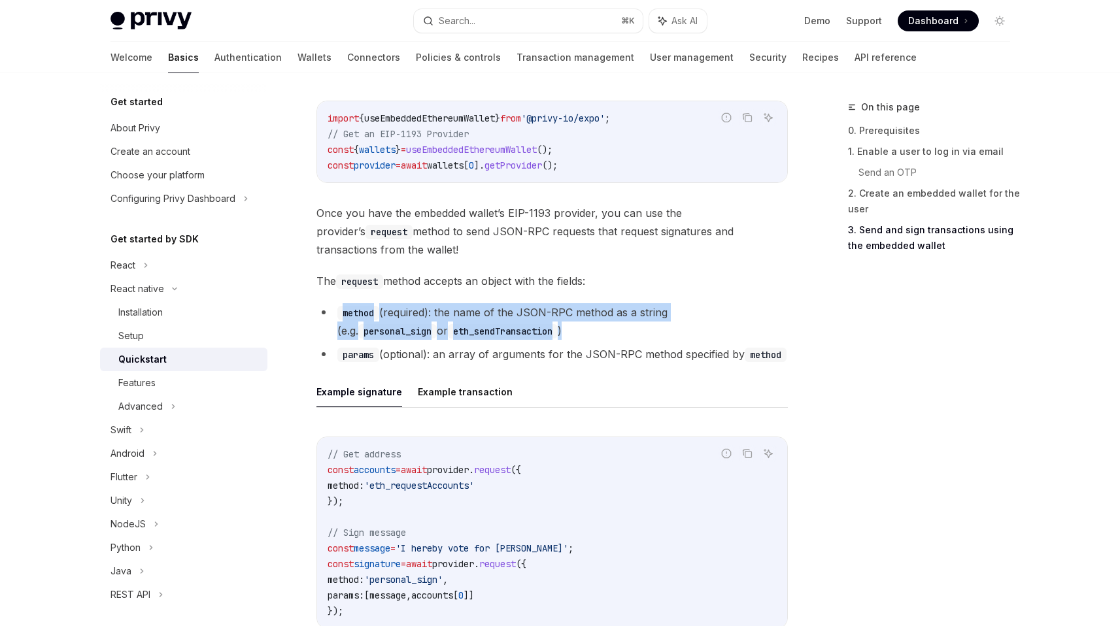
click at [587, 305] on li "method (required): the name of the JSON-RPC method as a string (e.g. personal_s…" at bounding box center [551, 321] width 471 height 37
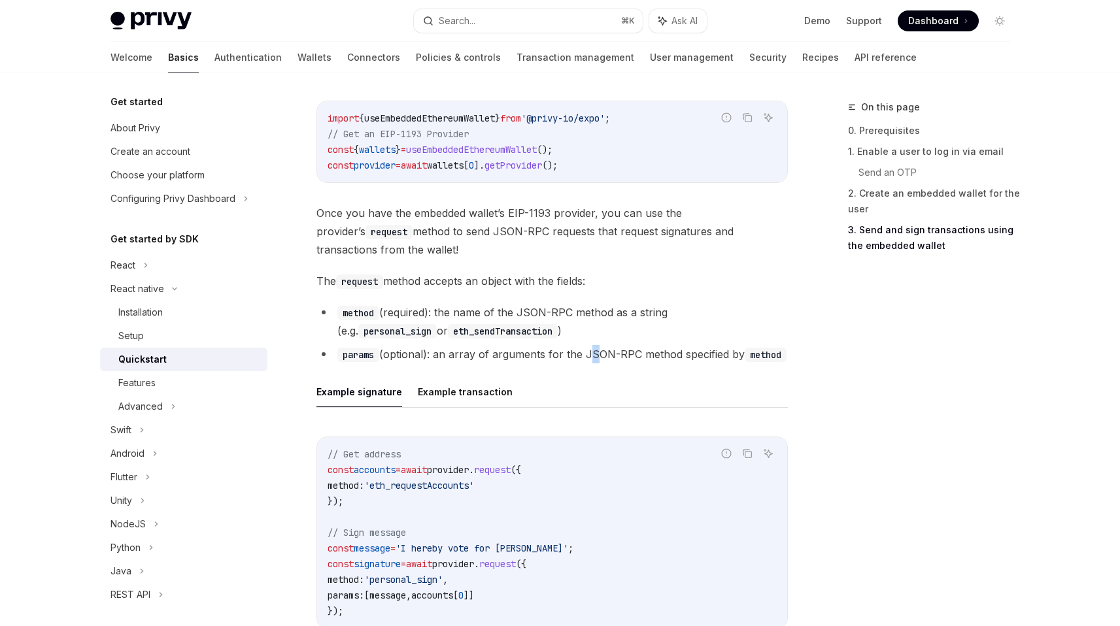
click at [586, 345] on li "params (optional): an array of arguments for the JSON-RPC method specified by m…" at bounding box center [551, 354] width 471 height 18
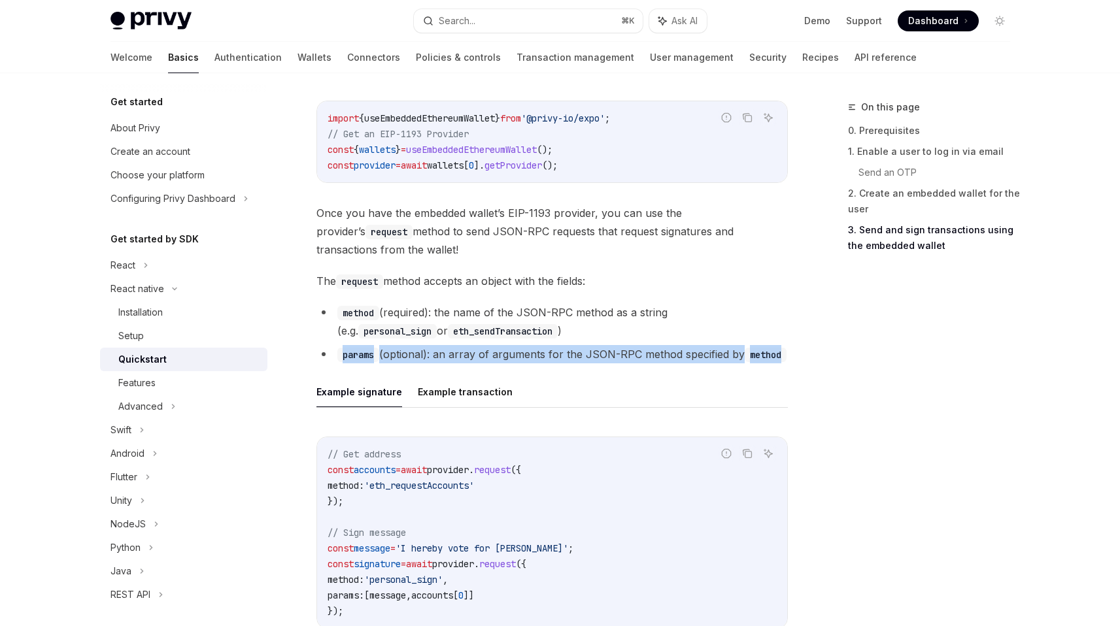
click at [586, 345] on li "params (optional): an array of arguments for the JSON-RPC method specified by m…" at bounding box center [551, 354] width 471 height 18
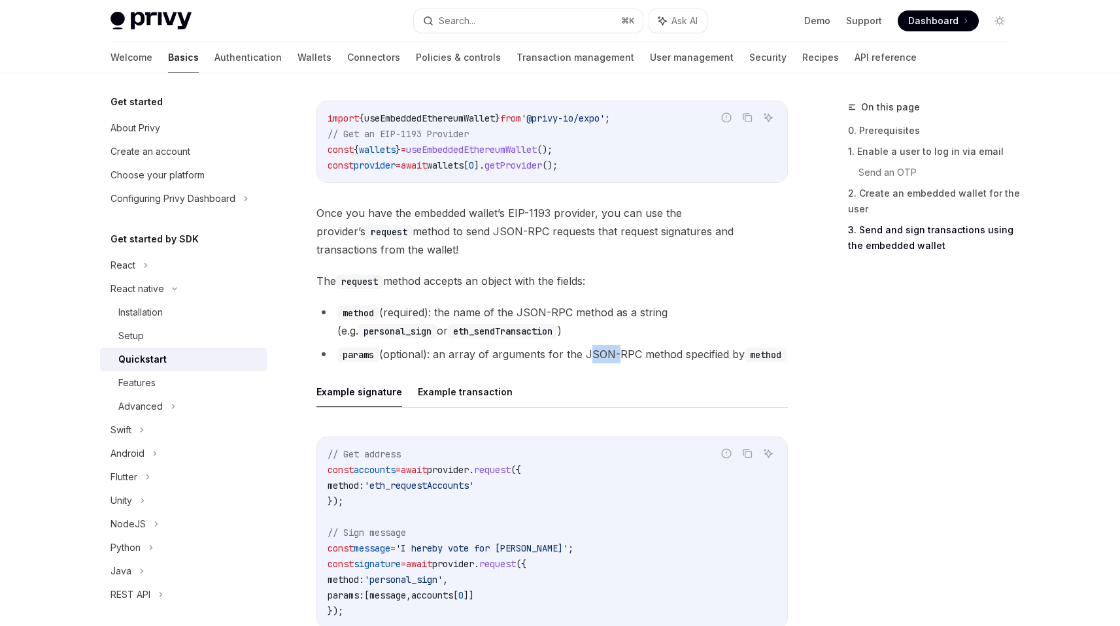
click at [586, 345] on li "params (optional): an array of arguments for the JSON-RPC method specified by m…" at bounding box center [551, 354] width 471 height 18
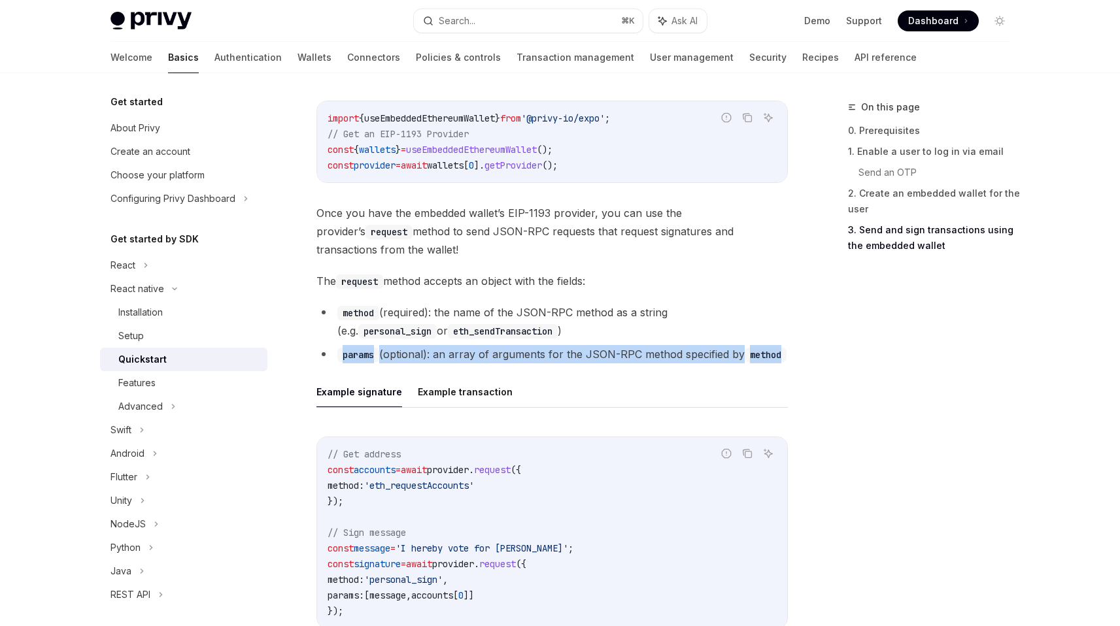
click at [586, 345] on li "params (optional): an array of arguments for the JSON-RPC method specified by m…" at bounding box center [551, 354] width 471 height 18
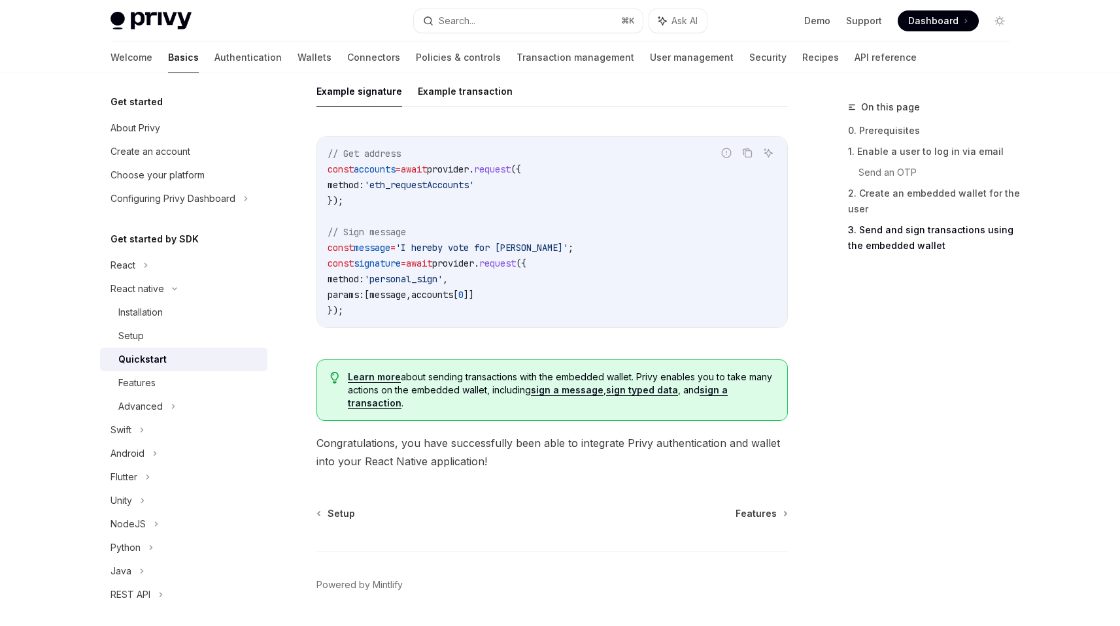
scroll to position [1932, 0]
